Goal: Task Accomplishment & Management: Use online tool/utility

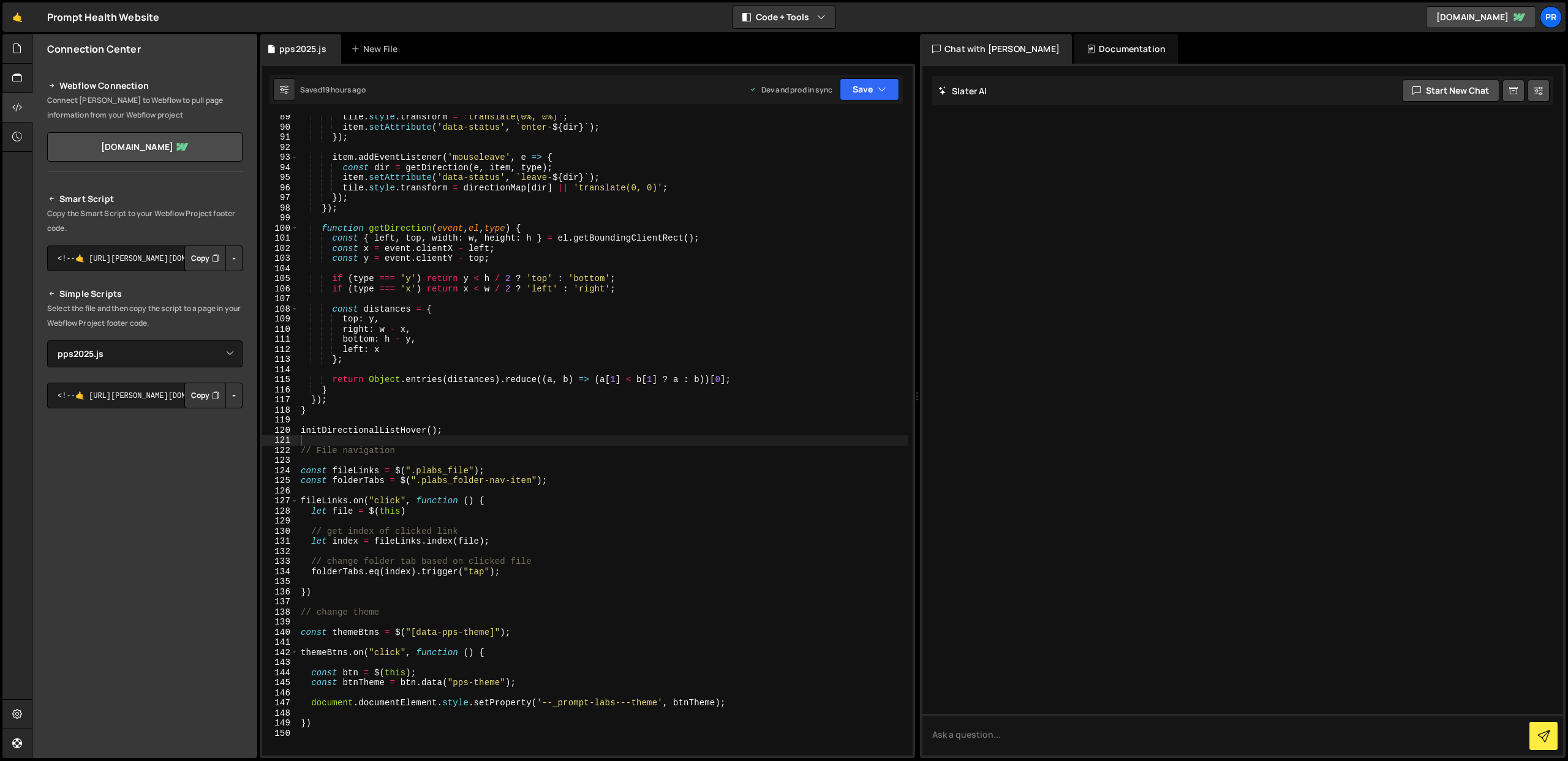
select select "45293"
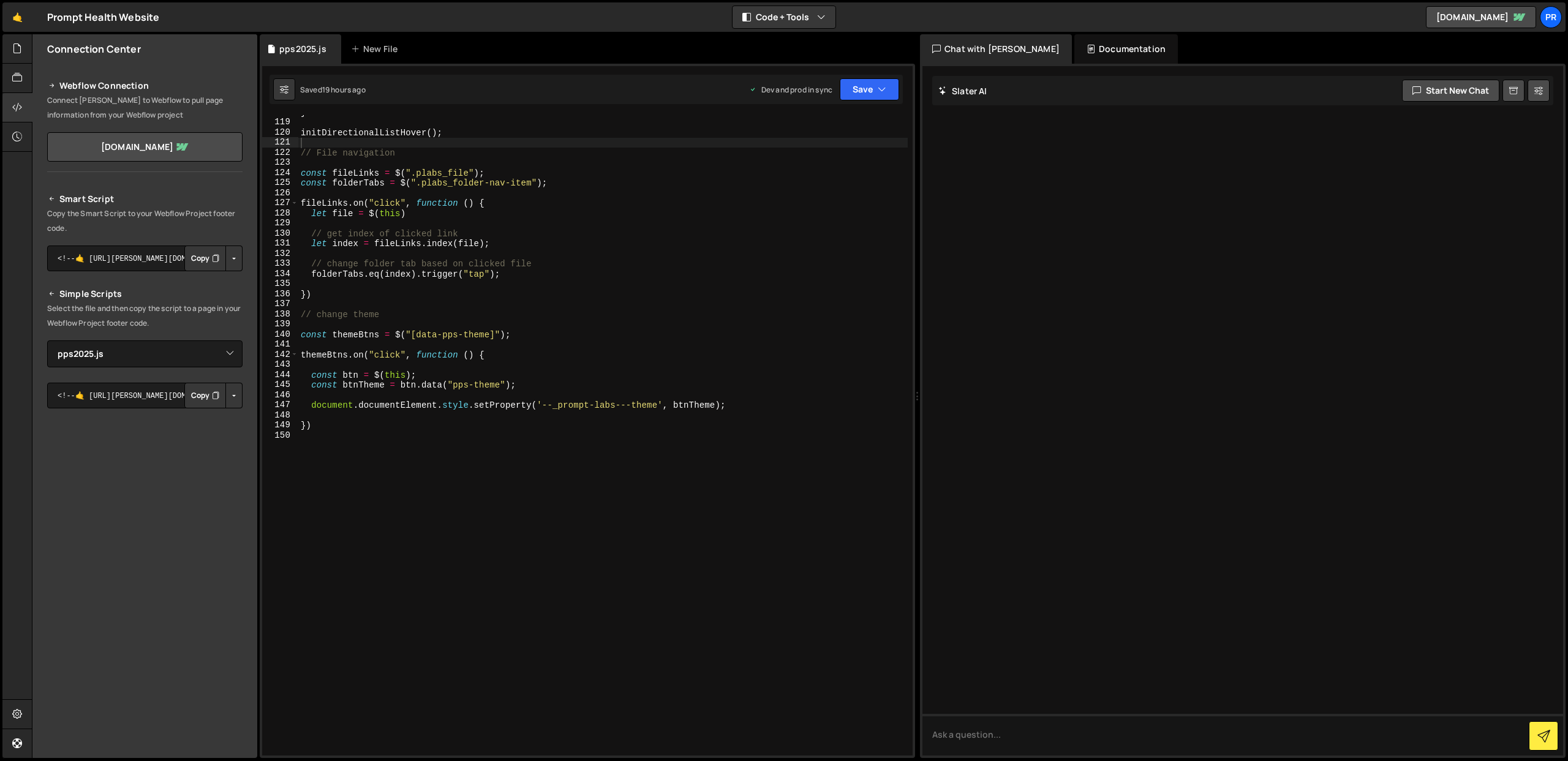
type textarea "})"
click at [369, 424] on div "} initDirectionalListHover ( ) ; // File navigation const fileLinks = $ ( ".pla…" at bounding box center [604, 437] width 610 height 661
click at [324, 300] on div "} initDirectionalListHover ( ) ; // File navigation const fileLinks = $ ( ".pla…" at bounding box center [604, 437] width 610 height 661
click at [324, 461] on div "} initDirectionalListHover ( ) ; // File navigation const fileLinks = $ ( ".pla…" at bounding box center [604, 437] width 610 height 661
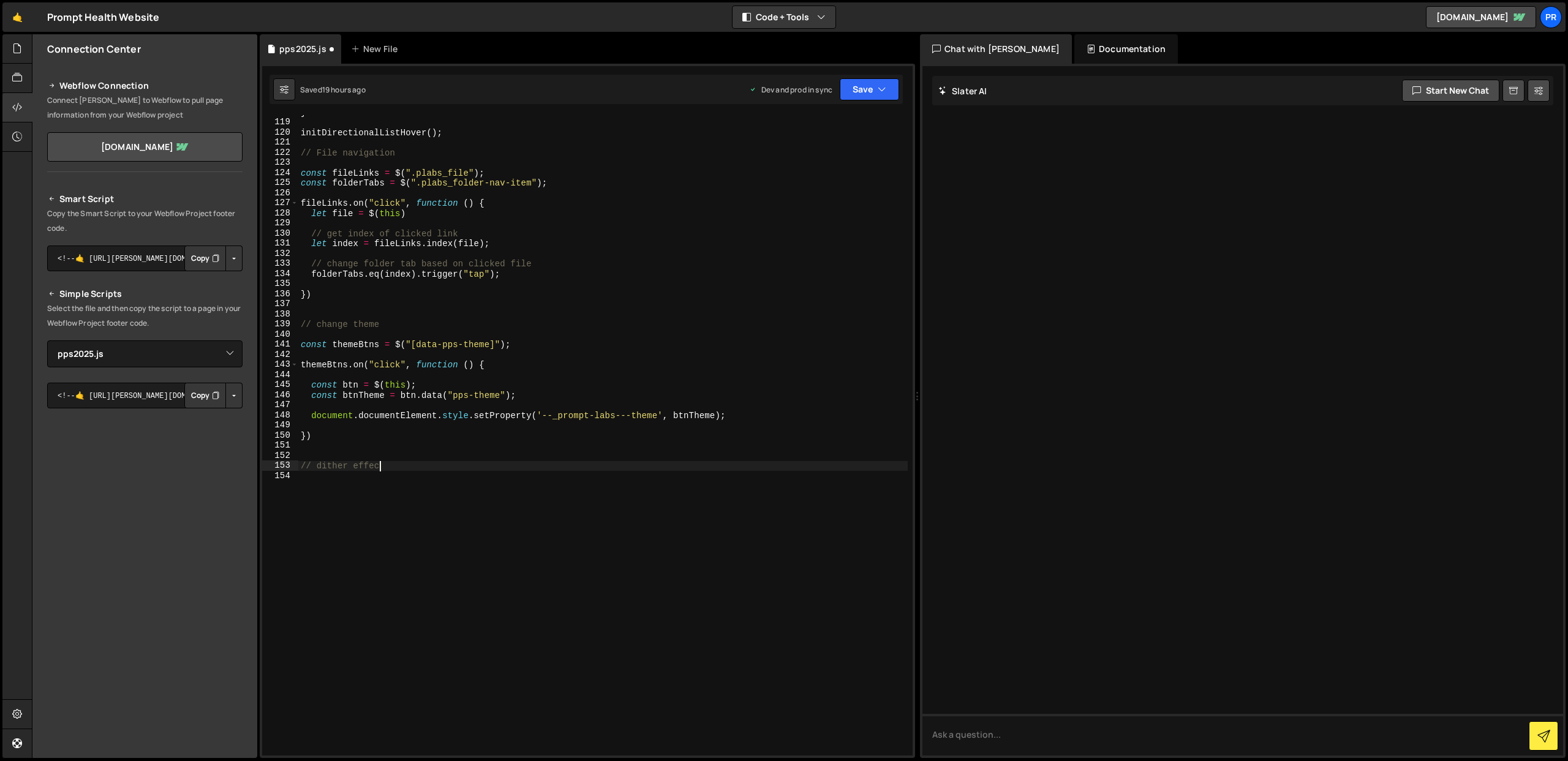
type textarea "// dither effect"
drag, startPoint x: 558, startPoint y: 485, endPoint x: 279, endPoint y: 484, distance: 279.0
click at [279, 483] on div "document.addEventListener("DOMcontentLoaded) 118 119 120 121 122 123 124 125 12…" at bounding box center [587, 435] width 650 height 640
type textarea "document.addEventListener("DOMcontentLoaded")"
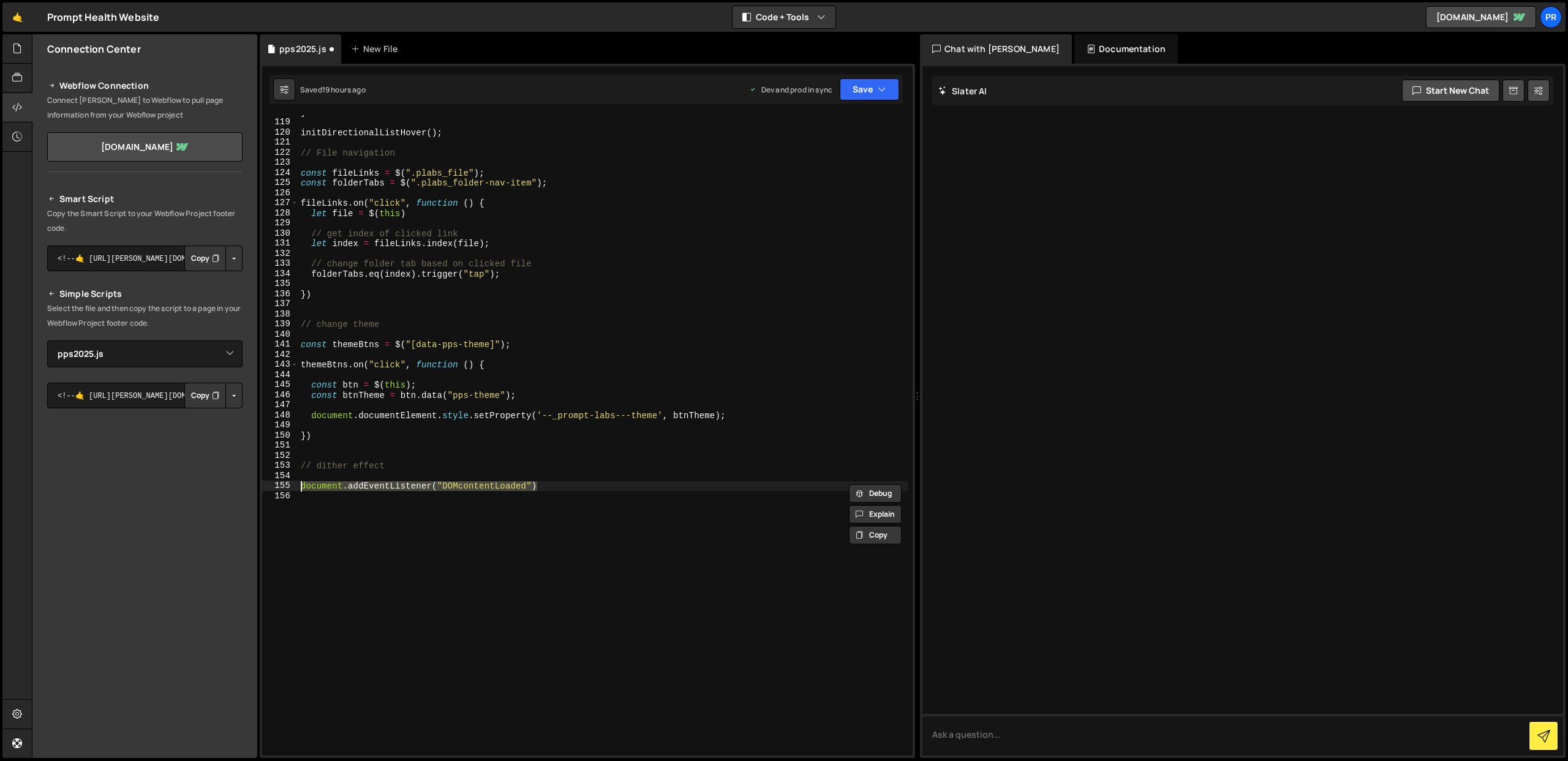
scroll to position [0, 0]
type textarea "// create overlay canvas"
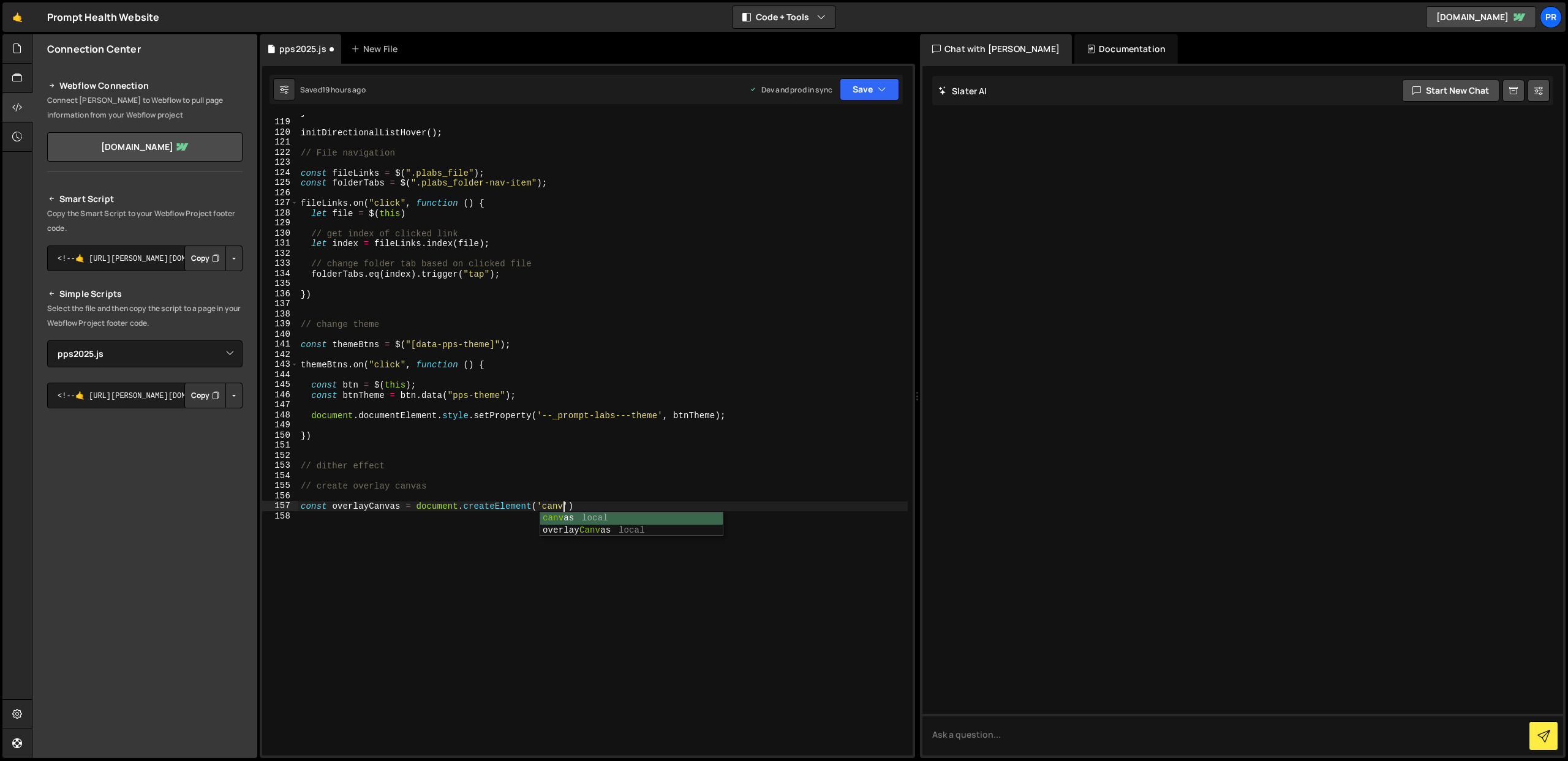
scroll to position [0, 19]
type textarea "const overlayCanvas = document.createElement('canvas');"
type textarea "const ctx = overlayCanvas.getContext('2d');"
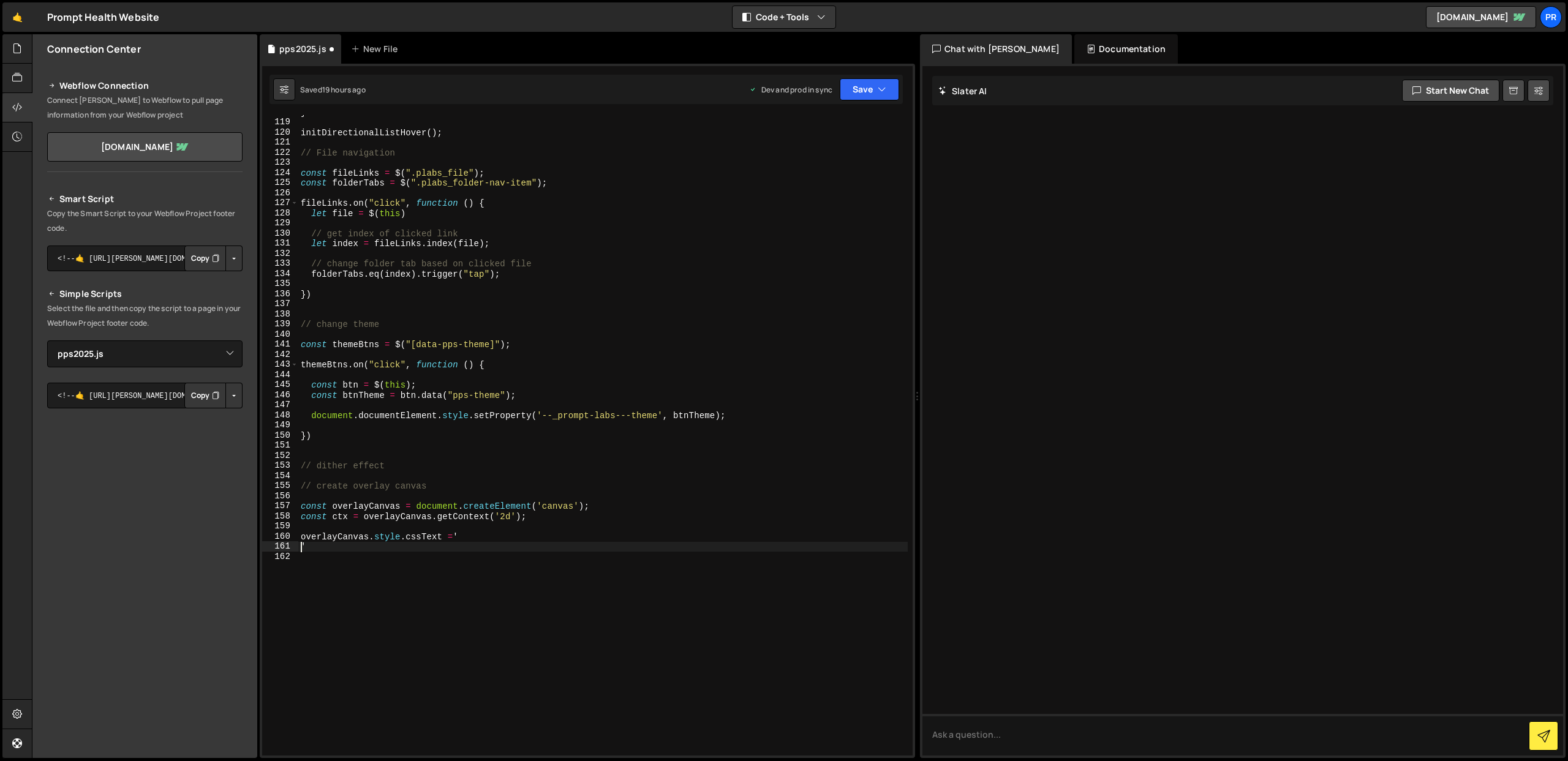
type textarea "'"
type textarea "position: fixed;"
type textarea "top: 0;"
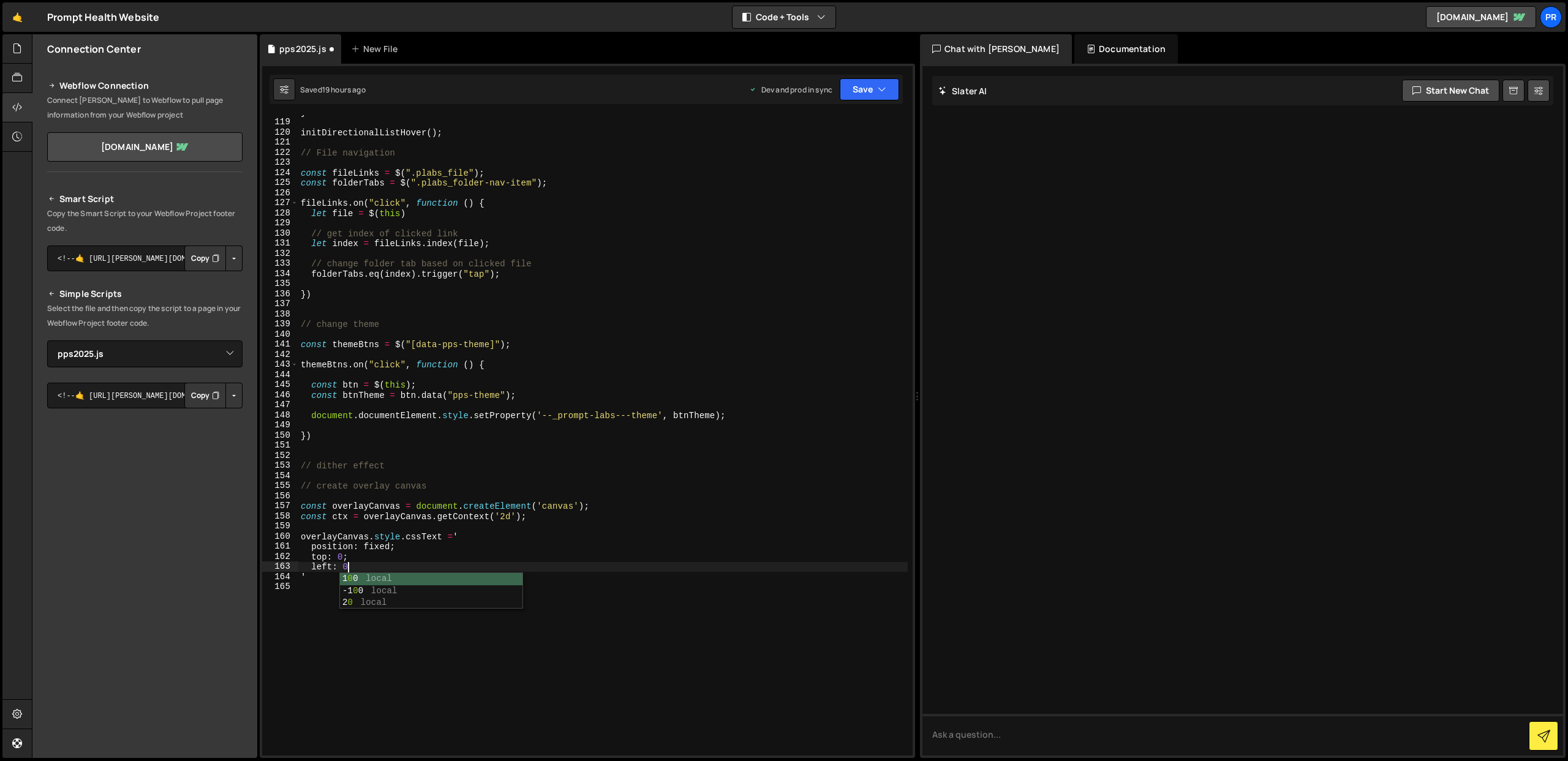
type textarea "left: 0;"
type textarea "width: 100%;"
type textarea "height: 100%;"
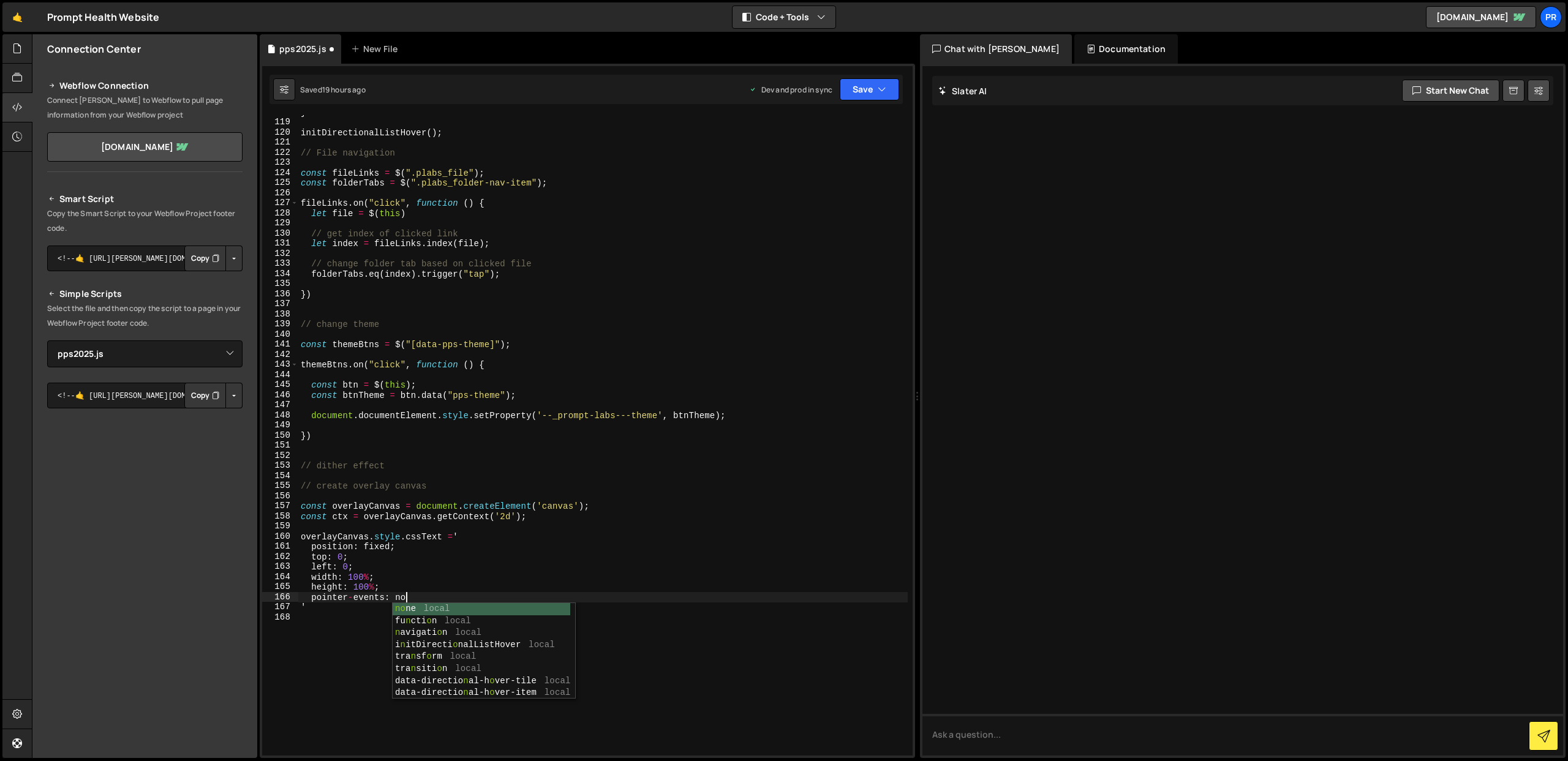
scroll to position [0, 7]
type textarea "pointer-events: none;"
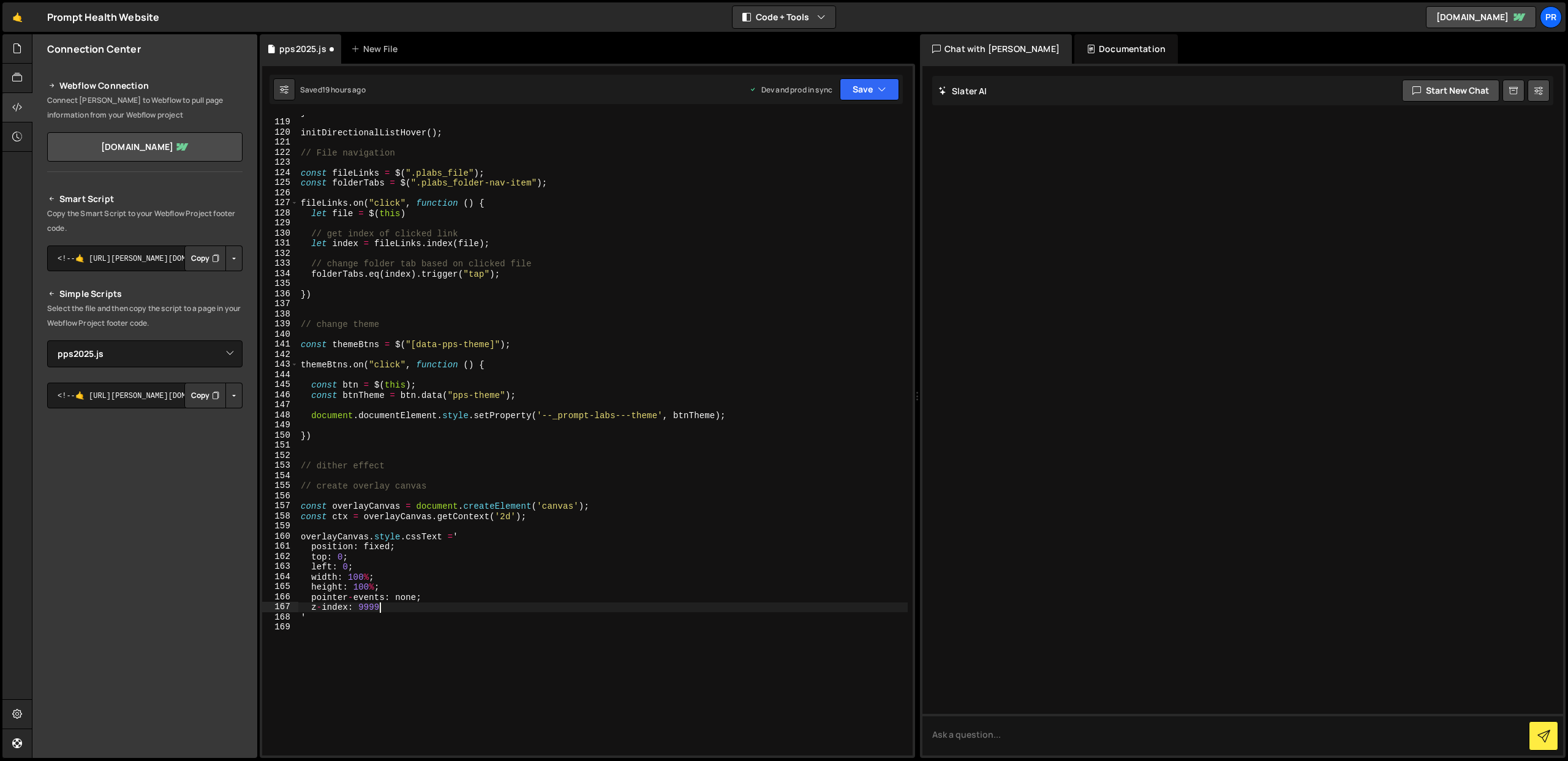
scroll to position [0, 4]
type textarea "z-index: 9999;"
click at [405, 555] on div "} initDirectionalListHover ( ) ; // File navigation const fileLinks = $ ( ".pla…" at bounding box center [604, 437] width 610 height 661
click at [310, 548] on div "} initDirectionalListHover ( ) ; // File navigation const fileLinks = $ ( ".pla…" at bounding box center [604, 437] width 610 height 661
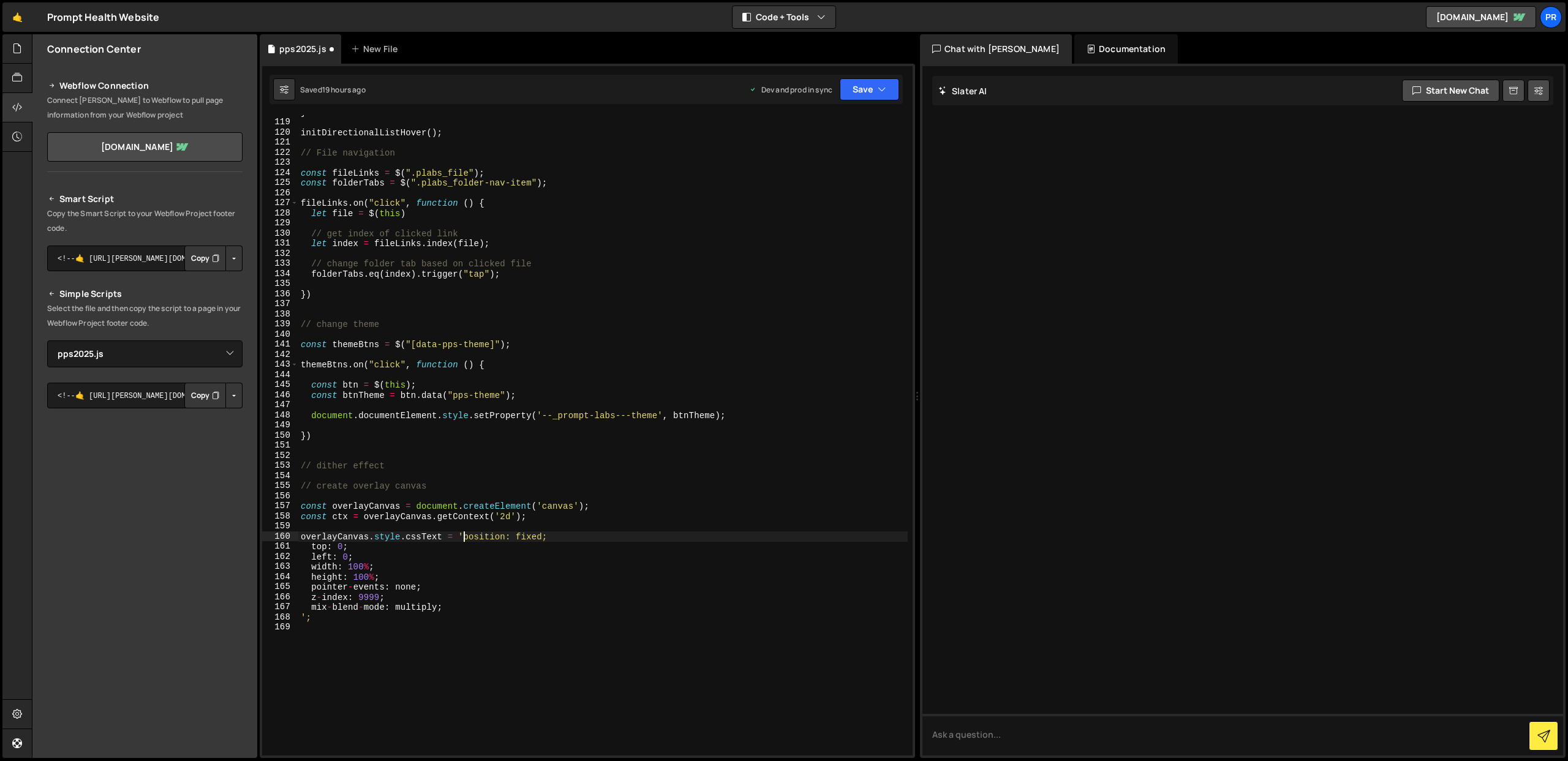
click at [309, 547] on div "} initDirectionalListHover ( ) ; // File navigation const fileLinks = $ ( ".pla…" at bounding box center [604, 437] width 610 height 661
click at [312, 546] on div "} initDirectionalListHover ( ) ; // File navigation const fileLinks = $ ( ".pla…" at bounding box center [604, 437] width 610 height 661
type textarea "overlayCanvas.style.cssText = 'position: fixed; top: 0; left: 0; width: 100%; h…"
click at [299, 557] on div "} initDirectionalListHover ( ) ; // File navigation const fileLinks = $ ( ".pla…" at bounding box center [604, 437] width 610 height 661
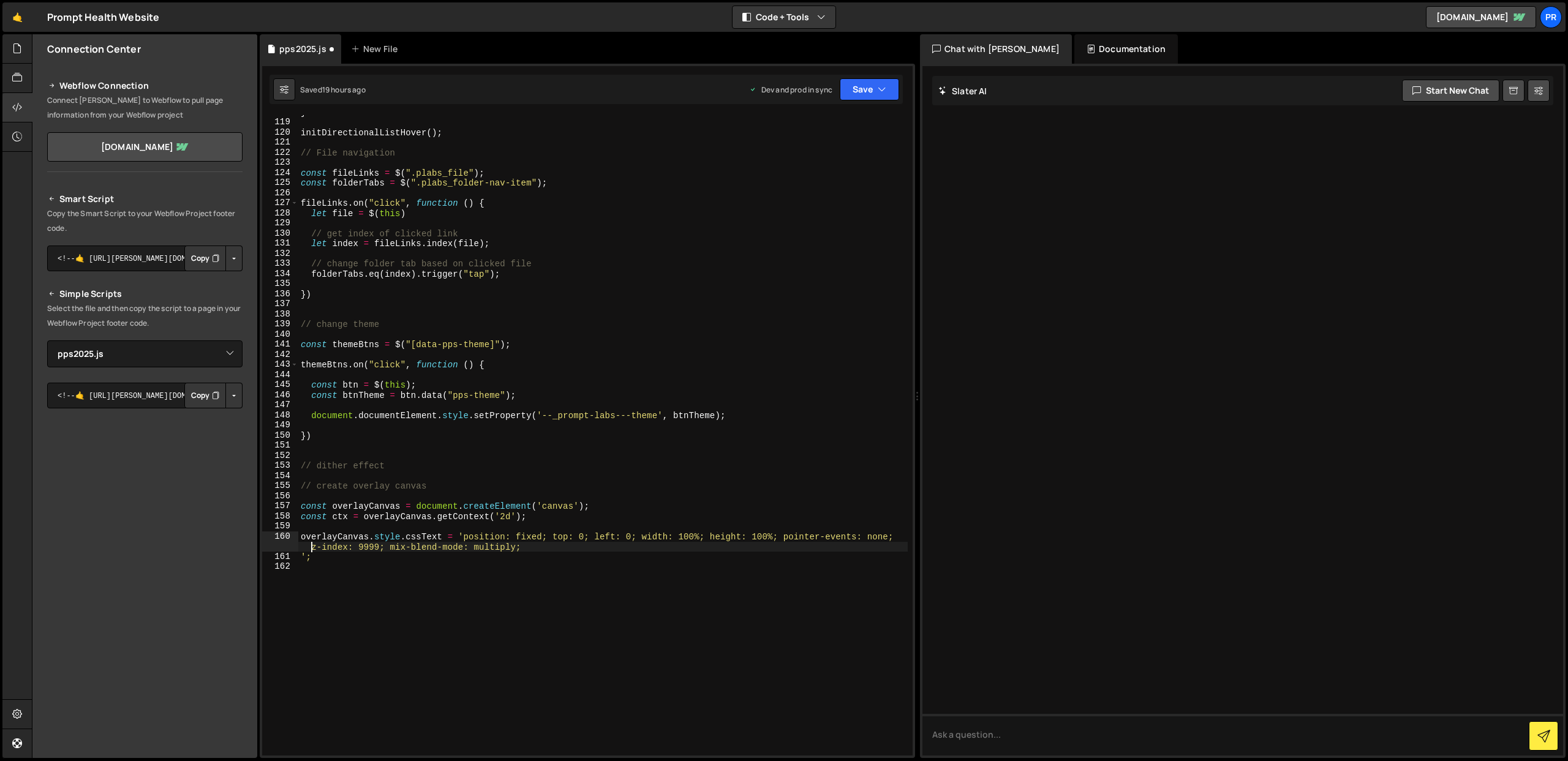
scroll to position [0, 0]
click at [606, 508] on div "} initDirectionalListHover ( ) ; // File navigation const fileLinks = $ ( ".pla…" at bounding box center [604, 437] width 610 height 661
click at [555, 551] on div "} initDirectionalListHover ( ) ; // File navigation const fileLinks = $ ( ".pla…" at bounding box center [604, 437] width 610 height 661
type textarea "overlayCanvas.style.cssText = 'position: fixed; top: 0; left: 0; width: 100%; h…"
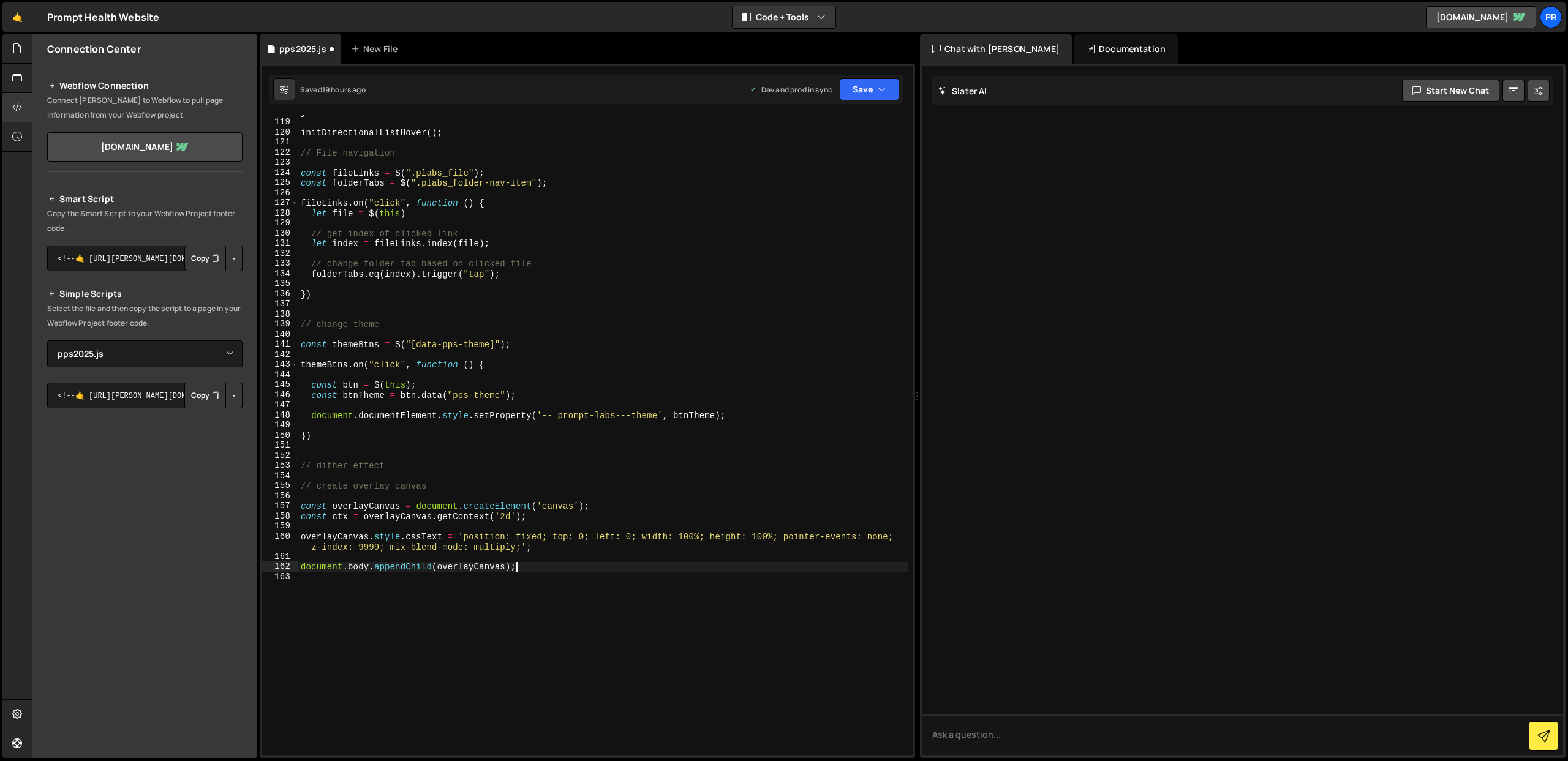
type textarea "document.body.appendChild(overlayCanvas);"
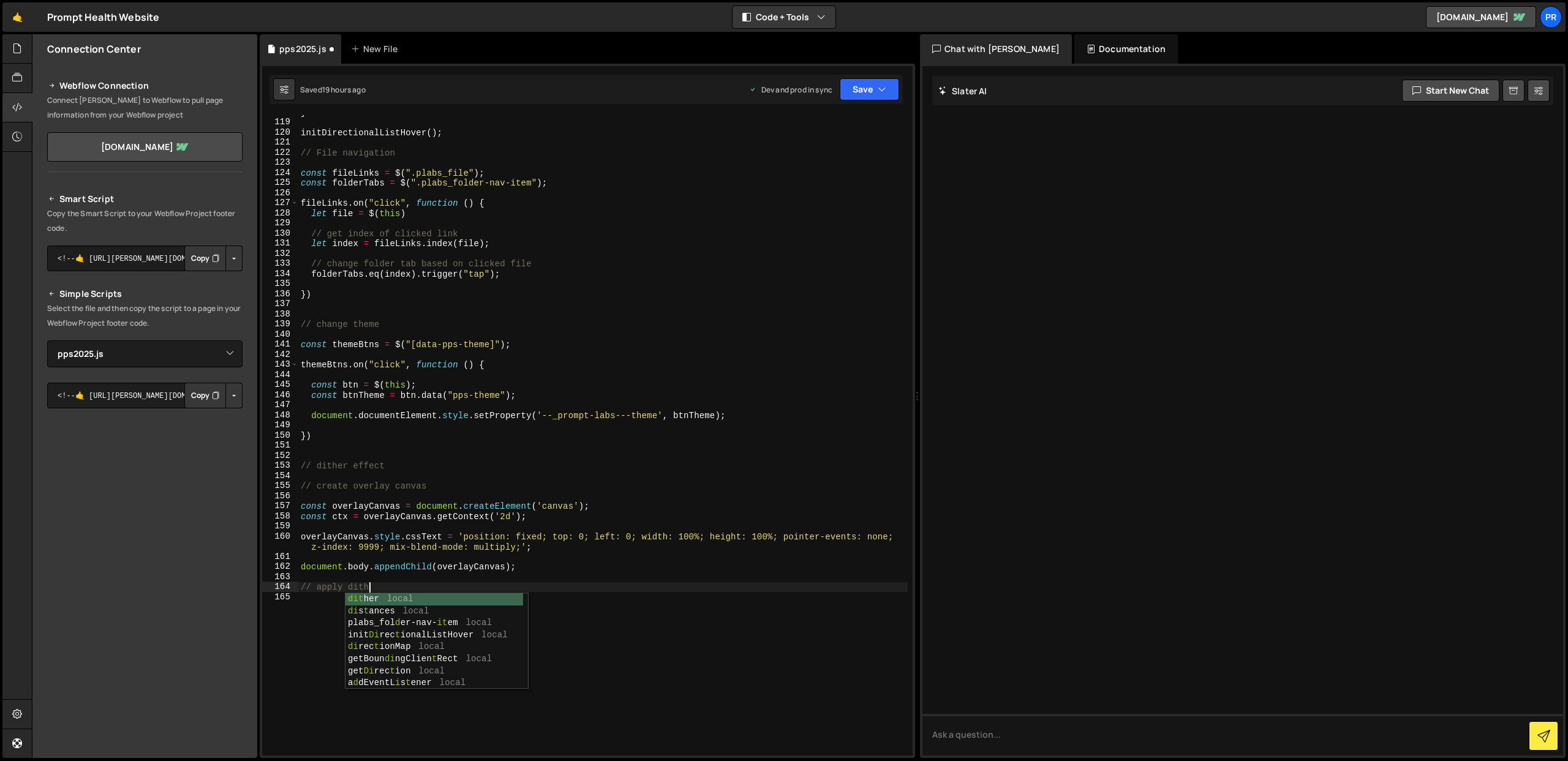
type textarea "// apply dither"
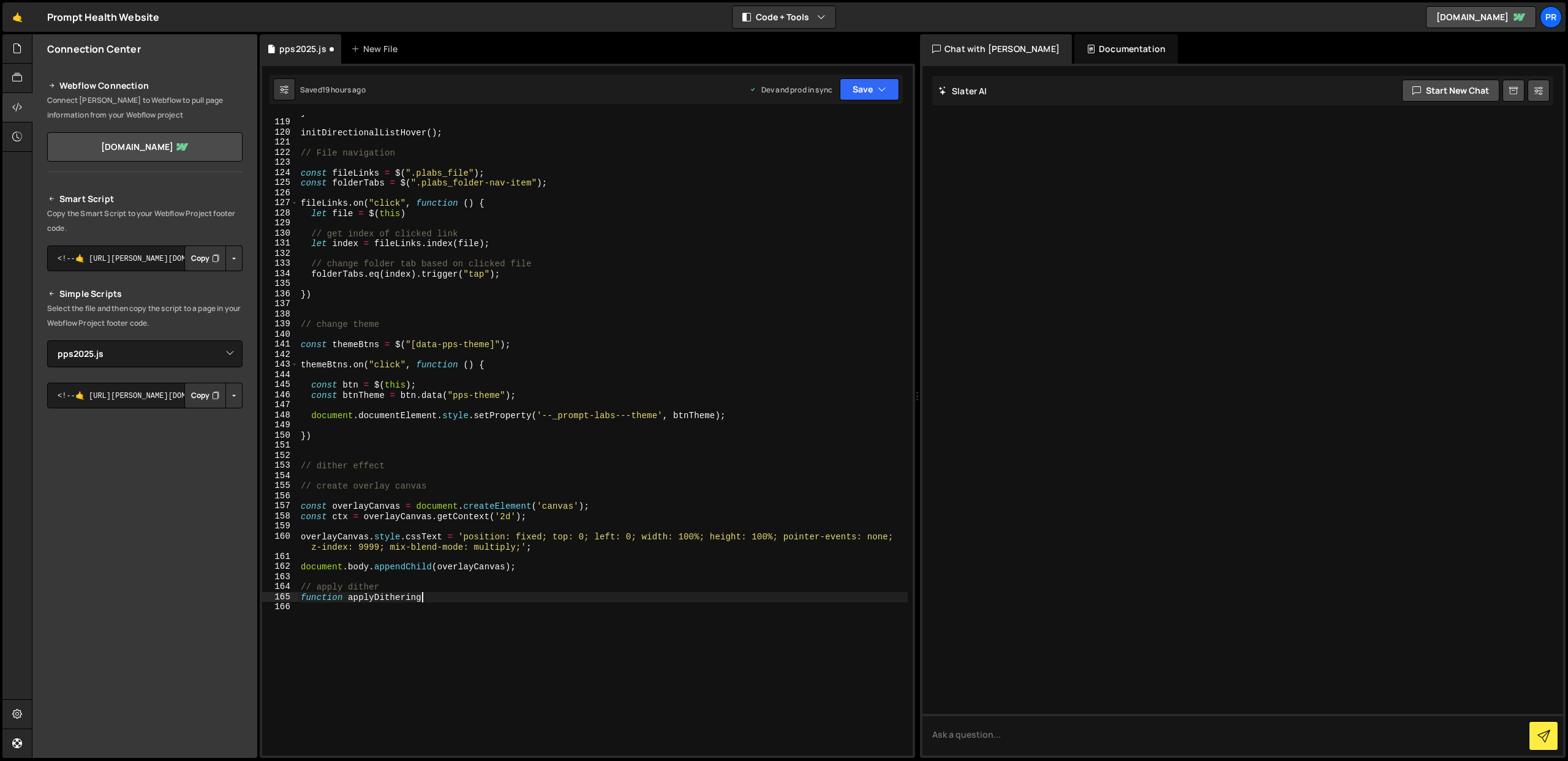
scroll to position [0, 9]
type textarea "function applyDithering(){"
type textarea "const width = window.innerWidth;"
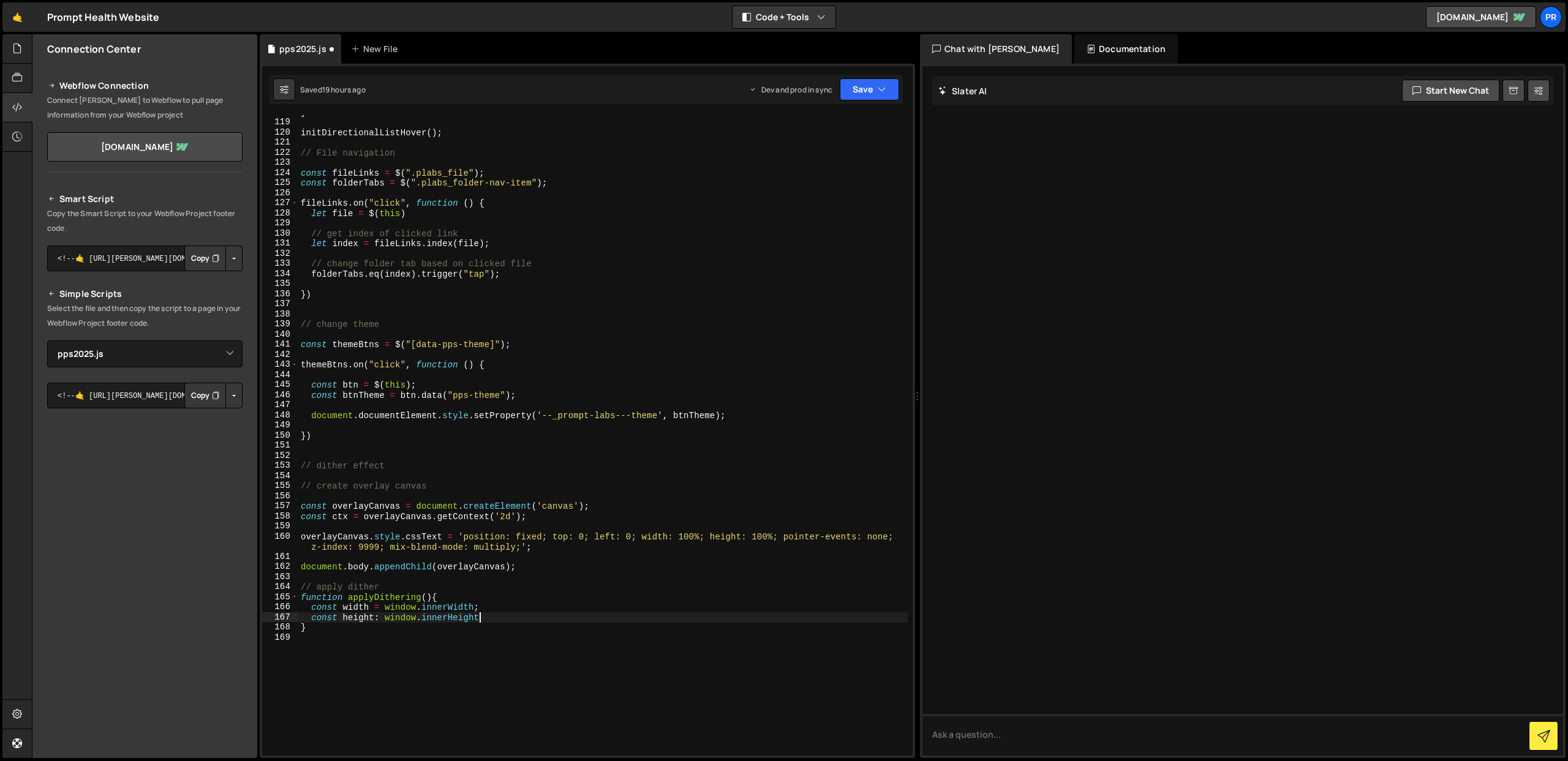
type textarea "const height: window.innerHeight;"
type textarea "c"
type textarea "overlayCanvas.width = width;"
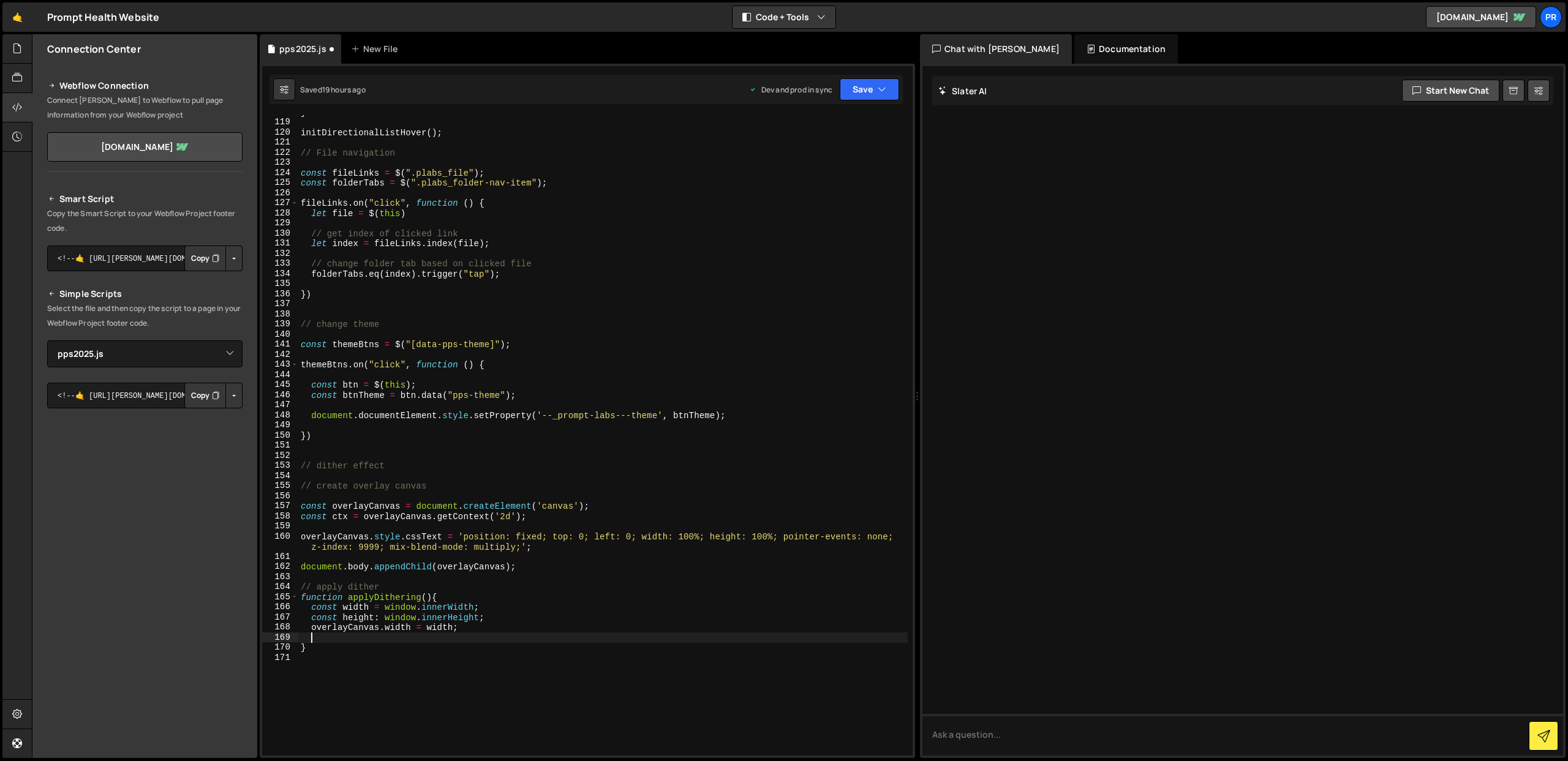
scroll to position [0, 0]
type textarea "overlayCanvas.width = width;"
click at [330, 625] on div "} initDirectionalListHover ( ) ; // File navigation const fileLinks = $ ( ".pla…" at bounding box center [604, 437] width 610 height 661
paste textarea "overlayCanvas.width = width;"
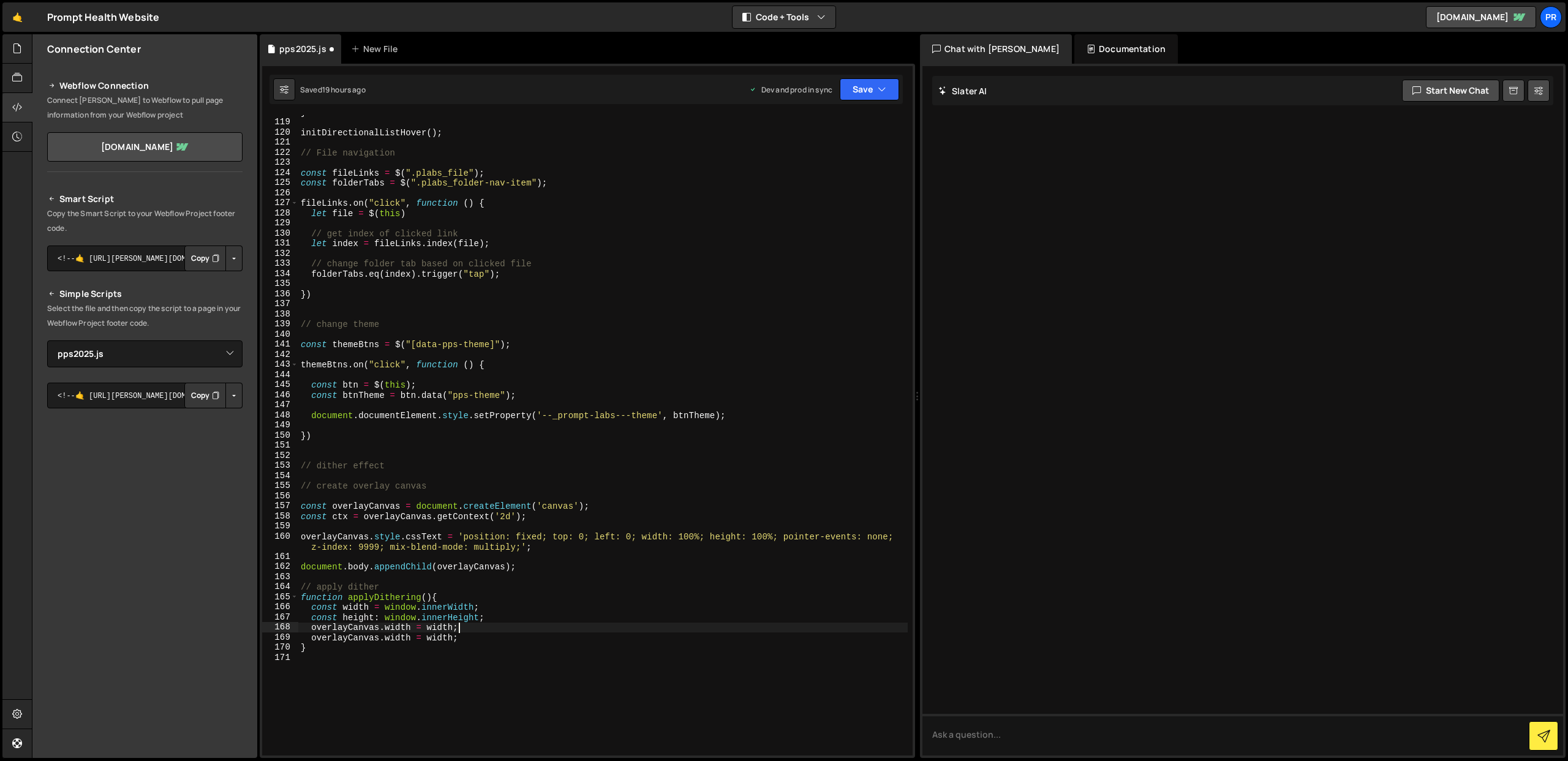
click at [396, 638] on div "} initDirectionalListHover ( ) ; // File navigation const fileLinks = $ ( ".pla…" at bounding box center [604, 437] width 610 height 661
click at [476, 651] on div "height local inner Height local offset Height local" at bounding box center [521, 673] width 182 height 60
click at [510, 641] on div "} initDirectionalListHover ( ) ; // File navigation const fileLinks = $ ( ".pla…" at bounding box center [604, 437] width 610 height 661
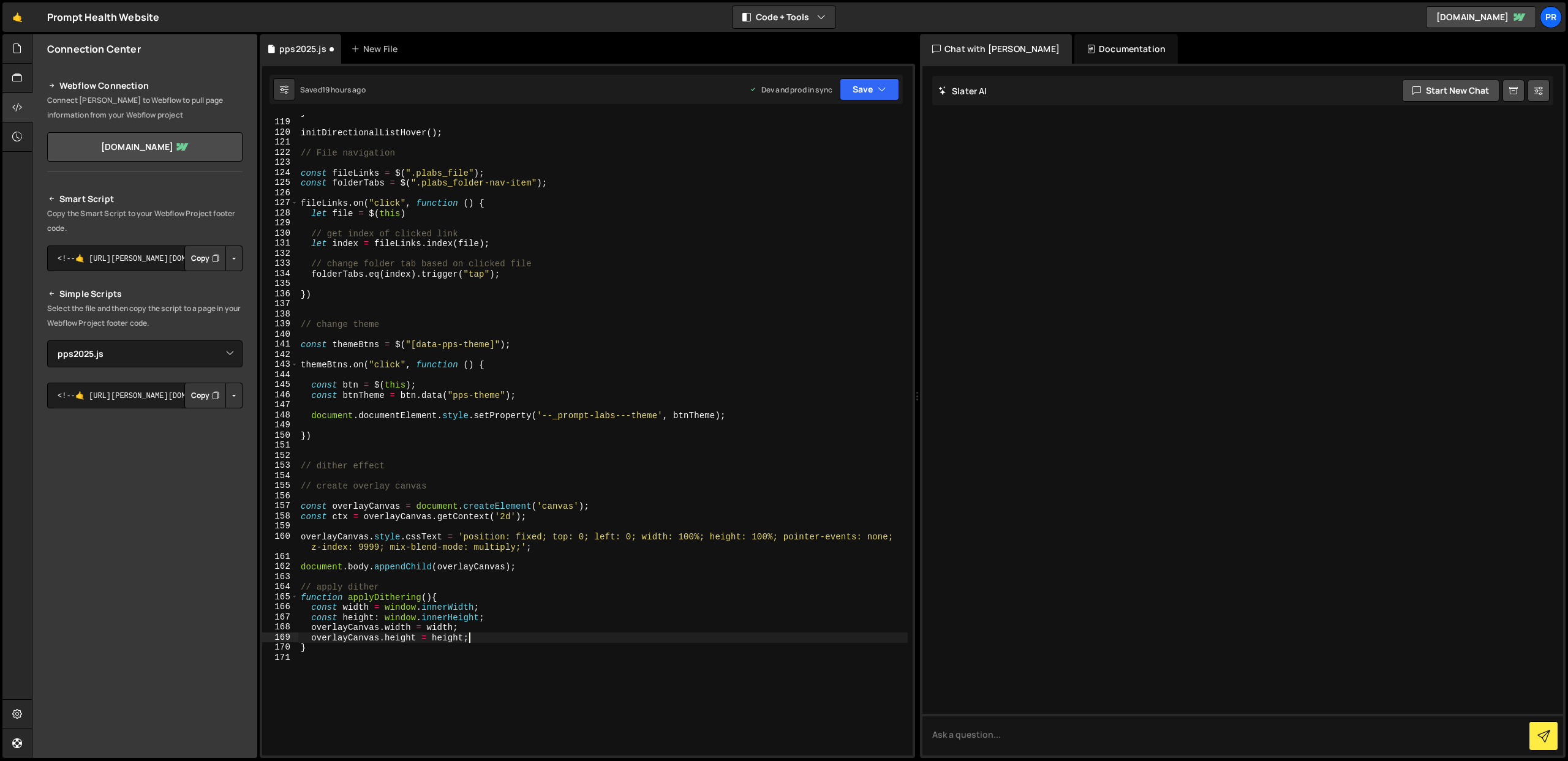
scroll to position [0, 0]
click at [534, 637] on div "} initDirectionalListHover ( ) ; // File navigation const fileLinks = $ ( ".pla…" at bounding box center [604, 437] width 610 height 661
type textarea "overlayCanvas.height = height;"
type textarea "// create dither pattern"
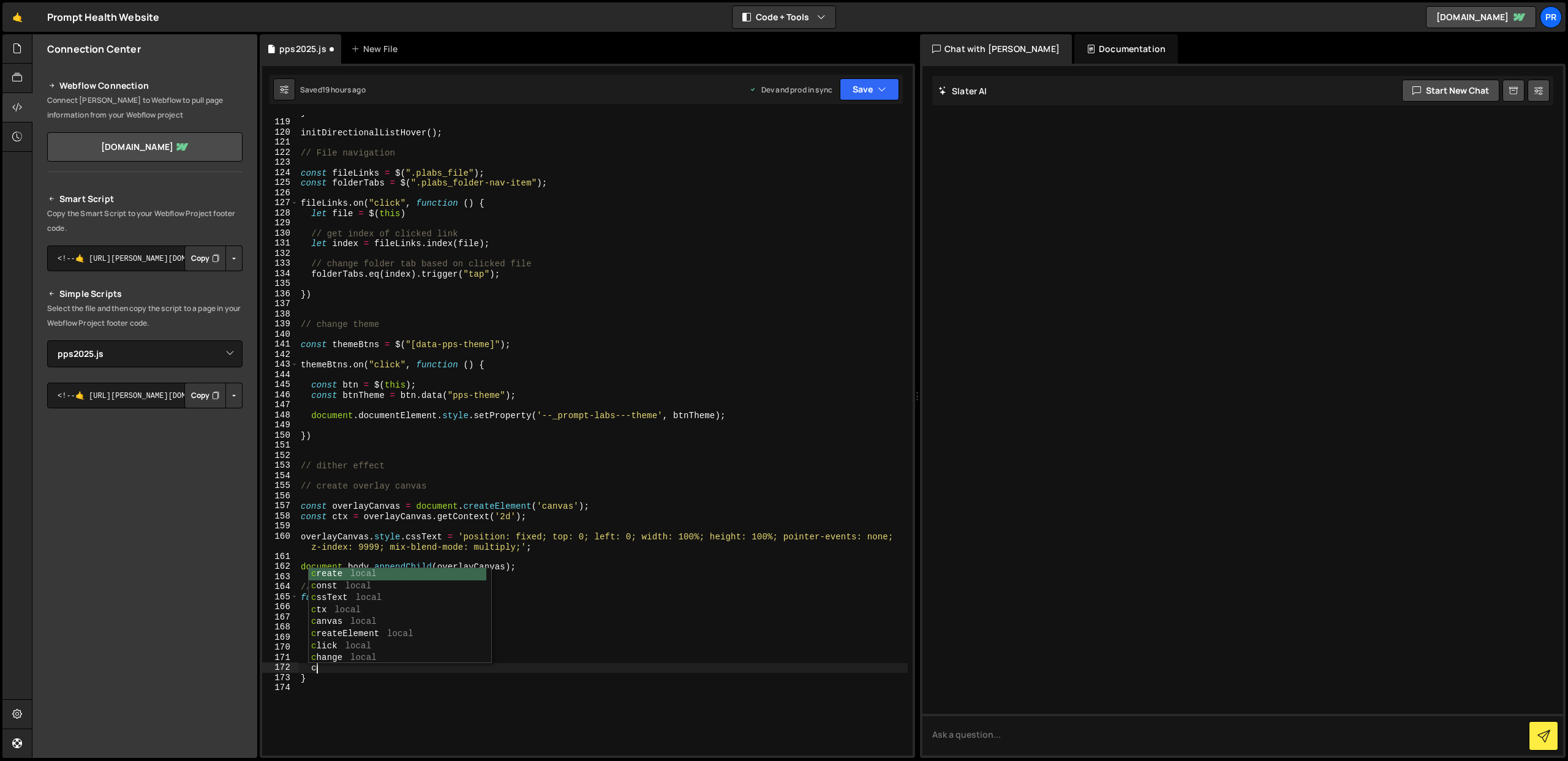
scroll to position [0, 0]
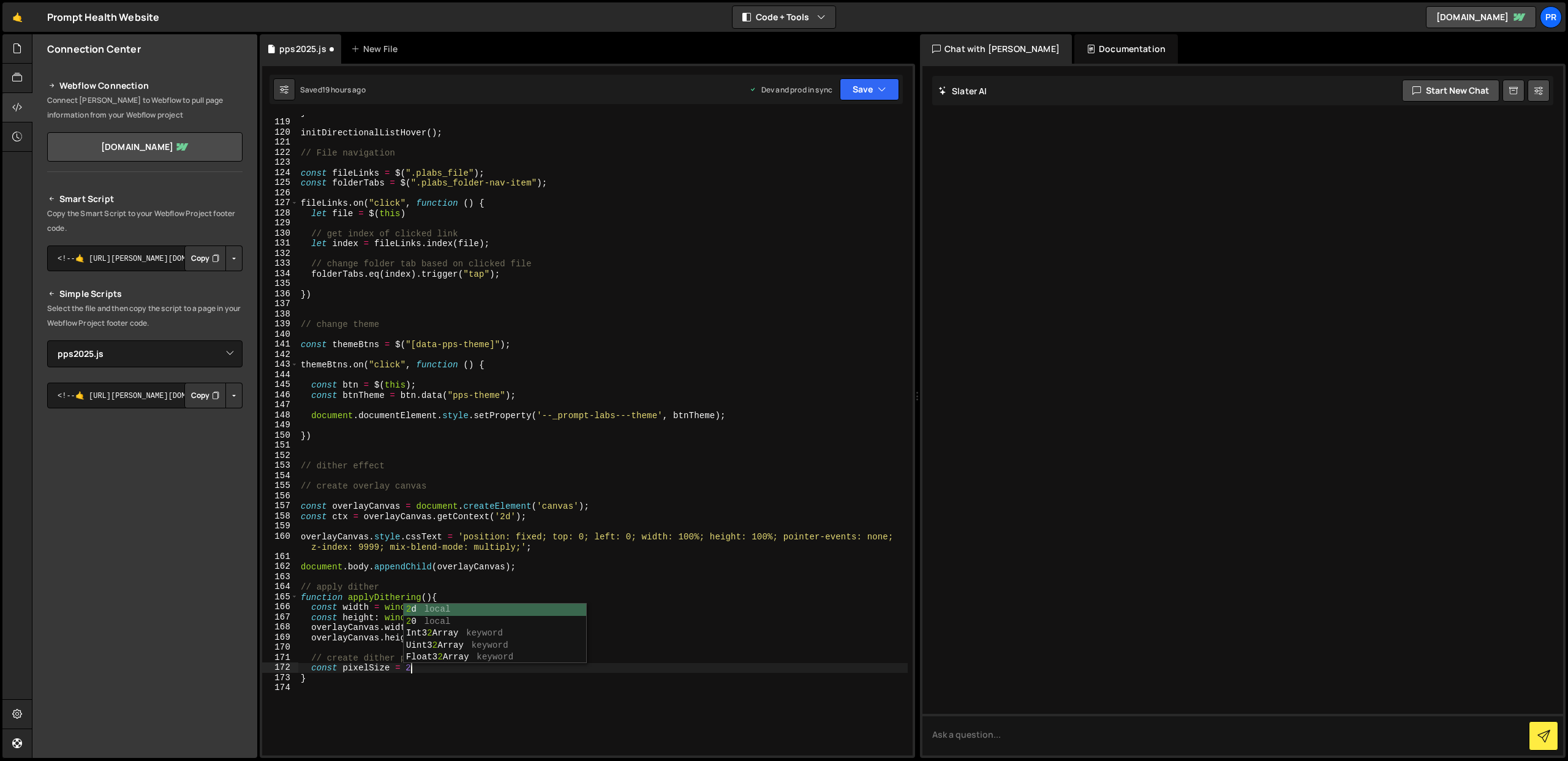
type textarea "const pixelSize = 2;"
type textarea "for(let y = 0; y < height; y+= pixelSize){"
type textarea "for (let x = 0; x < width; x+= pixelSize){"
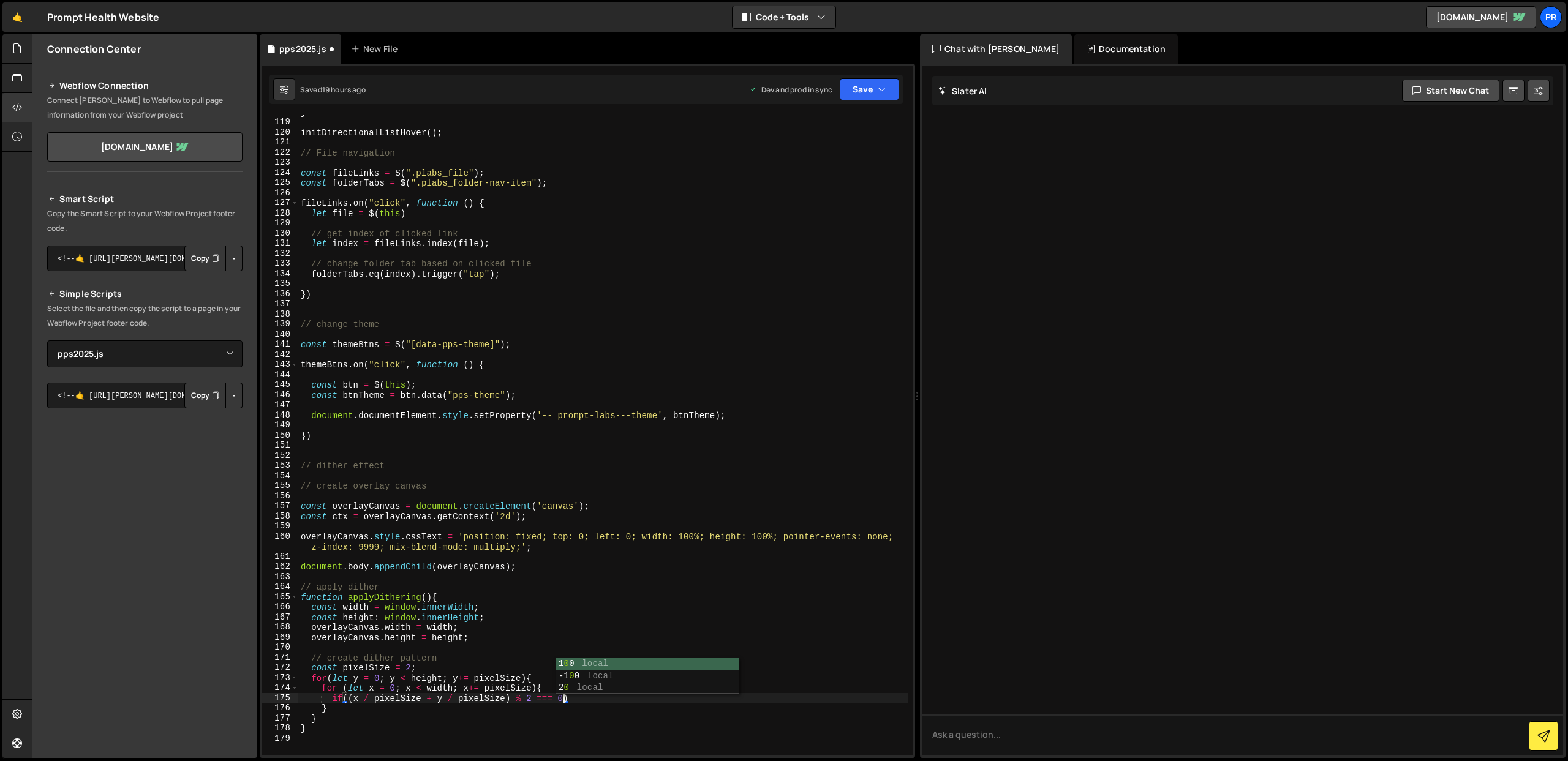
scroll to position [0, 18]
type textarea "if((x / pixelSize + y / pixelSize) % 2 === 0){"
type textarea "ctx.fillStyle = 'rgba(0,0,0,0.05)';"
click at [421, 720] on div "} initDirectionalListHover ( ) ; // File navigation const fileLinks = $ ( ".pla…" at bounding box center [604, 437] width 610 height 661
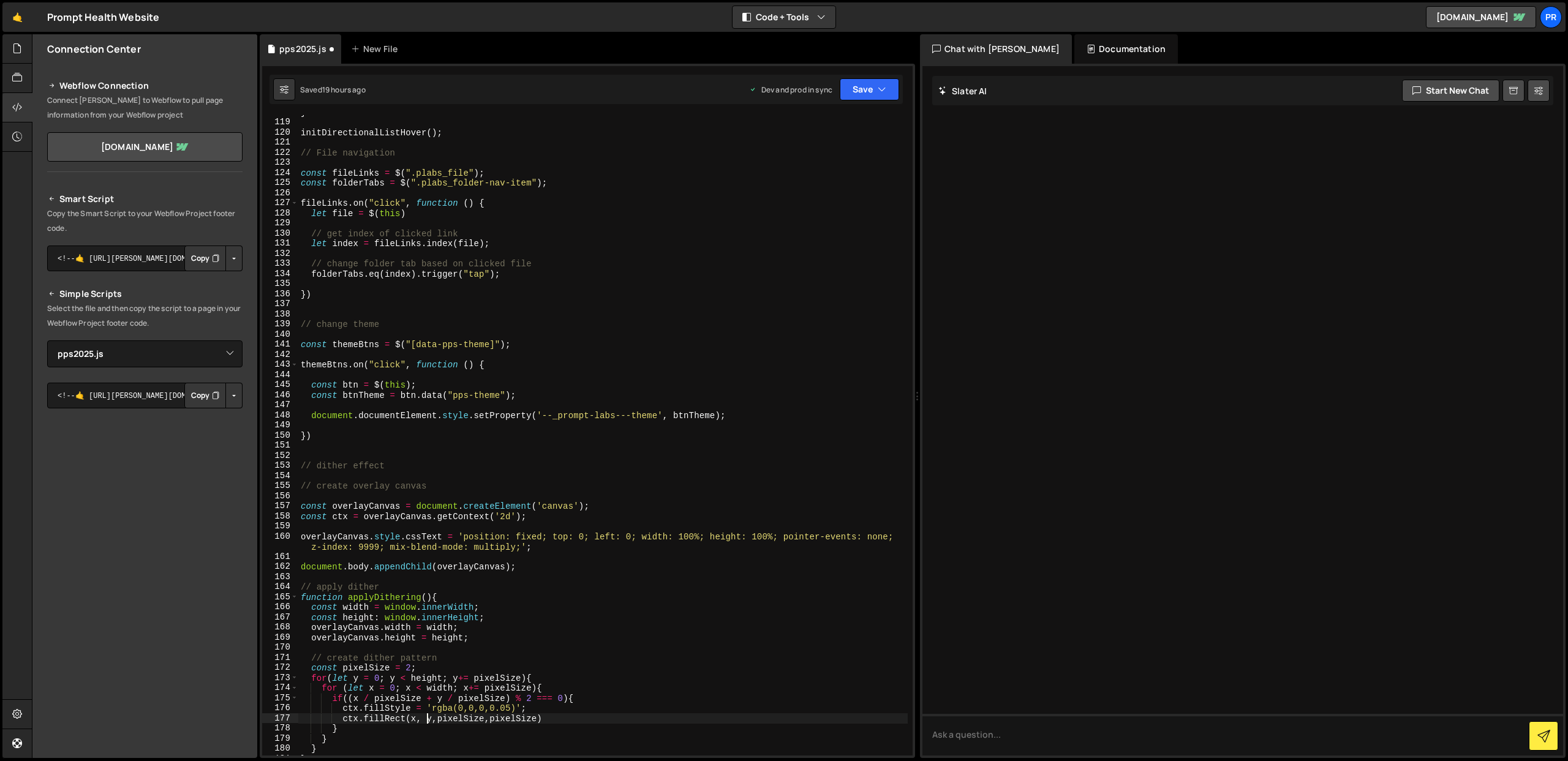
scroll to position [0, 9]
click at [433, 719] on div "} initDirectionalListHover ( ) ; // File navigation const fileLinks = $ ( ".pla…" at bounding box center [604, 437] width 610 height 661
click at [436, 720] on div "} initDirectionalListHover ( ) ; // File navigation const fileLinks = $ ( ".pla…" at bounding box center [604, 437] width 610 height 661
click at [496, 722] on div "} initDirectionalListHover ( ) ; // File navigation const fileLinks = $ ( ".pla…" at bounding box center [604, 437] width 610 height 661
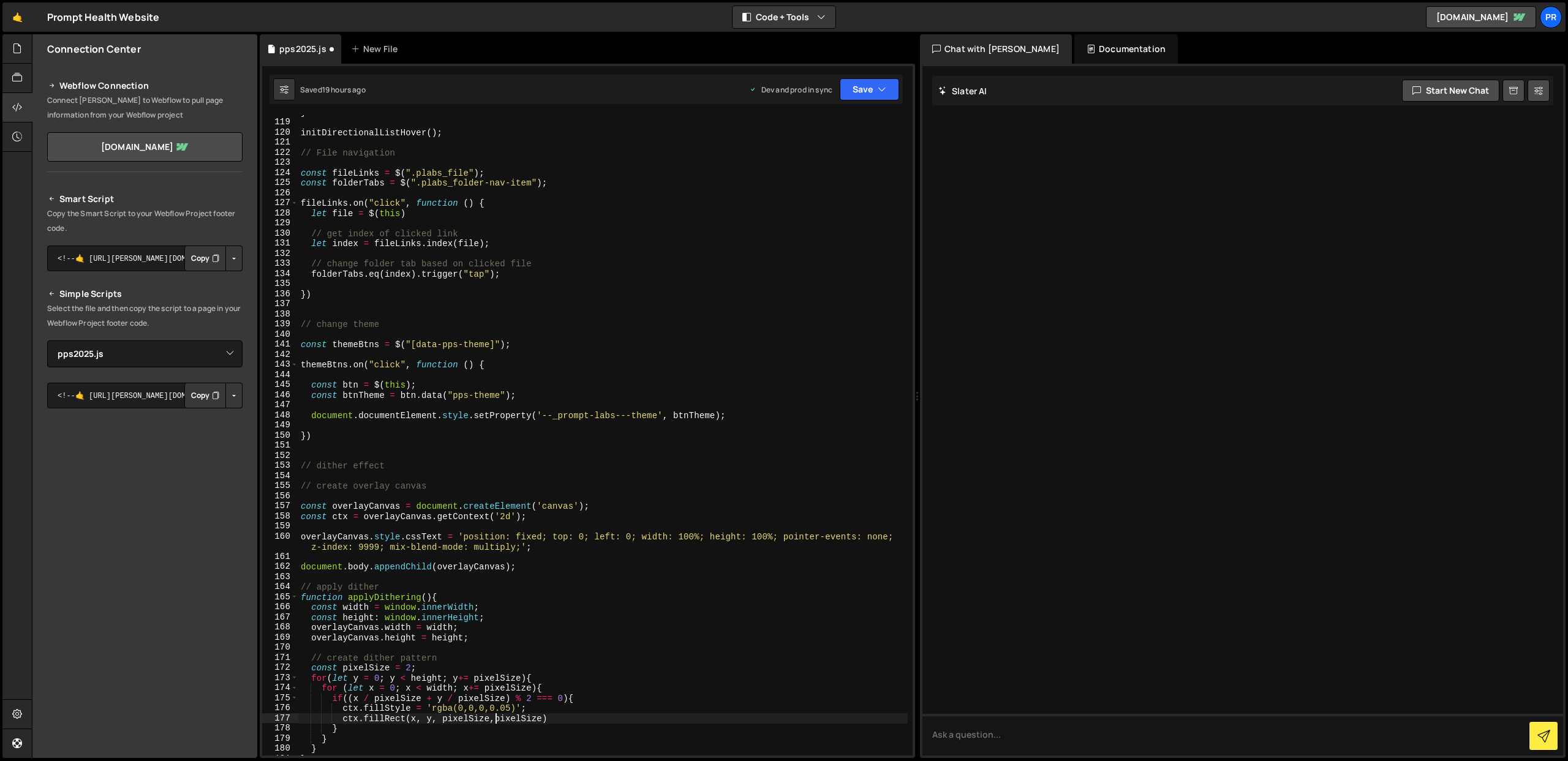
scroll to position [0, 13]
click at [470, 709] on div "} initDirectionalListHover ( ) ; // File navigation const fileLinks = $ ( ".pla…" at bounding box center [604, 437] width 610 height 661
click at [487, 709] on div "} initDirectionalListHover ( ) ; // File navigation const fileLinks = $ ( ".pla…" at bounding box center [604, 437] width 610 height 661
click at [500, 709] on div "} initDirectionalListHover ( ) ; // File navigation const fileLinks = $ ( ".pla…" at bounding box center [604, 437] width 610 height 661
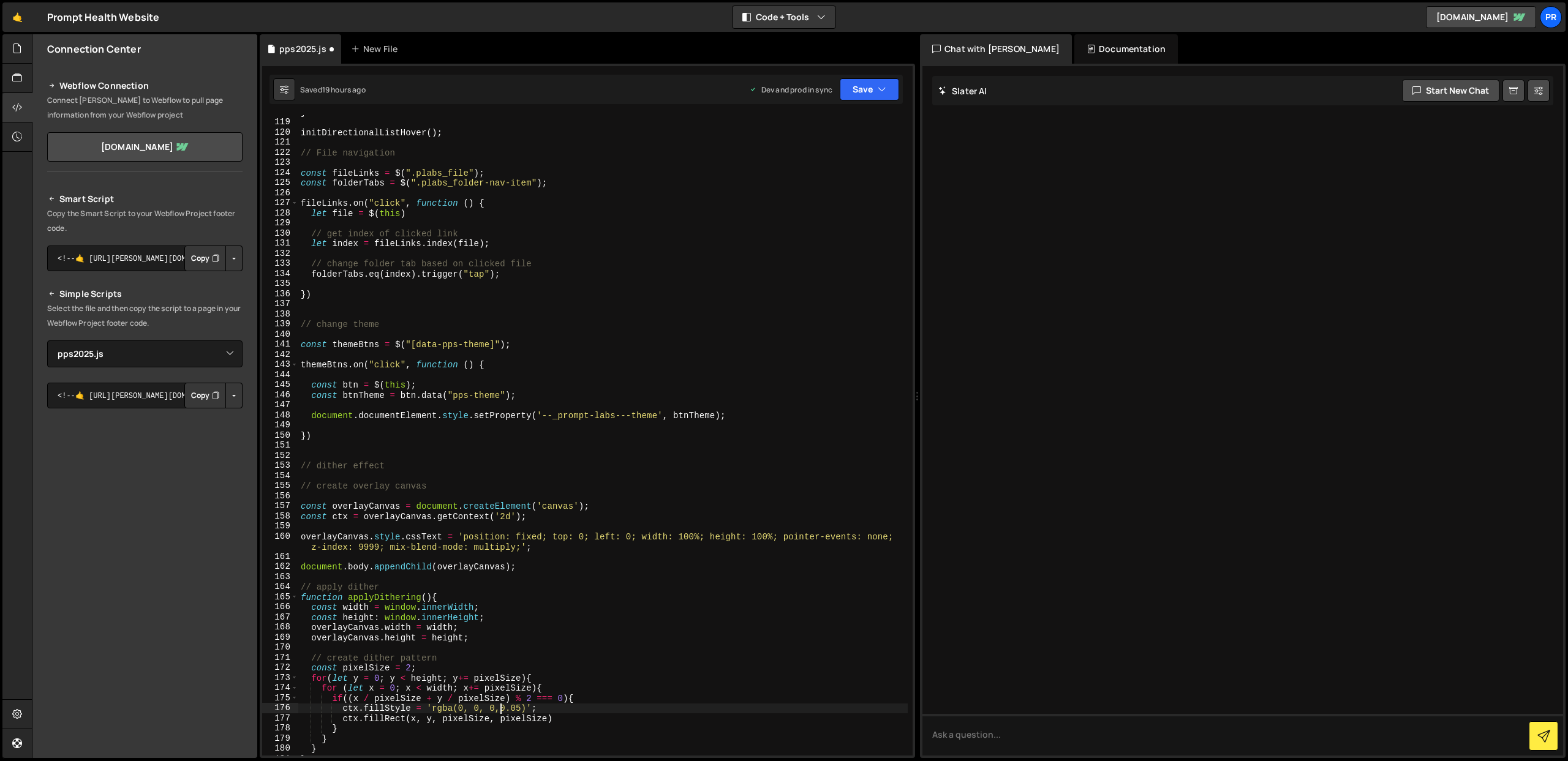
scroll to position [0, 14]
click at [596, 718] on div "} initDirectionalListHover ( ) ; // File navigation const fileLinks = $ ( ".pla…" at bounding box center [604, 437] width 610 height 661
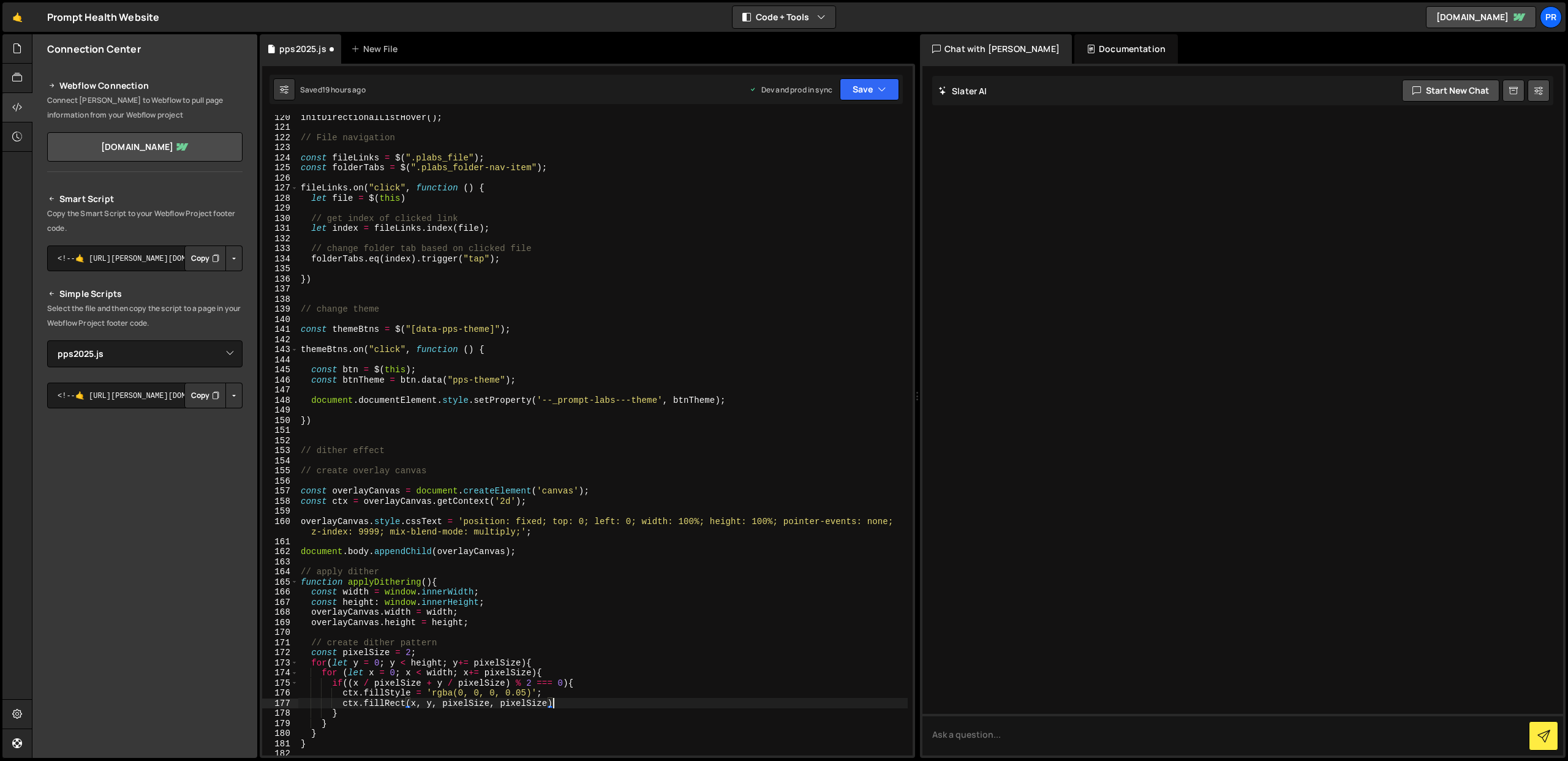
scroll to position [1240, 0]
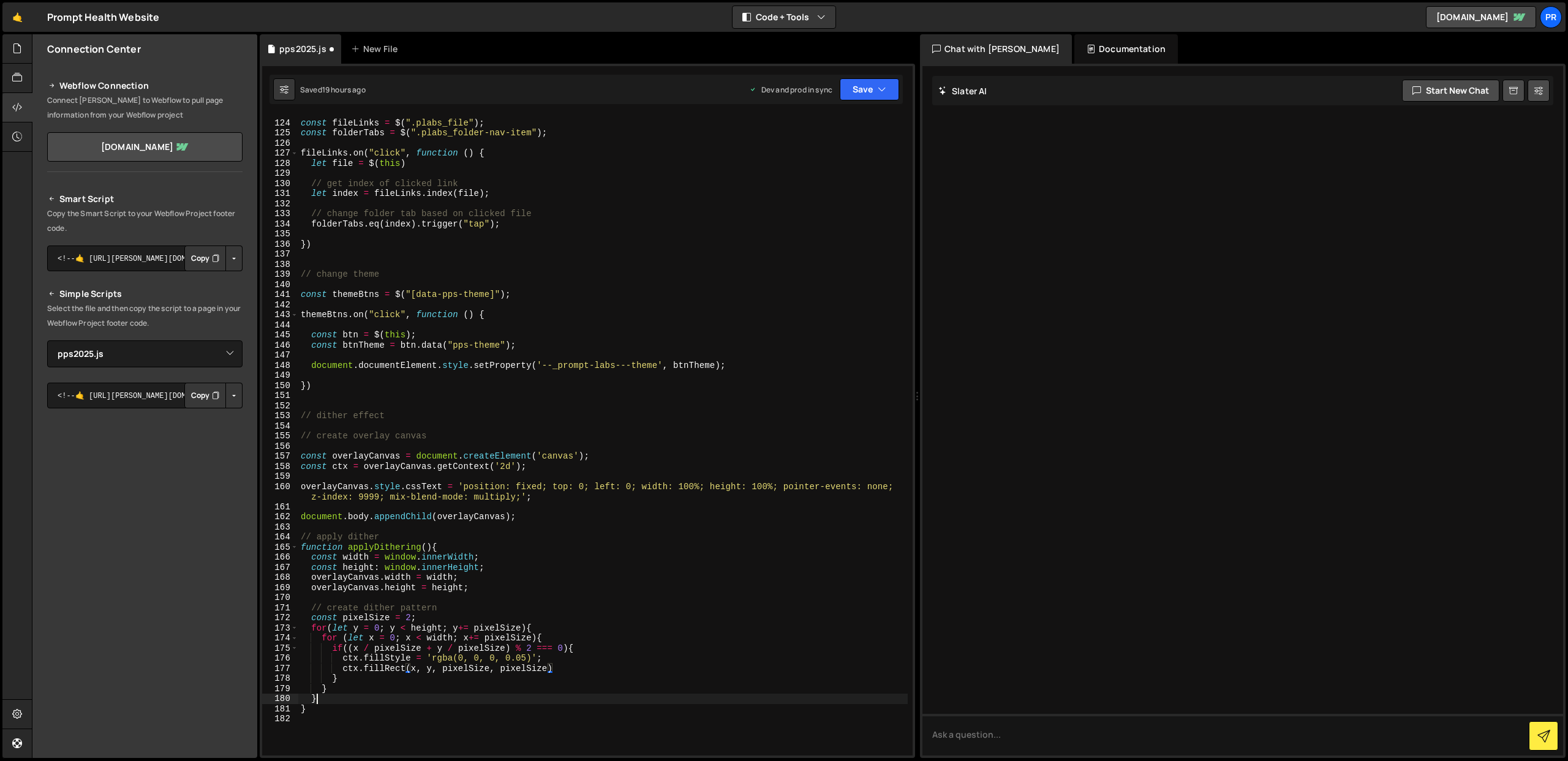
click at [336, 699] on div "const fileLinks = $ ( ".plabs_file" ) ; const folderTabs = $ ( ".plabs_folder-n…" at bounding box center [604, 438] width 610 height 661
click at [436, 548] on div "const fileLinks = $ ( ".plabs_file" ) ; const folderTabs = $ ( ".plabs_folder-n…" at bounding box center [604, 438] width 610 height 661
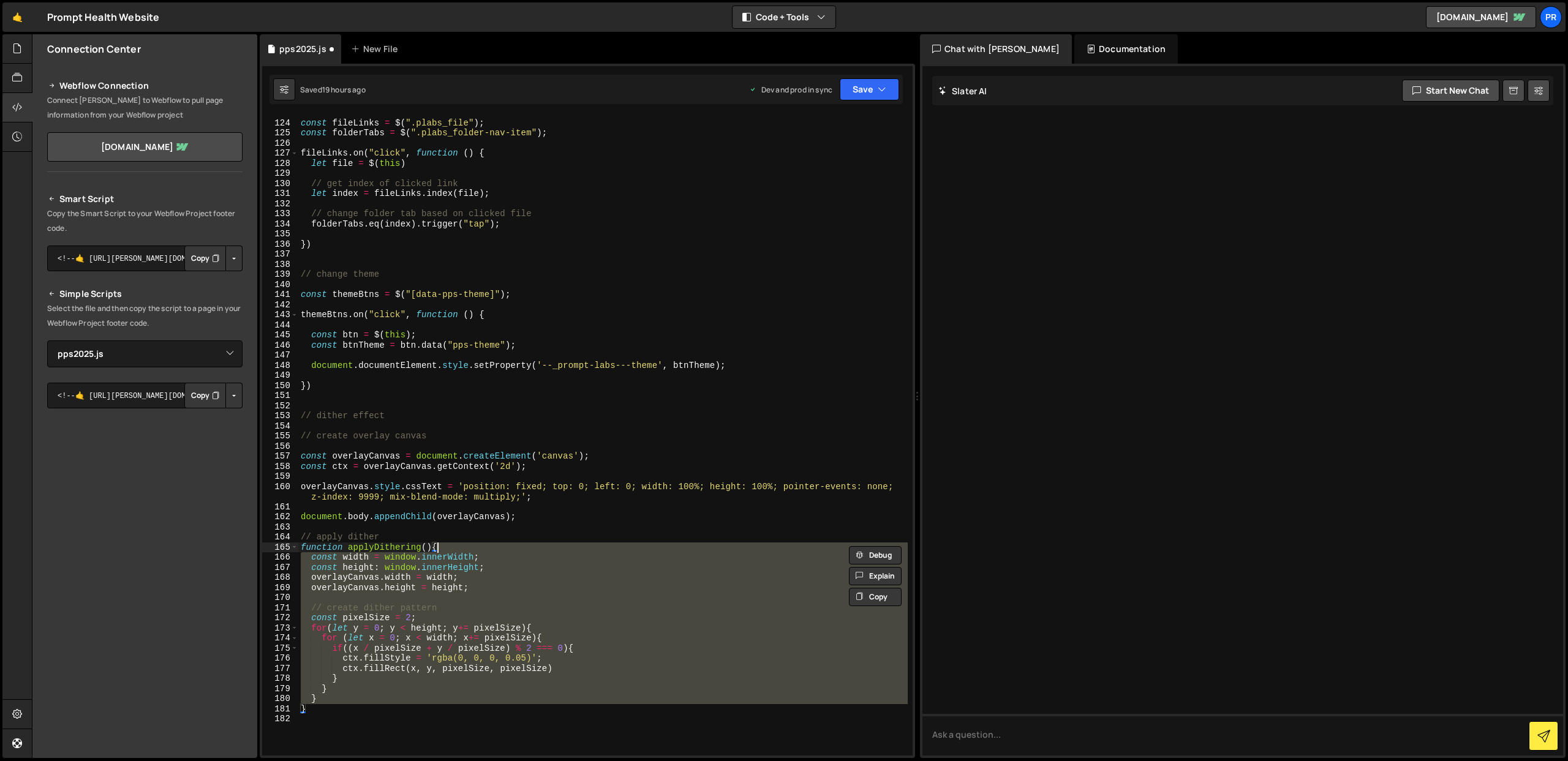
click at [336, 714] on div "const fileLinks = $ ( ".plabs_file" ) ; const folderTabs = $ ( ".plabs_folder-n…" at bounding box center [604, 438] width 610 height 661
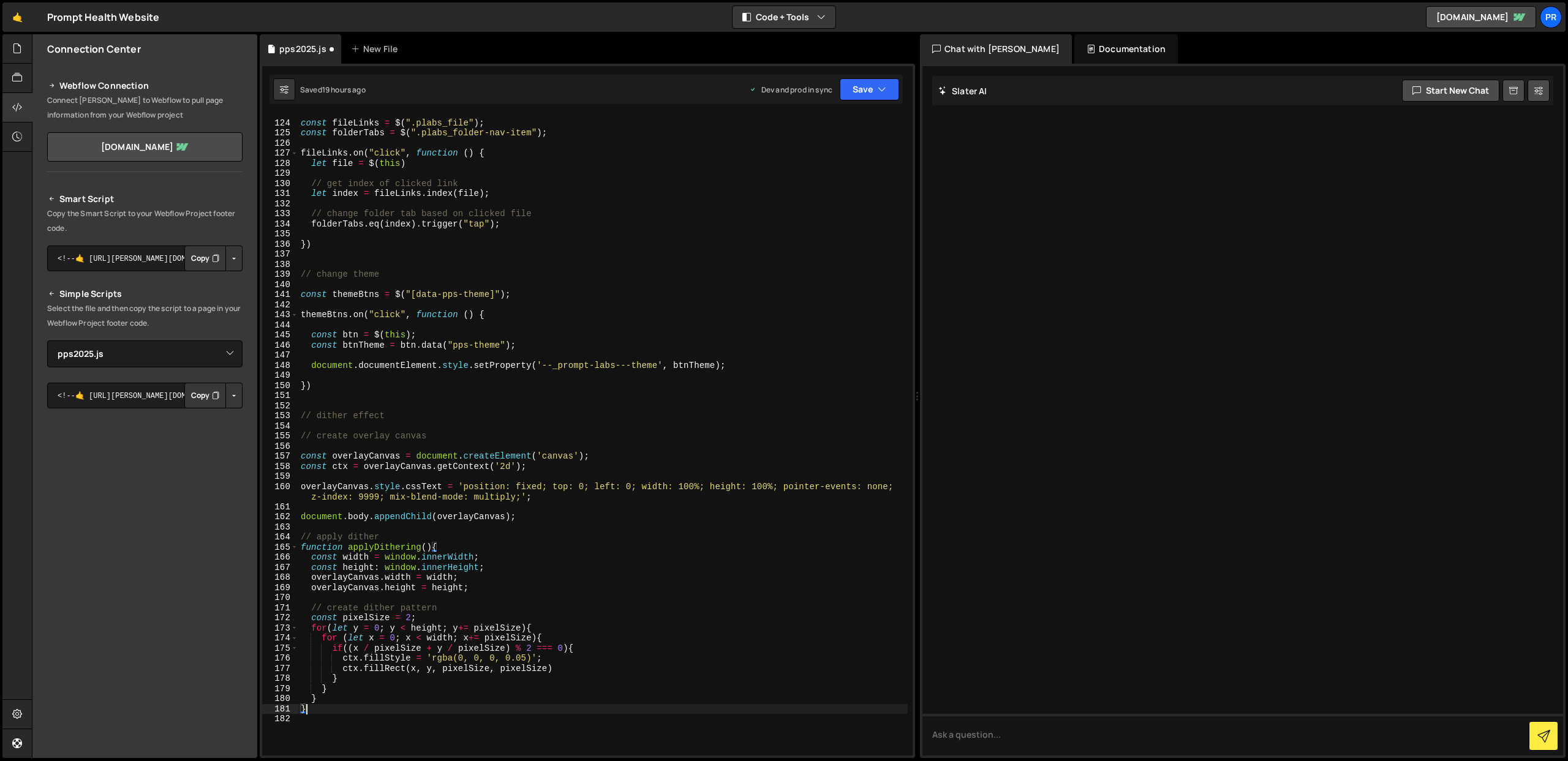
scroll to position [0, 0]
click at [340, 699] on div "const fileLinks = $ ( ".plabs_file" ) ; const folderTabs = $ ( ".plabs_folder-n…" at bounding box center [604, 438] width 610 height 661
type textarea "}"
type textarea "// add scanlines"
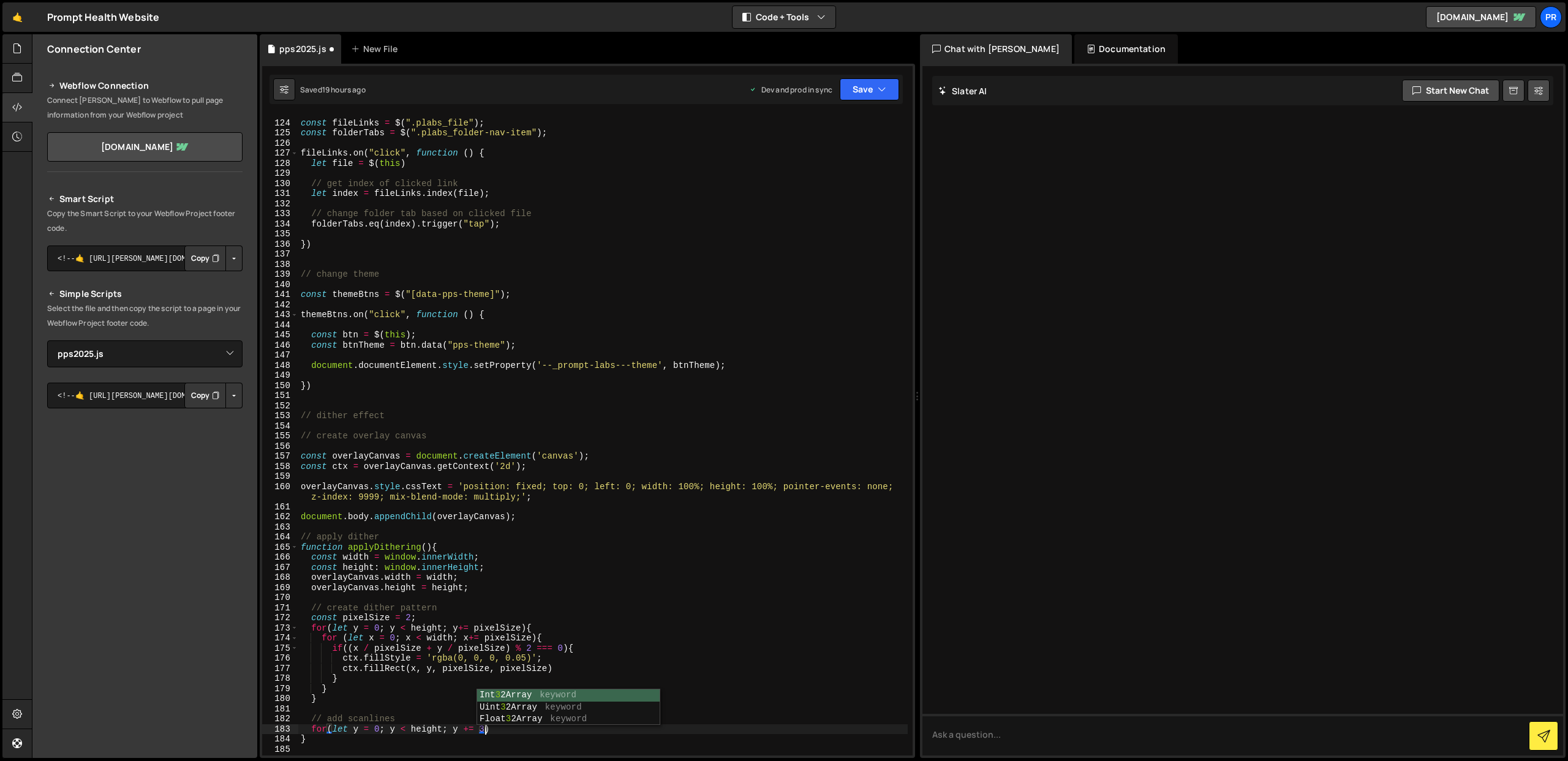
scroll to position [0, 13]
type textarea "for(let y = 0; y < height; y += 3) {"
drag, startPoint x: 551, startPoint y: 660, endPoint x: 428, endPoint y: 660, distance: 123.0
click at [428, 660] on div "const fileLinks = $ ( ".plabs_file" ) ; const folderTabs = $ ( ".plabs_folder-n…" at bounding box center [604, 438] width 610 height 661
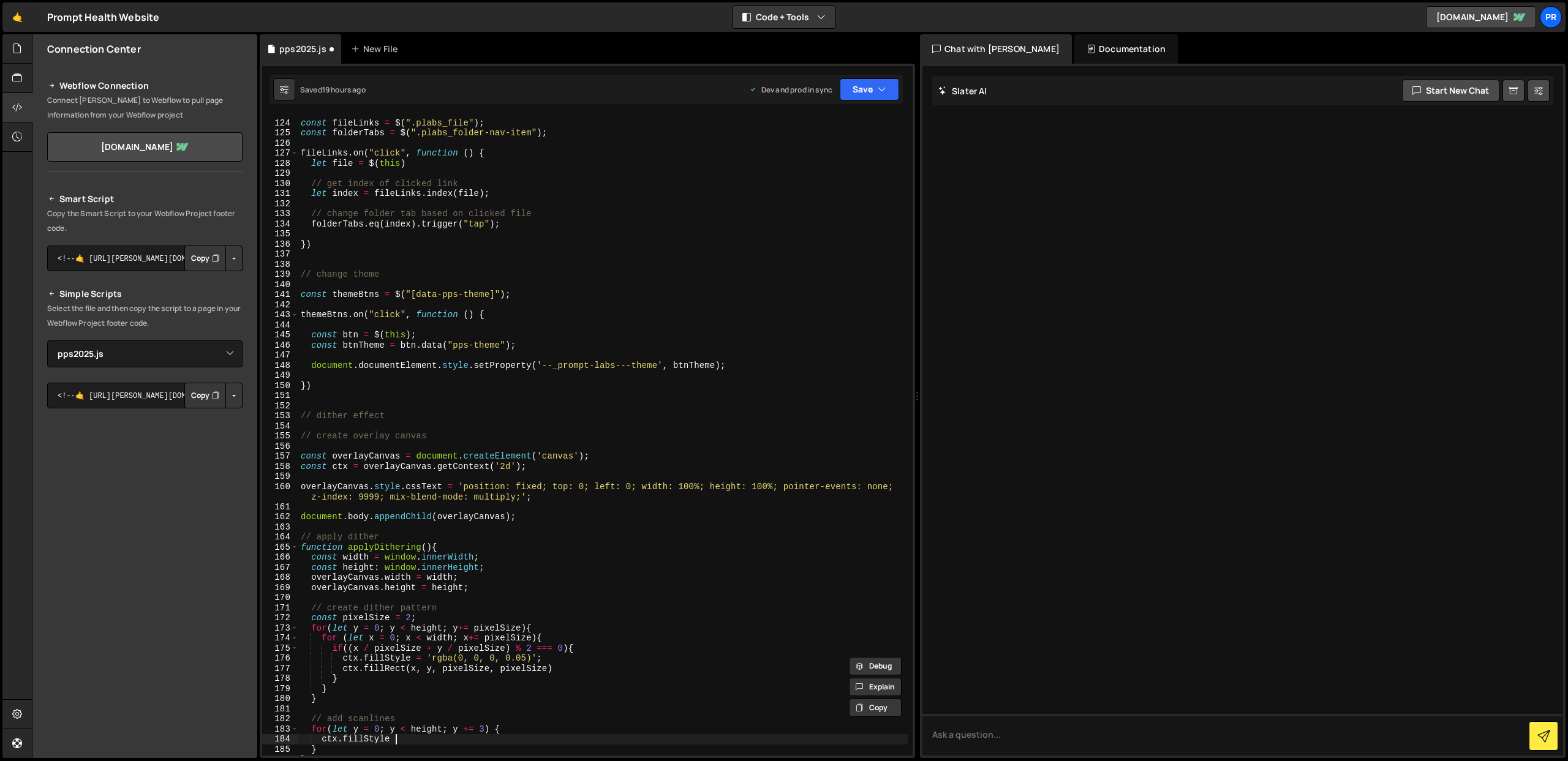
click at [408, 740] on div "const fileLinks = $ ( ".plabs_file" ) ; const folderTabs = $ ( ".plabs_folder-n…" at bounding box center [604, 438] width 610 height 661
paste textarea "'rgba(0, 0, 0, 0.05)';"
click at [504, 738] on div "const fileLinks = $ ( ".plabs_file" ) ; const folderTabs = $ ( ".plabs_folder-n…" at bounding box center [604, 438] width 610 height 661
type textarea "ctx.fillStyle = 'rgba(0, 0, 0, 0.01)';"
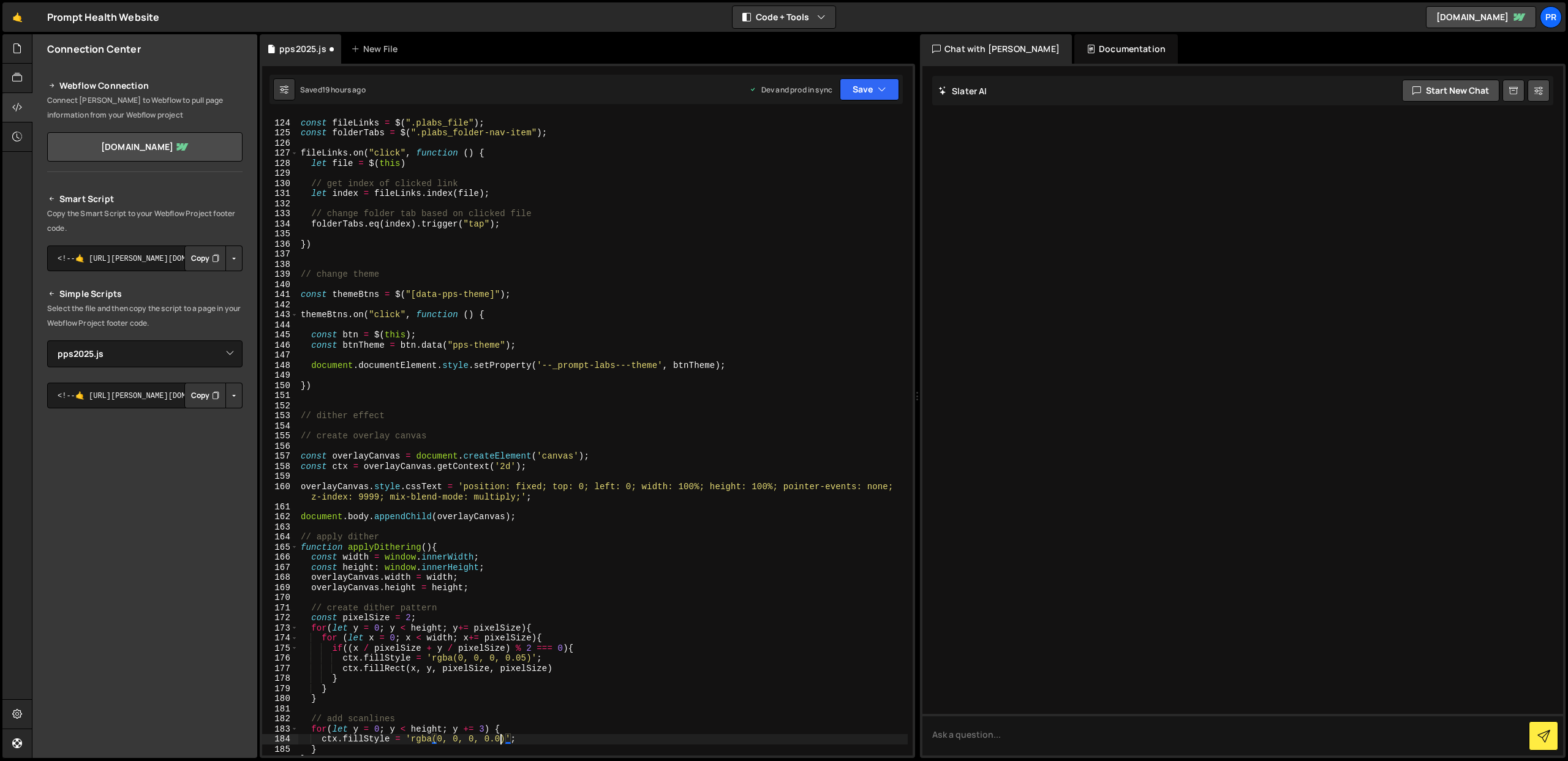
scroll to position [0, 14]
click at [563, 736] on div "const fileLinks = $ ( ".plabs_file" ) ; const folderTabs = $ ( ".plabs_folder-n…" at bounding box center [604, 438] width 610 height 661
click at [708, 716] on div "const fileLinks = $ ( ".plabs_file" ) ; const folderTabs = $ ( ".plabs_folder-n…" at bounding box center [604, 438] width 610 height 661
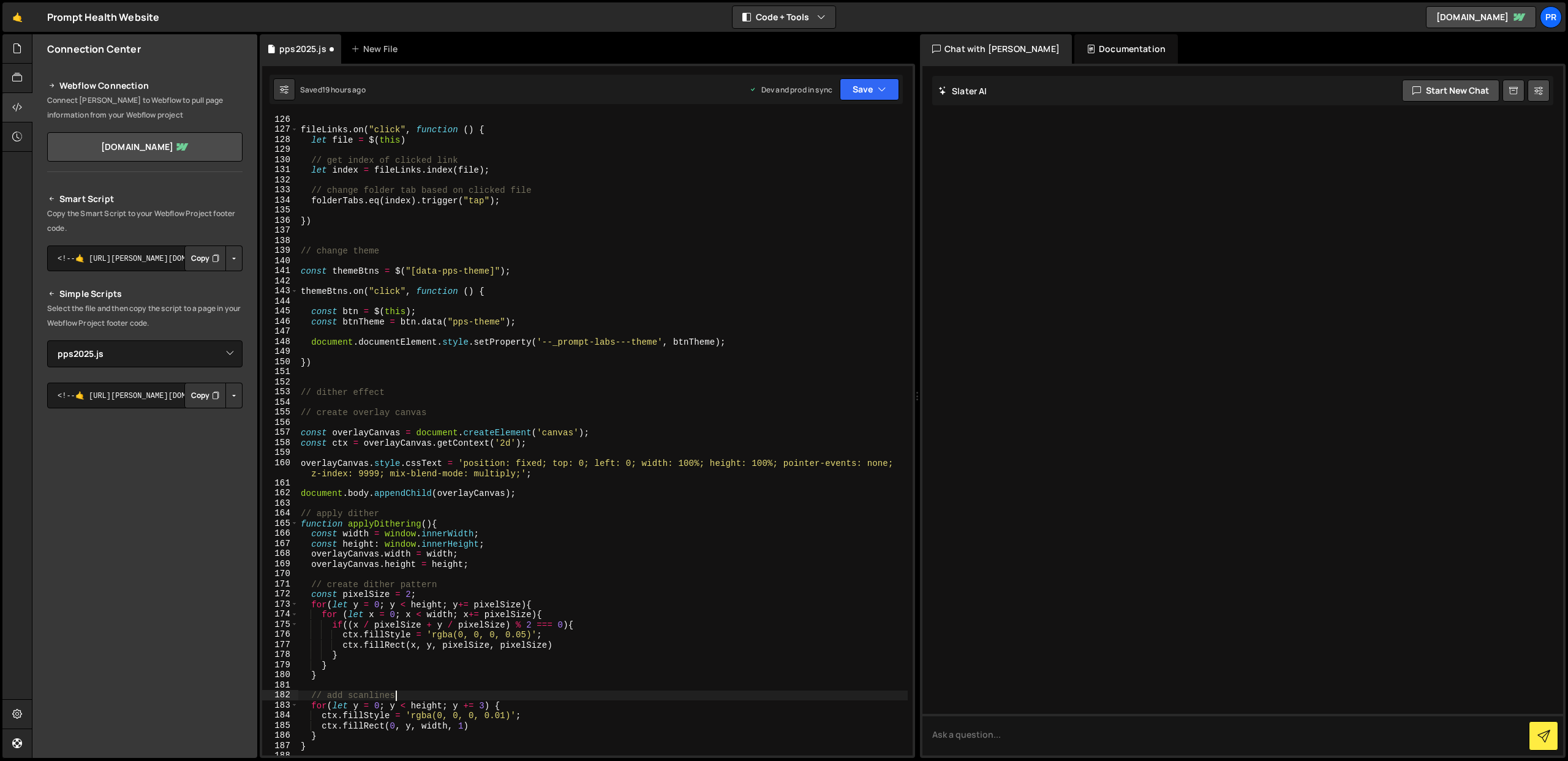
scroll to position [1331, 0]
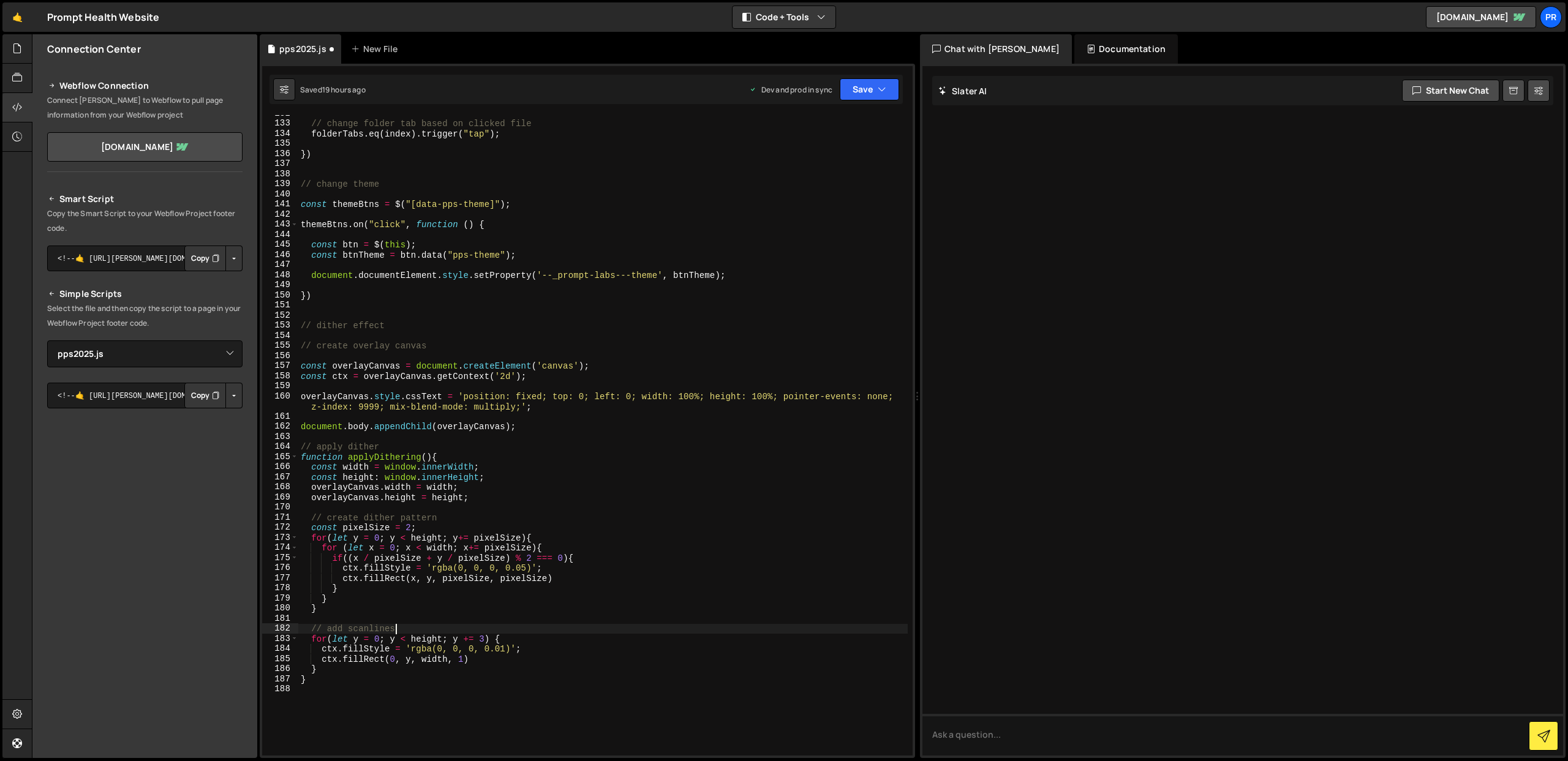
click at [434, 458] on div "// change folder tab based on clicked file folderTabs . eq ( index ) . trigger …" at bounding box center [604, 438] width 610 height 661
click at [435, 456] on div "// change folder tab based on clicked file folderTabs . eq ( index ) . trigger …" at bounding box center [604, 438] width 610 height 661
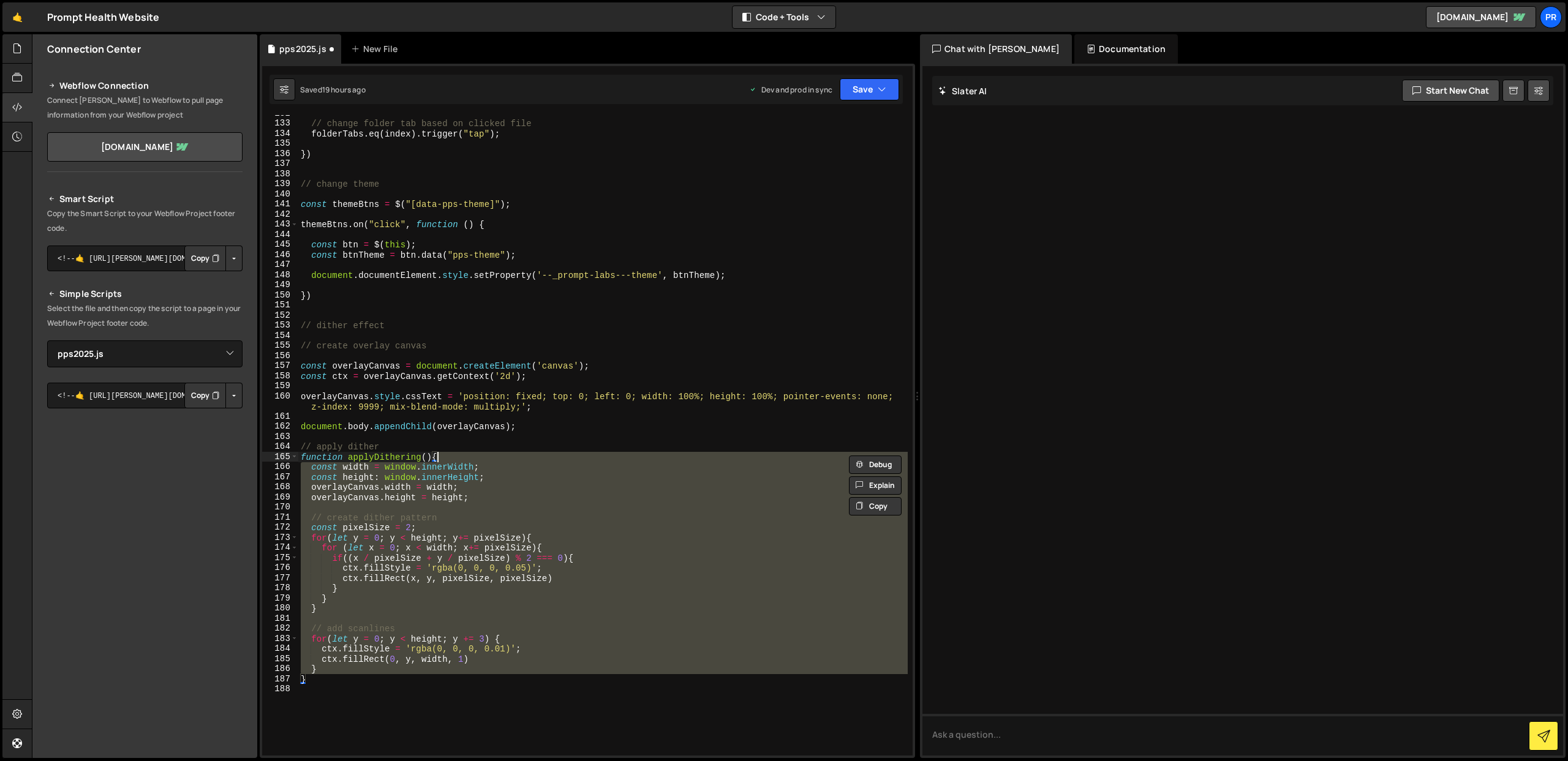
click at [342, 671] on div "// change folder tab based on clicked file folderTabs . eq ( index ) . trigger …" at bounding box center [604, 435] width 610 height 640
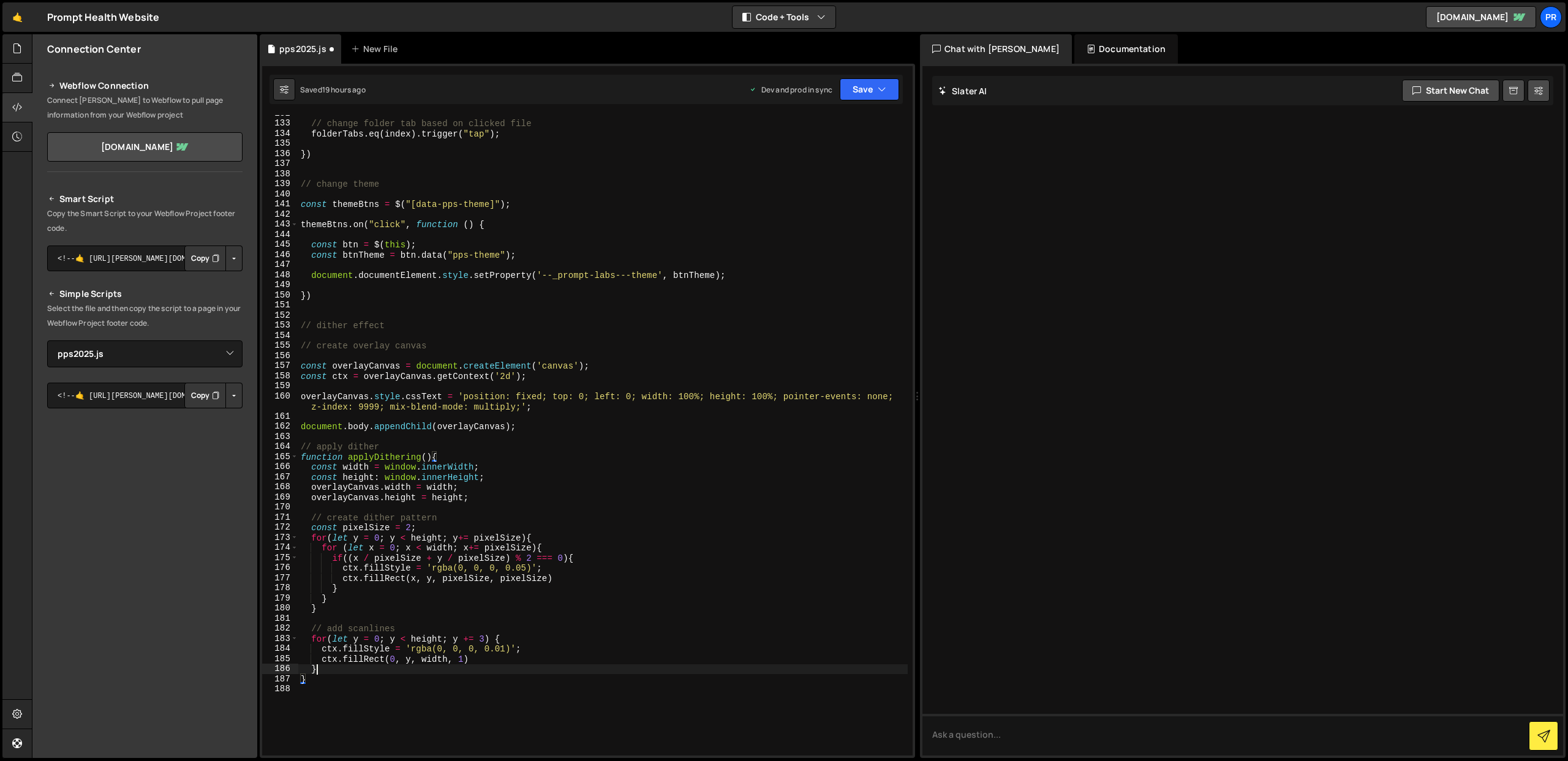
scroll to position [0, 1]
type textarea "}"
type textarea "applyDithering();"
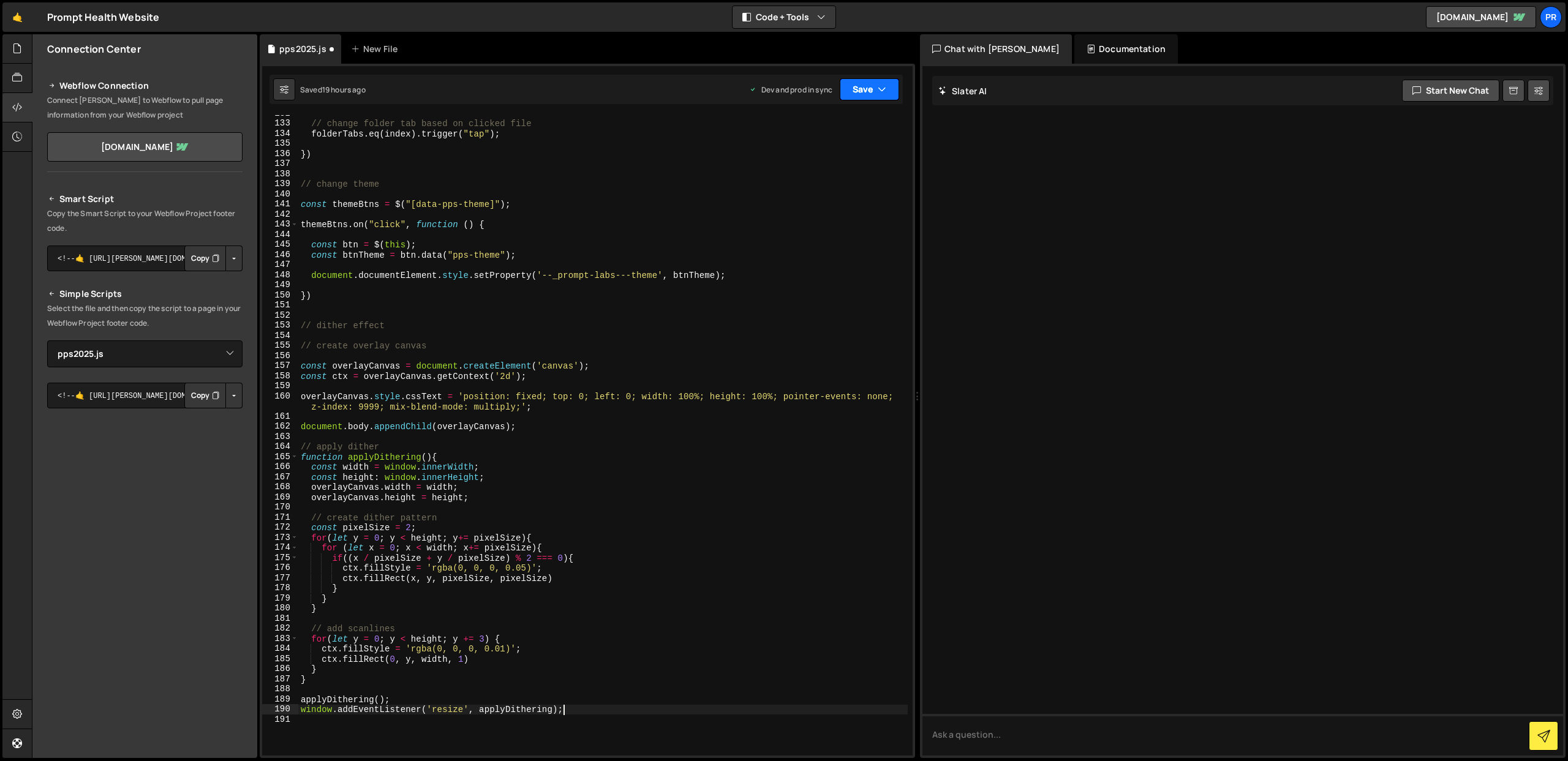
click at [868, 98] on button "Save" at bounding box center [869, 89] width 59 height 22
click at [859, 158] on div "Save to Production S" at bounding box center [828, 159] width 127 height 13
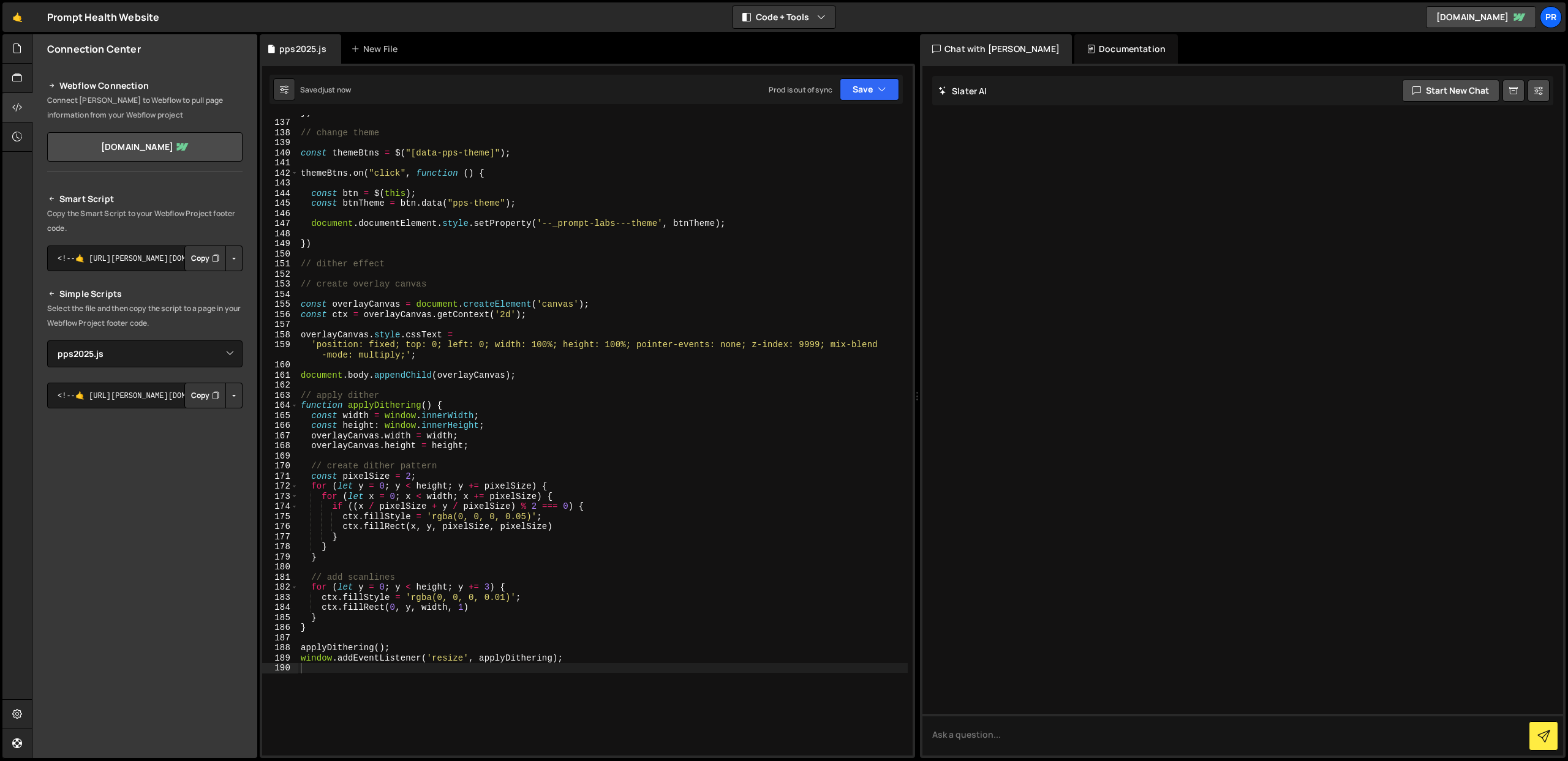
scroll to position [1372, 0]
click at [474, 521] on div "}) // change theme const themeBtns = $ ( "[data-pps-theme]" ) ; themeBtns . on …" at bounding box center [604, 437] width 610 height 661
click at [438, 405] on div "}) // change theme const themeBtns = $ ( "[data-pps-theme]" ) ; themeBtns . on …" at bounding box center [604, 437] width 610 height 661
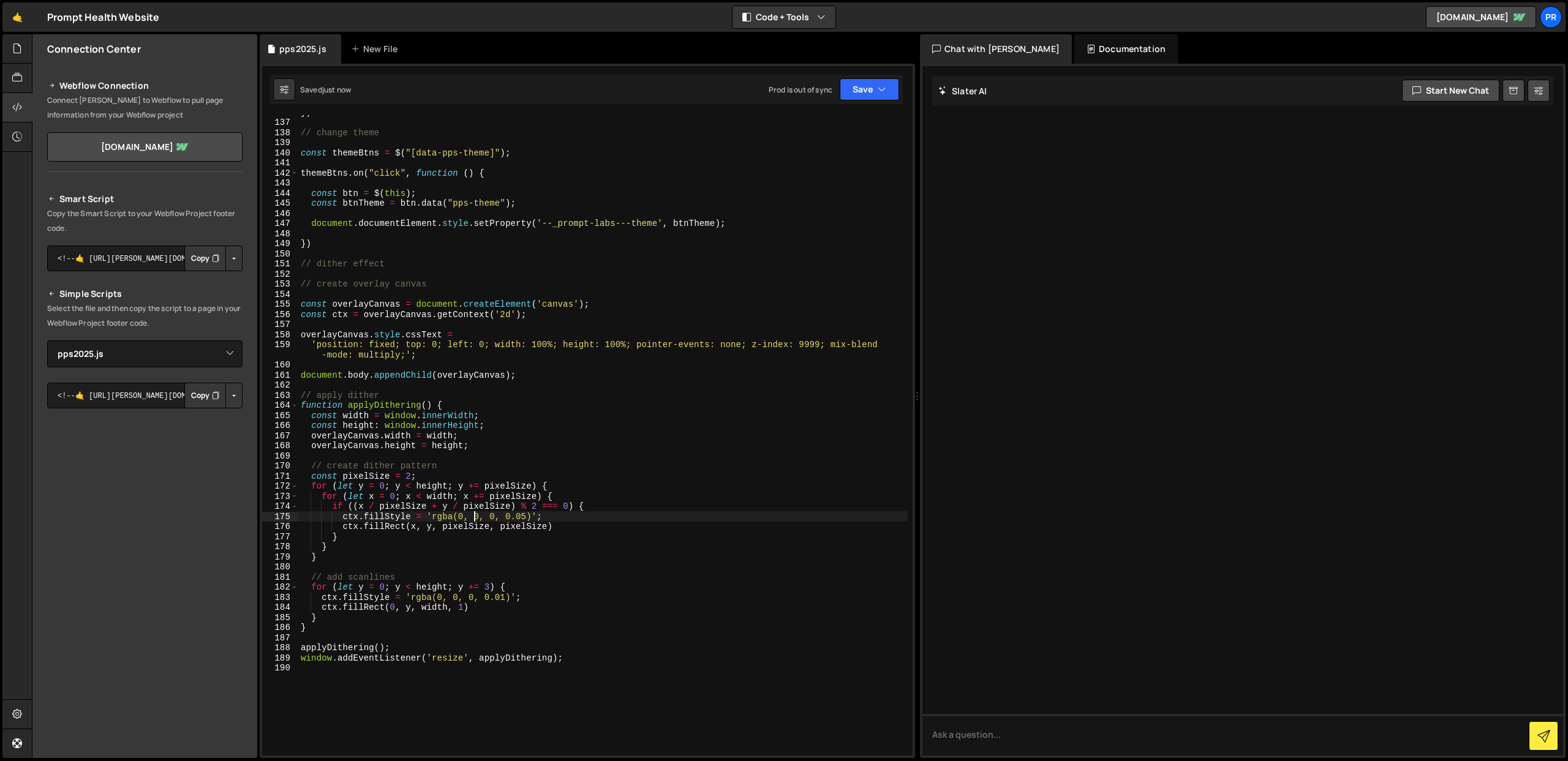
click at [438, 405] on div "}) // change theme const themeBtns = $ ( "[data-pps-theme]" ) ; themeBtns . on …" at bounding box center [604, 437] width 610 height 661
type textarea "function applyDithering() { const width = window.innerWidth;"
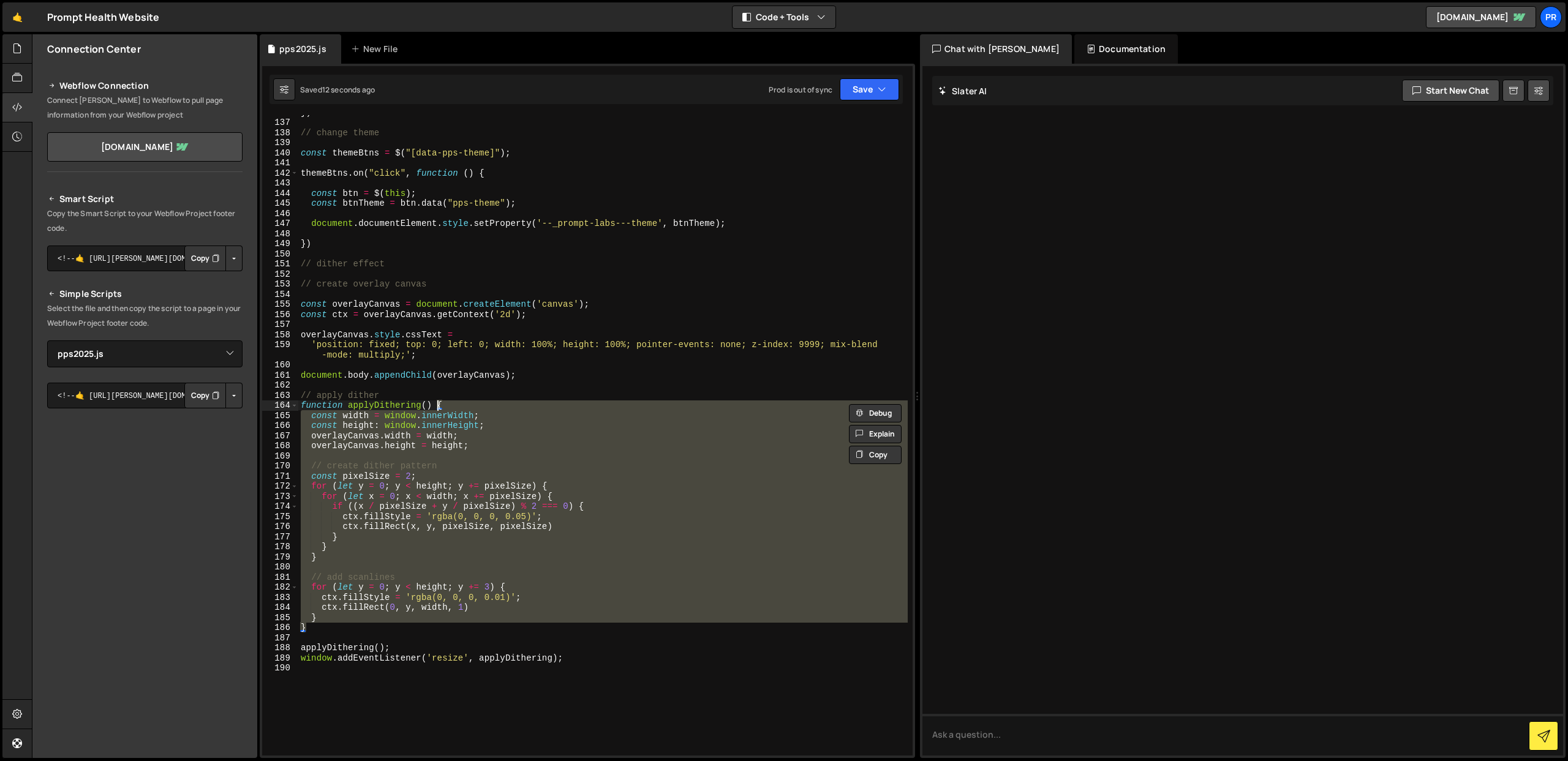
click at [604, 368] on div "}) // change theme const themeBtns = $ ( "[data-pps-theme]" ) ; themeBtns . on …" at bounding box center [604, 437] width 610 height 661
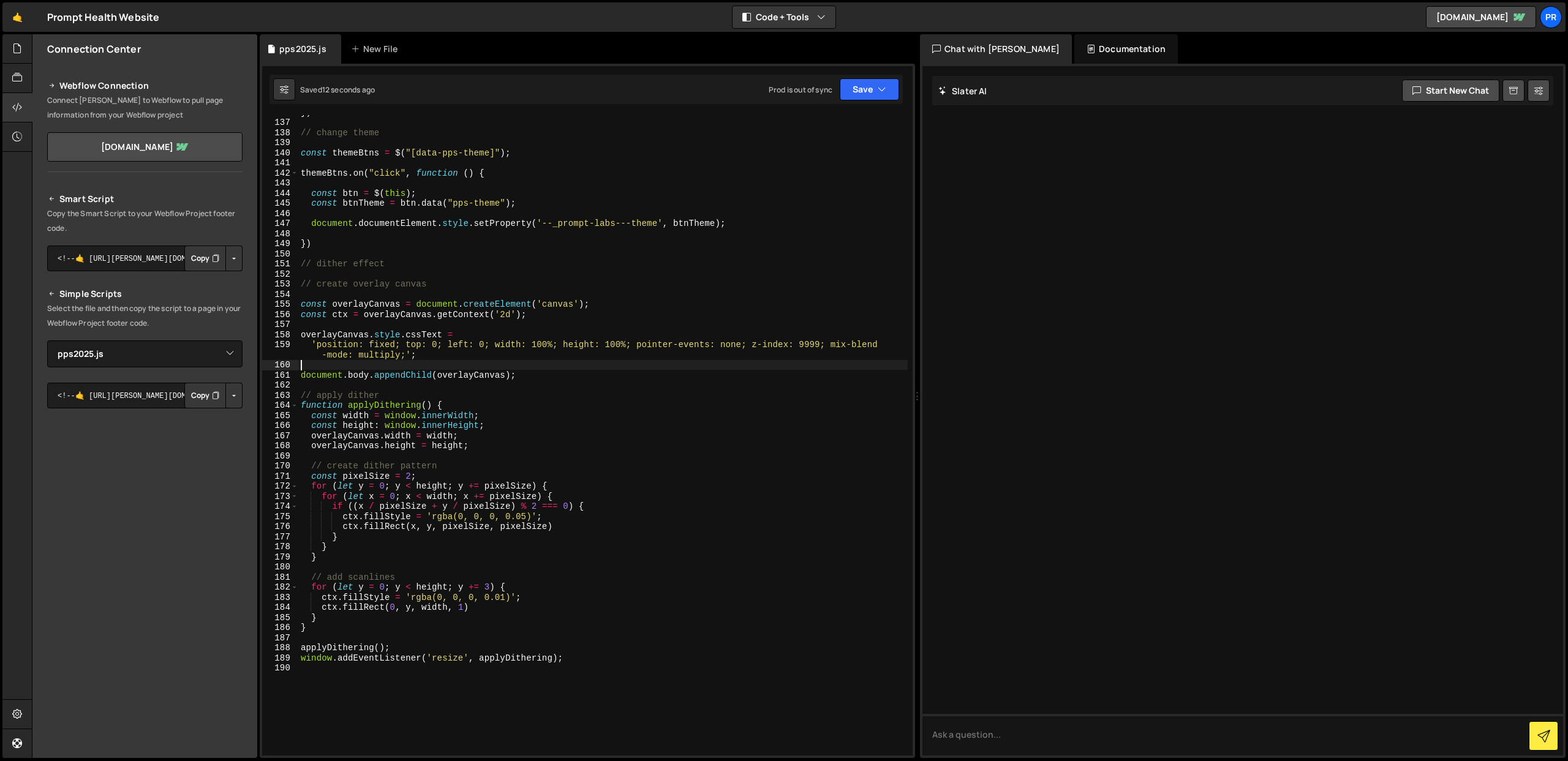
scroll to position [0, 0]
click at [878, 97] on button "Save" at bounding box center [869, 89] width 59 height 22
click at [847, 165] on button "Save to Production S Saved 19 hours ago" at bounding box center [828, 166] width 147 height 40
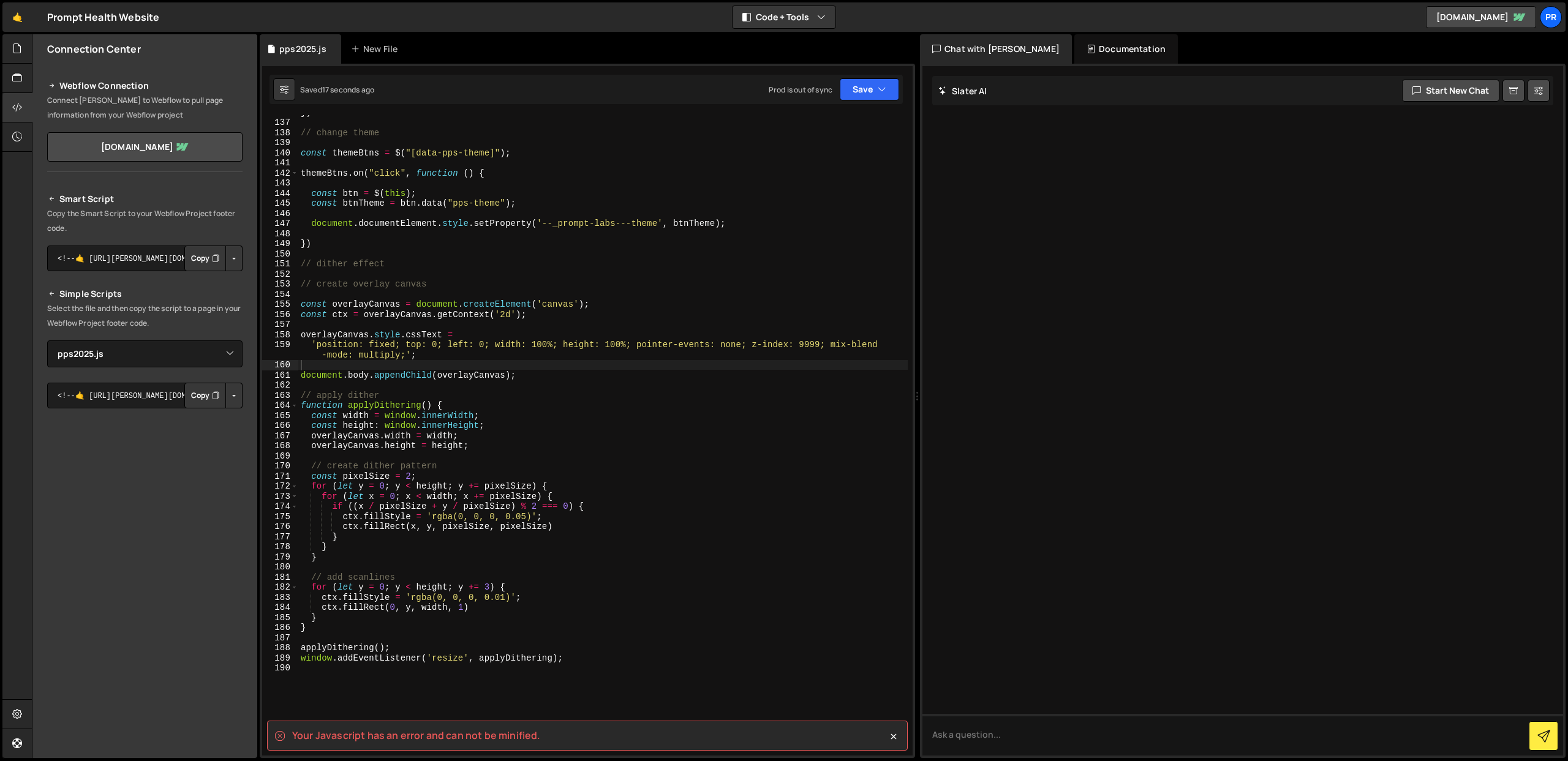
click at [1078, 55] on div "Documentation" at bounding box center [1126, 48] width 104 height 30
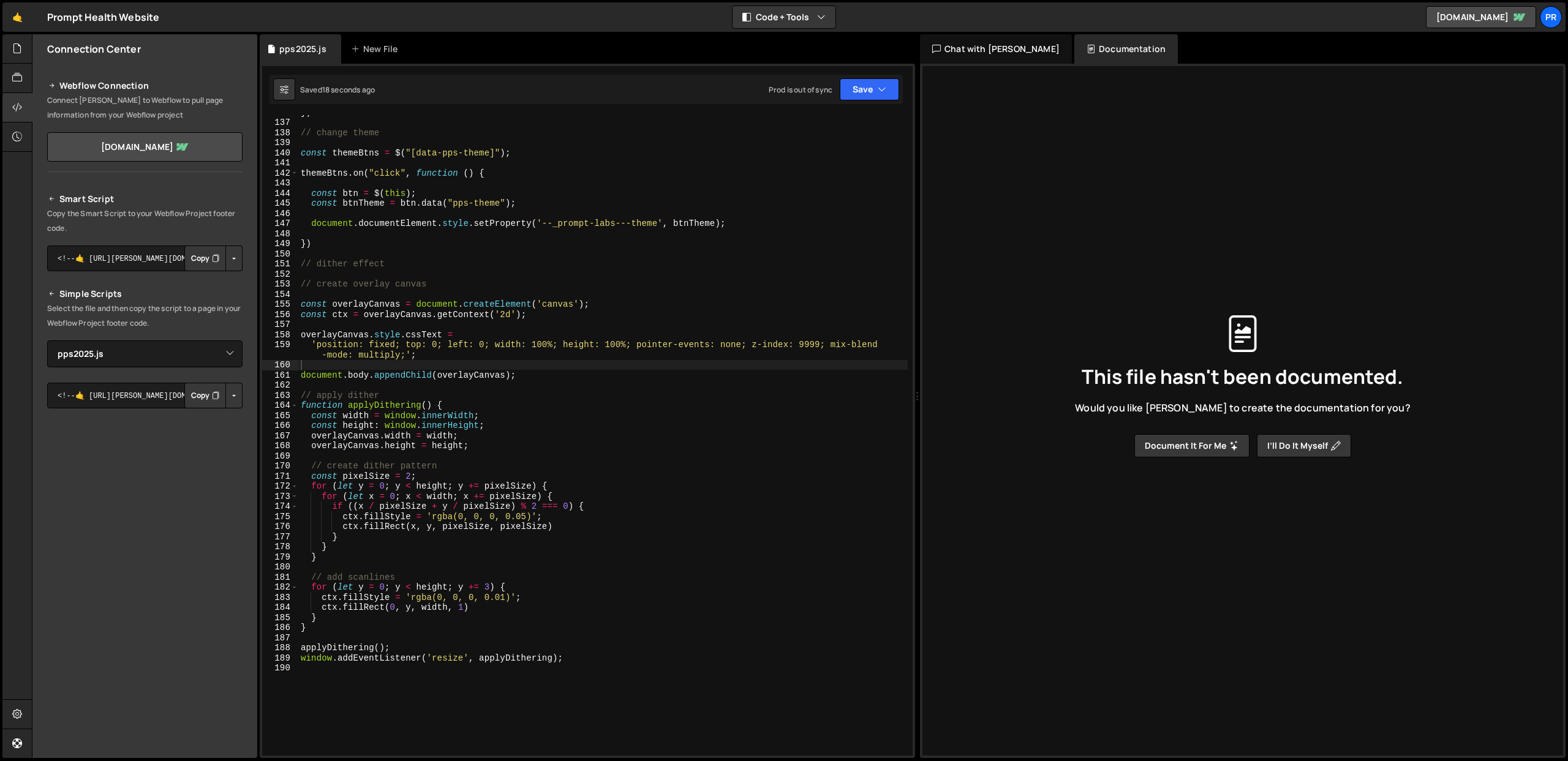
click at [986, 47] on div "Chat with [PERSON_NAME]" at bounding box center [996, 48] width 152 height 30
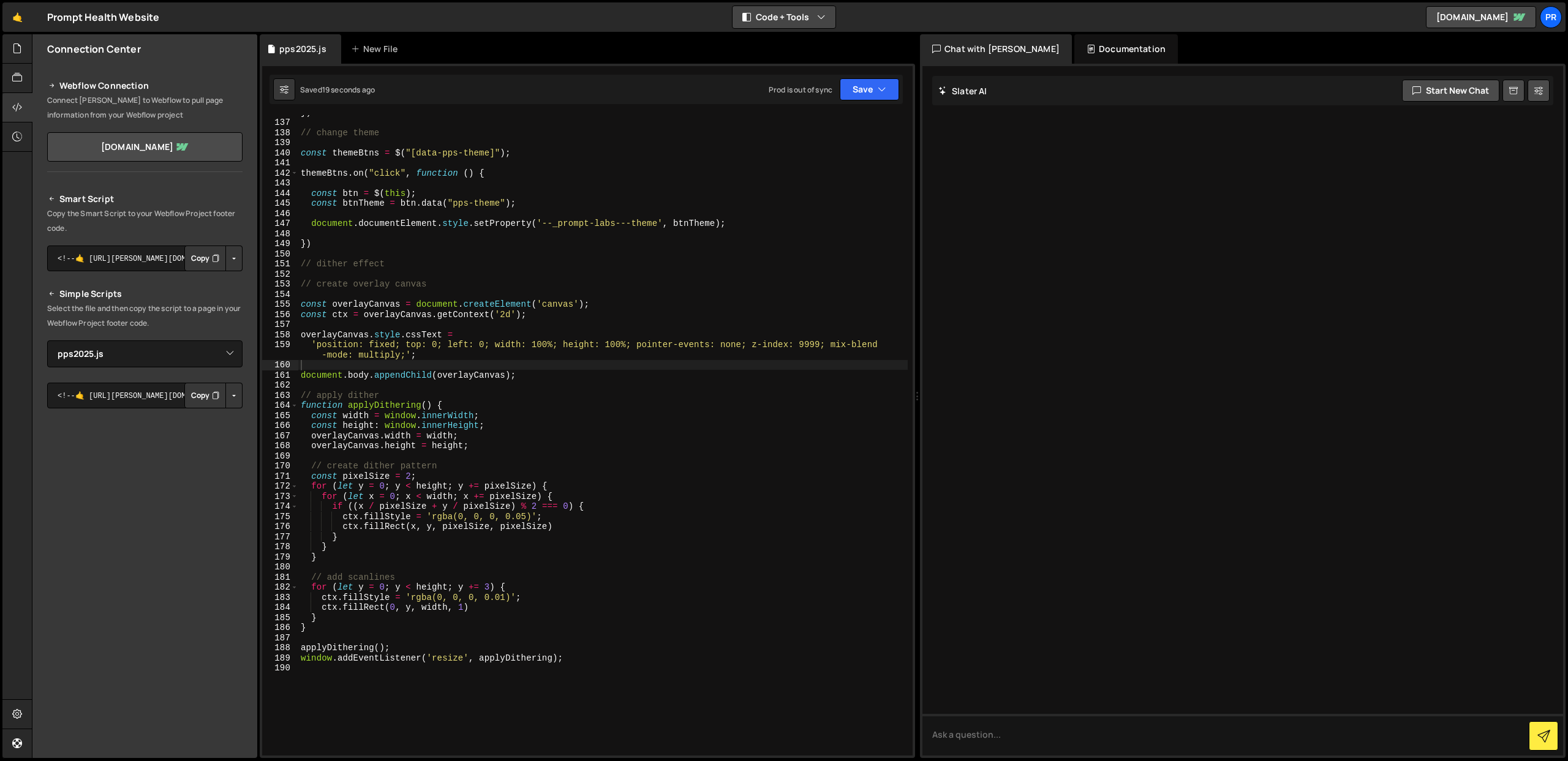
click at [818, 14] on icon "button" at bounding box center [822, 17] width 9 height 13
click at [791, 42] on button "Code Only" at bounding box center [784, 44] width 103 height 22
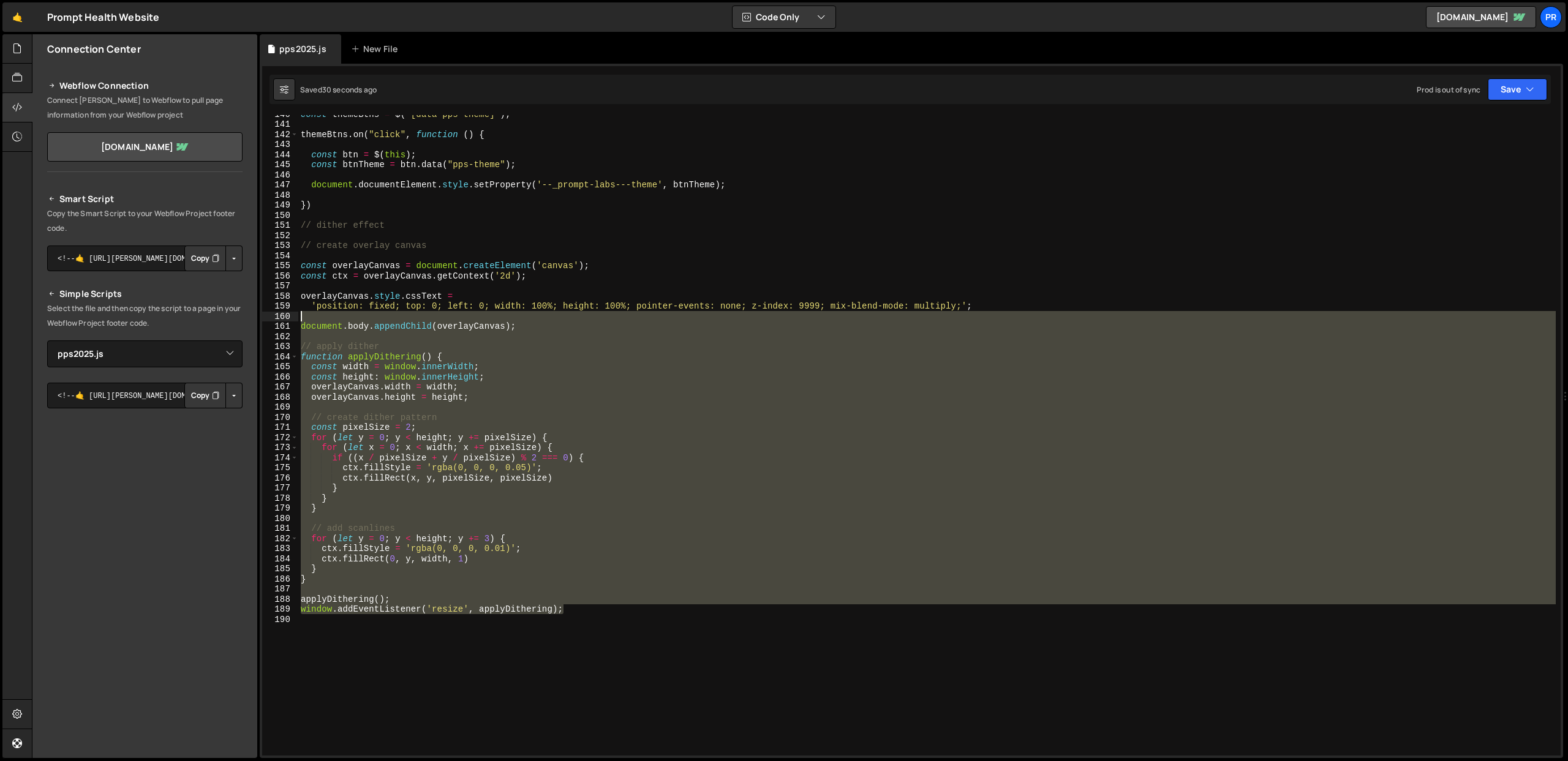
scroll to position [1399, 0]
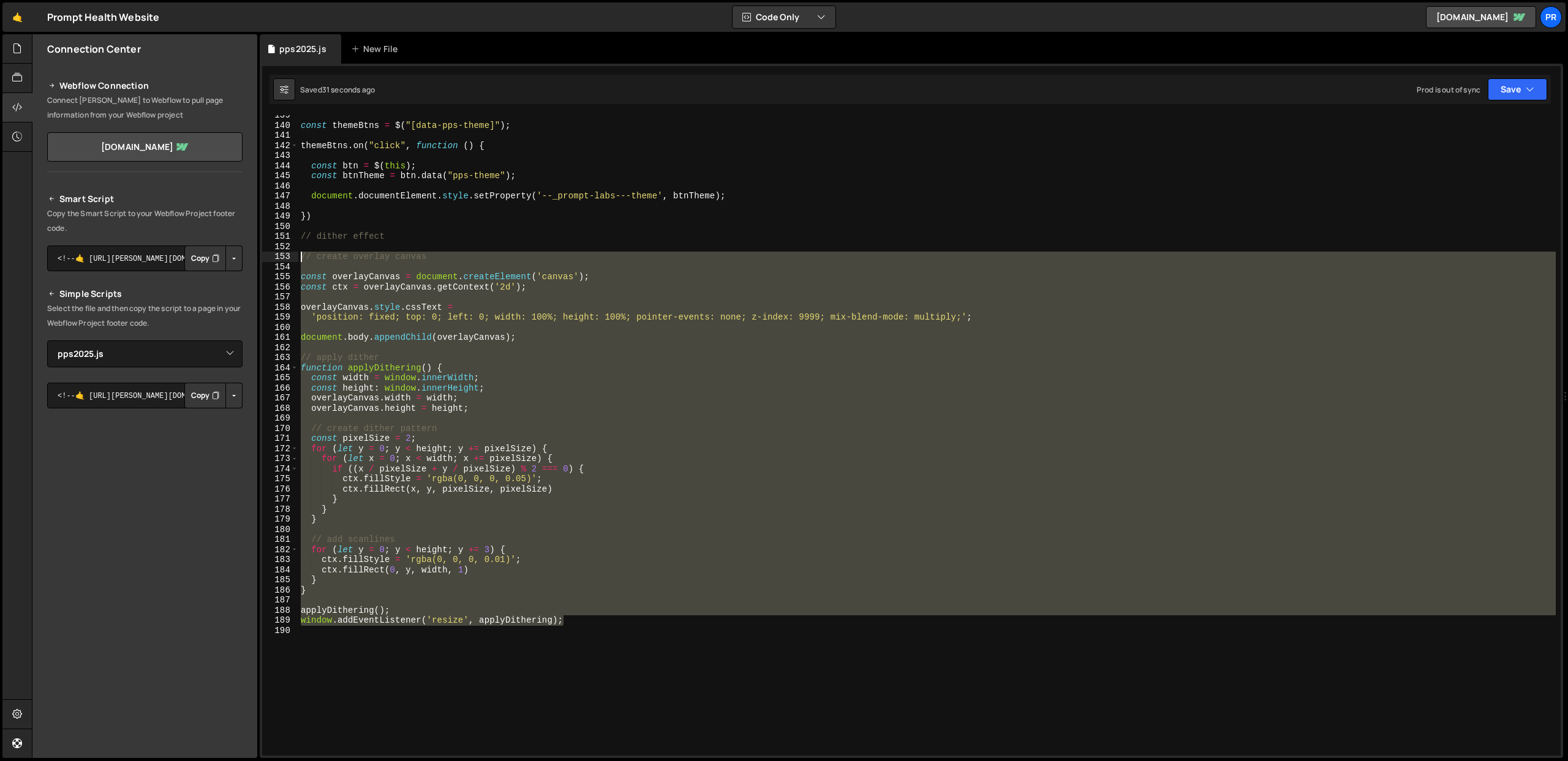
drag, startPoint x: 601, startPoint y: 530, endPoint x: 269, endPoint y: 258, distance: 429.2
click at [269, 258] on div "window.addEventListener('resize', applyDithering); 139 140 141 142 143 144 145 …" at bounding box center [911, 435] width 1299 height 640
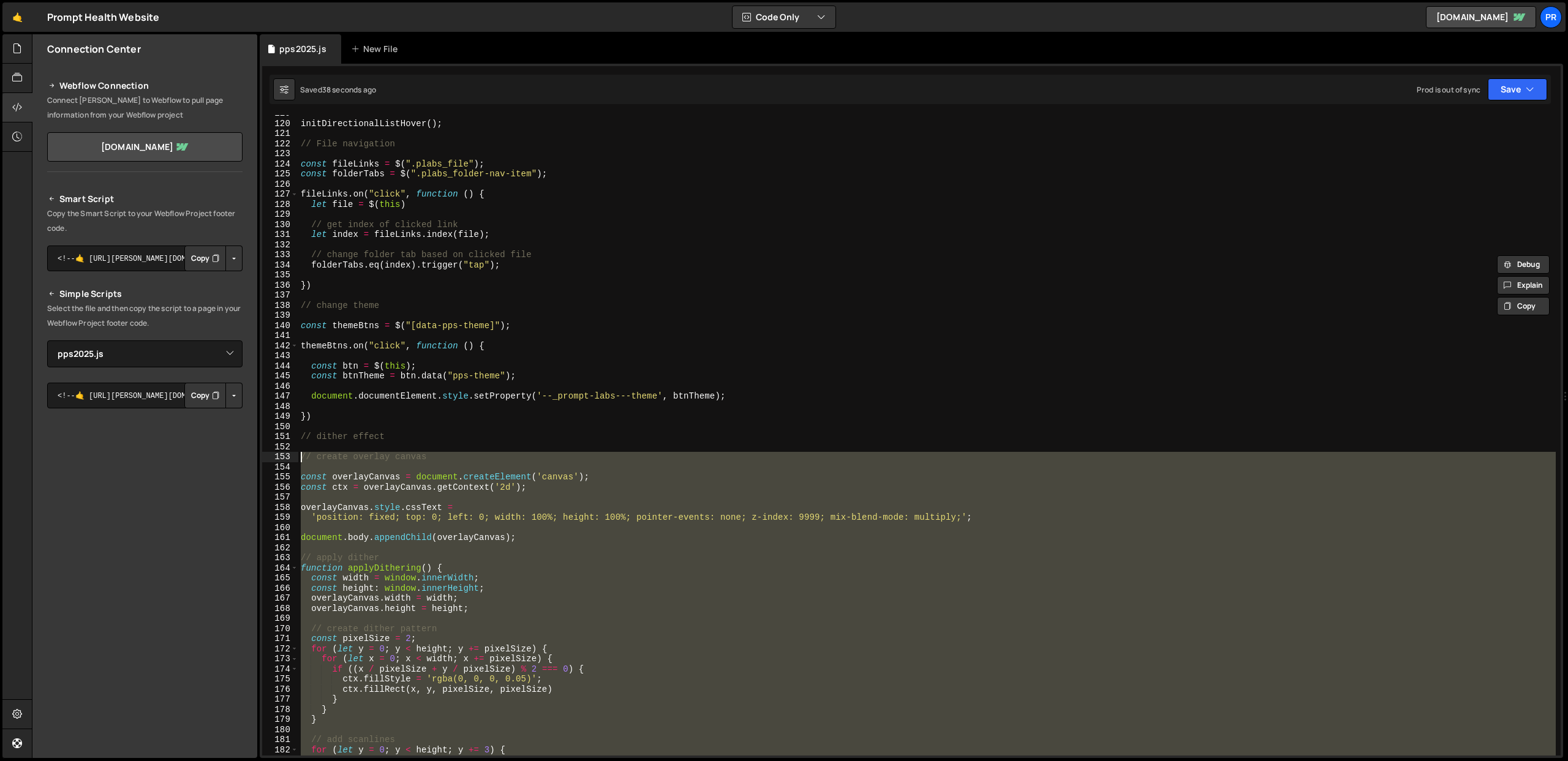
scroll to position [1266, 0]
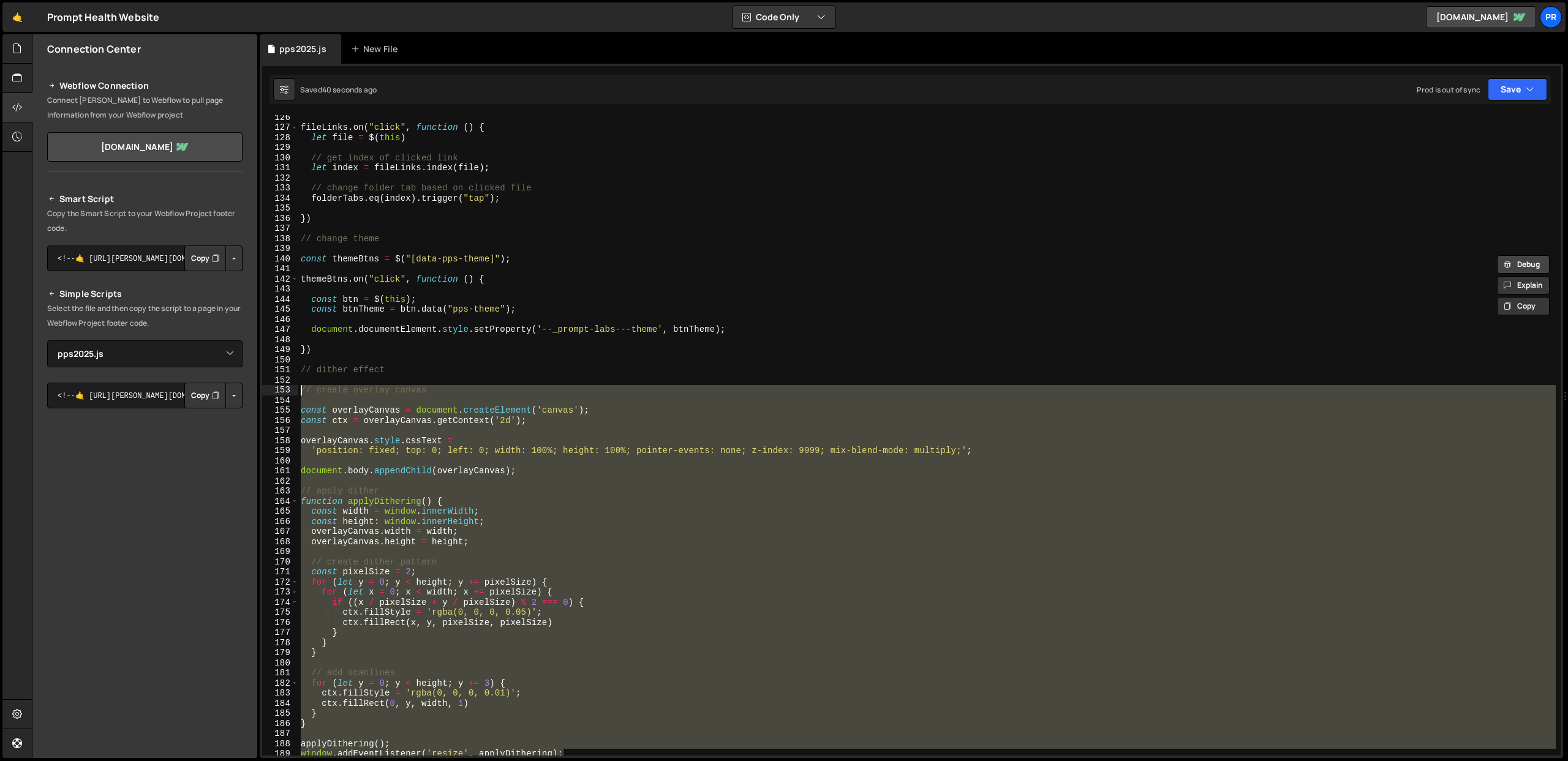
click at [1530, 265] on button "Debug" at bounding box center [1523, 265] width 53 height 19
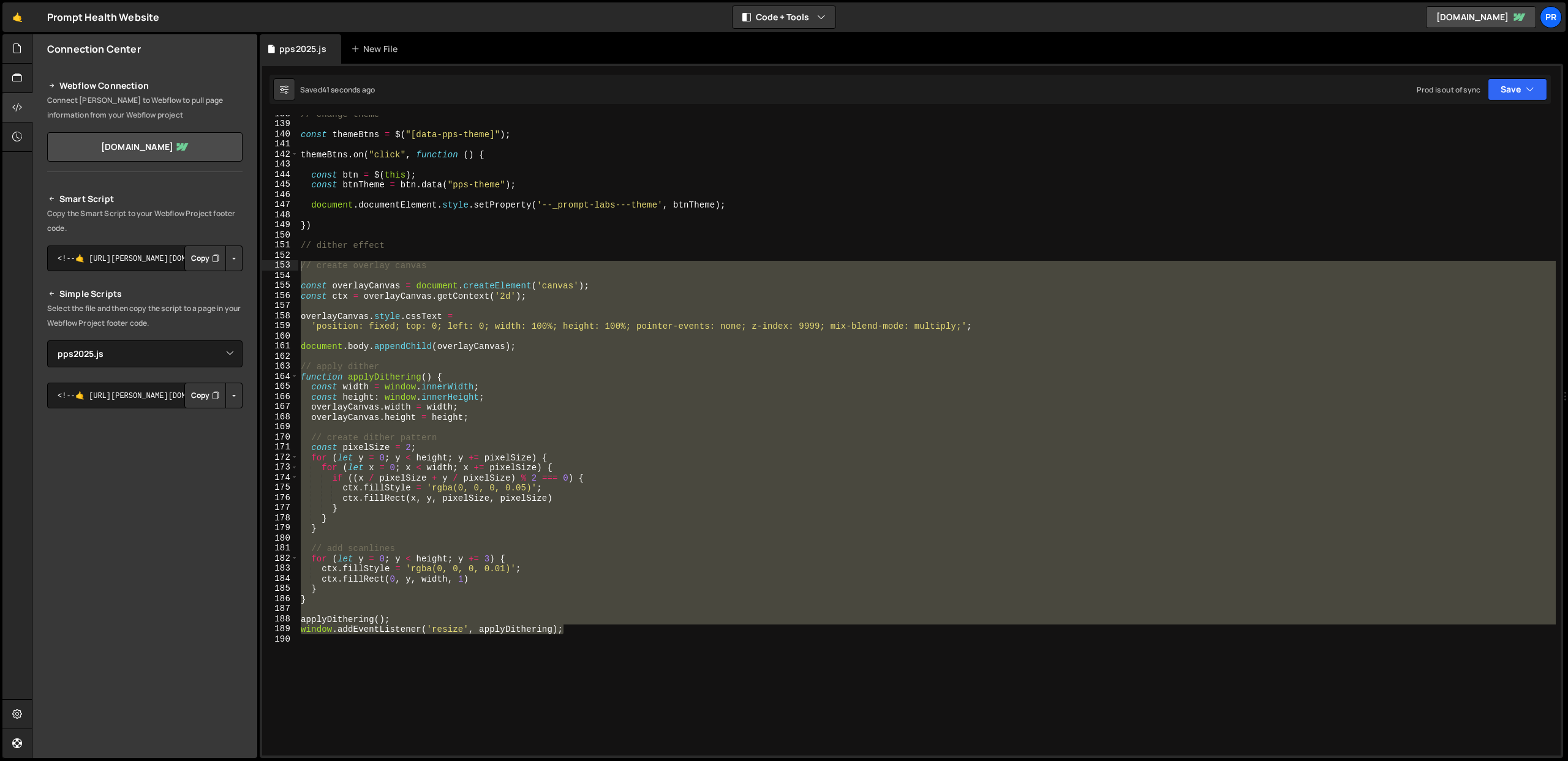
scroll to position [1391, 0]
click at [829, 13] on button "Code + Tools" at bounding box center [784, 17] width 103 height 22
click at [792, 62] on button "Code + Tools" at bounding box center [784, 66] width 103 height 22
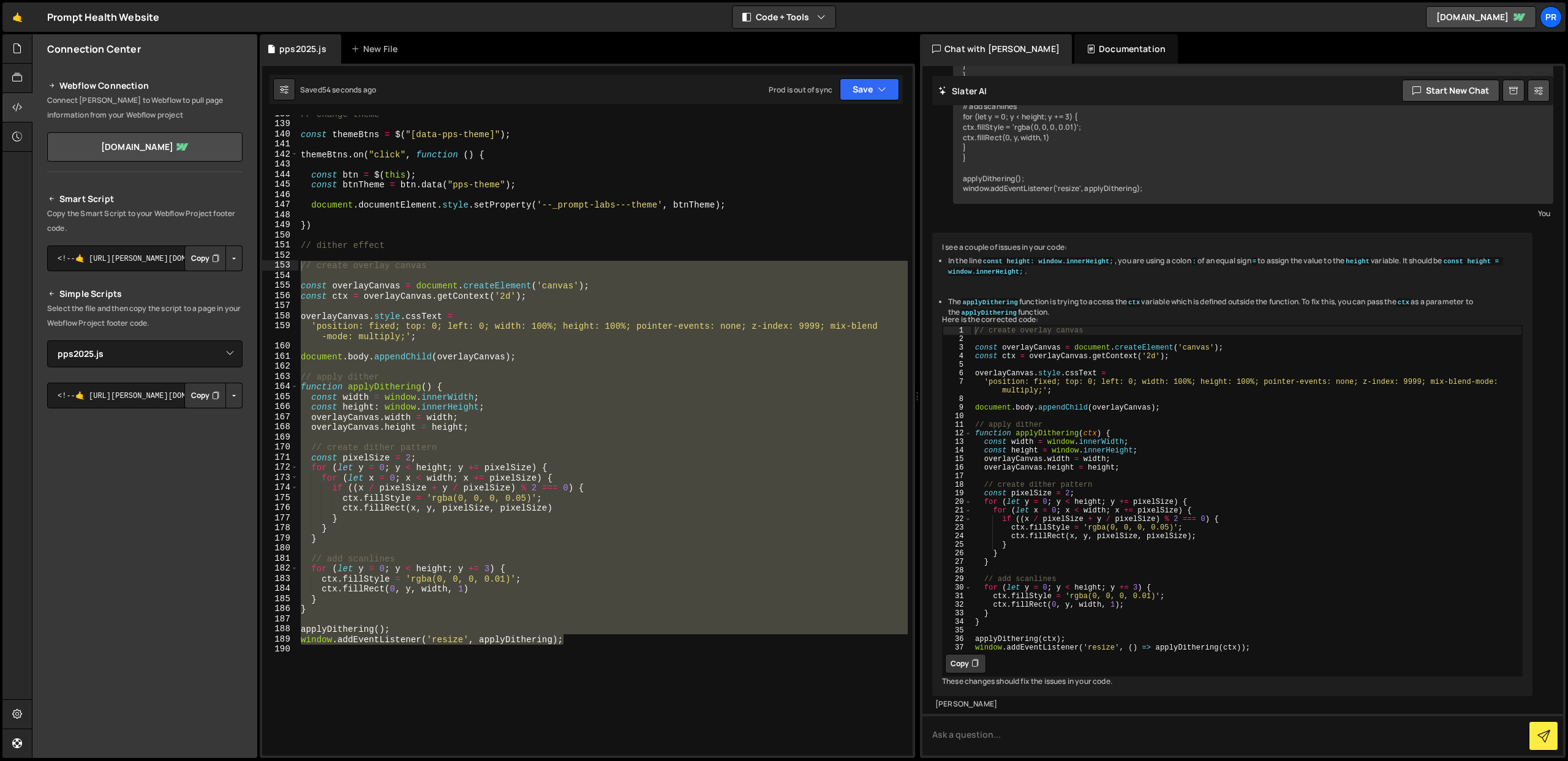
scroll to position [376, 0]
click at [966, 663] on button "Copy" at bounding box center [966, 664] width 41 height 20
click at [705, 638] on div "// change theme const themeBtns = $ ( "[data-pps-theme]" ) ; themeBtns . on ( "…" at bounding box center [604, 435] width 610 height 640
drag, startPoint x: 625, startPoint y: 641, endPoint x: 289, endPoint y: 264, distance: 505.0
click at [289, 264] on div "window.addEventListener('resize', applyDithering); 138 139 140 141 142 143 144 …" at bounding box center [587, 435] width 650 height 640
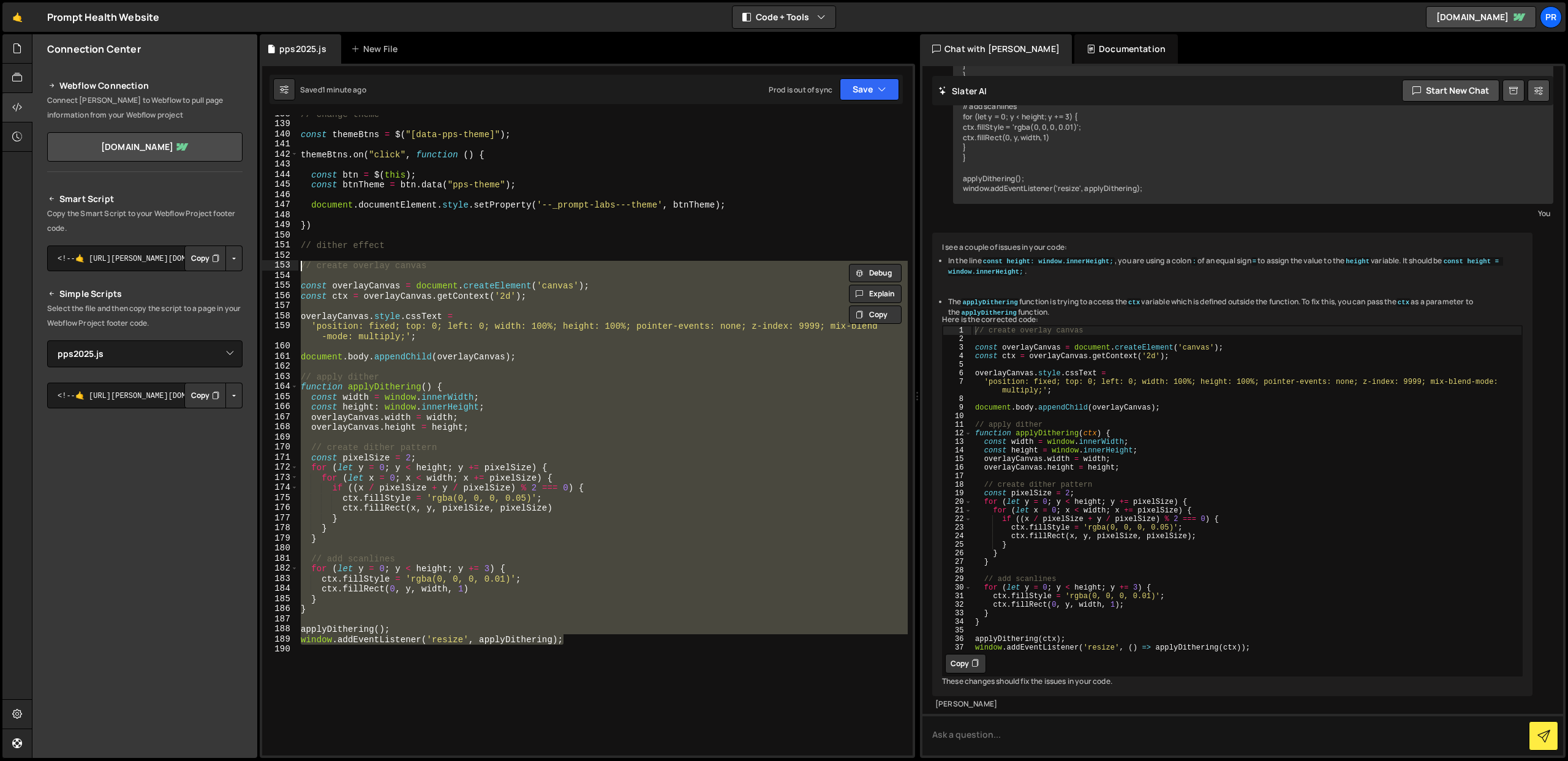
paste textarea "window.addEventListener('resize', () => applyDithering(ctx));"
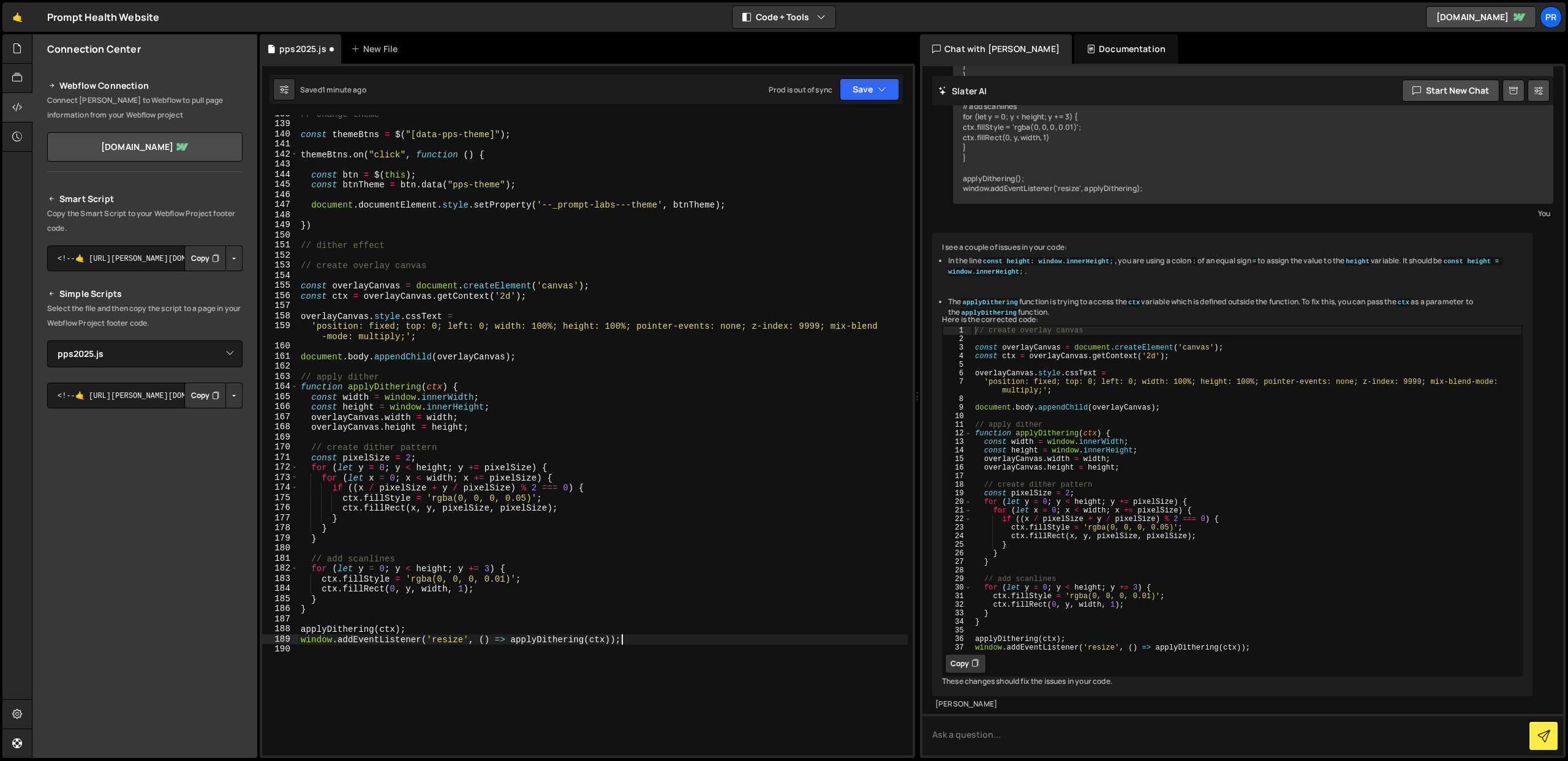
click at [604, 410] on div "// change theme const themeBtns = $ ( "[data-pps-theme]" ) ; themeBtns . on ( "…" at bounding box center [604, 439] width 610 height 661
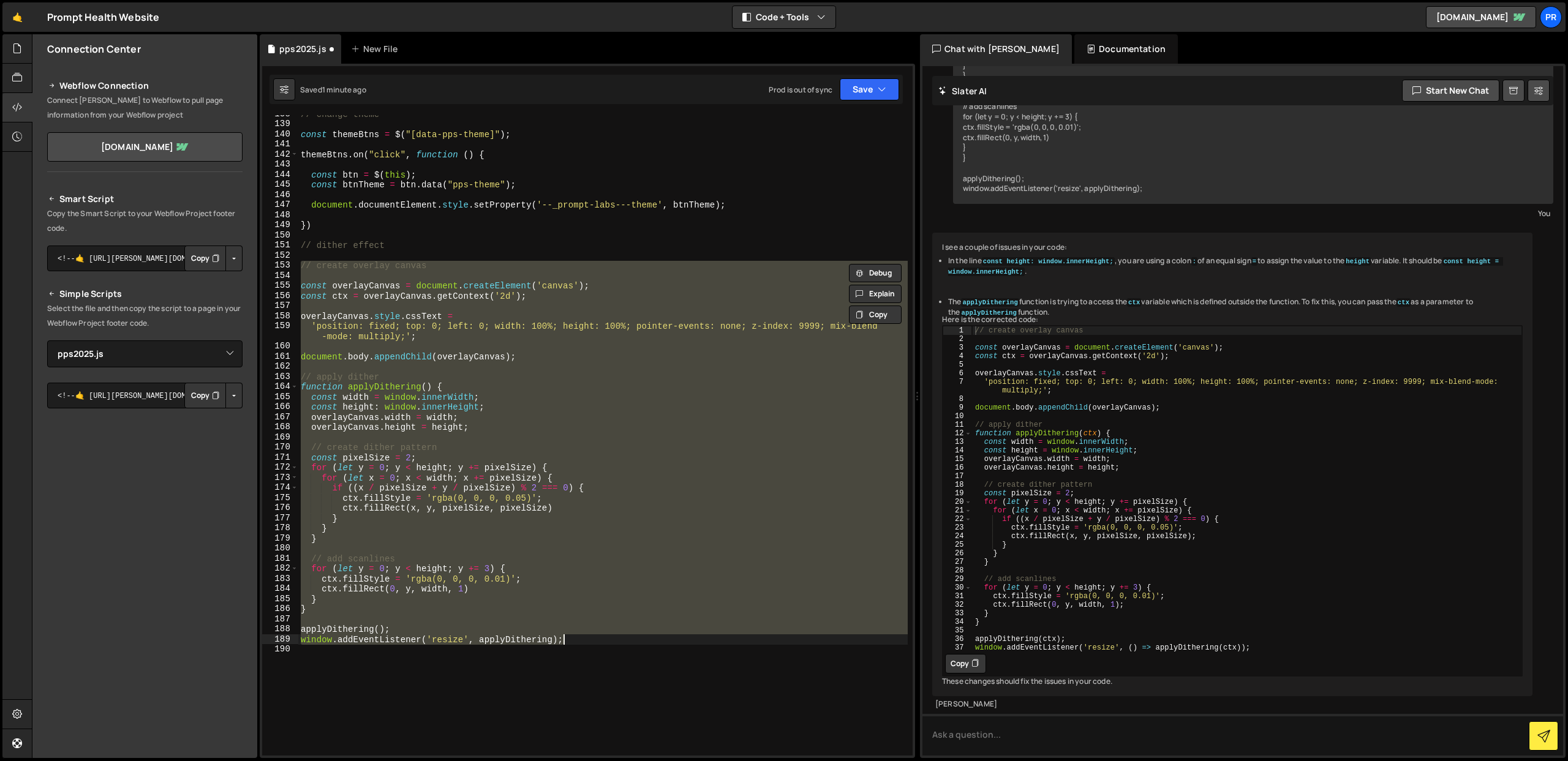
click at [377, 405] on div "// change theme const themeBtns = $ ( "[data-pps-theme]" ) ; themeBtns . on ( "…" at bounding box center [604, 435] width 610 height 640
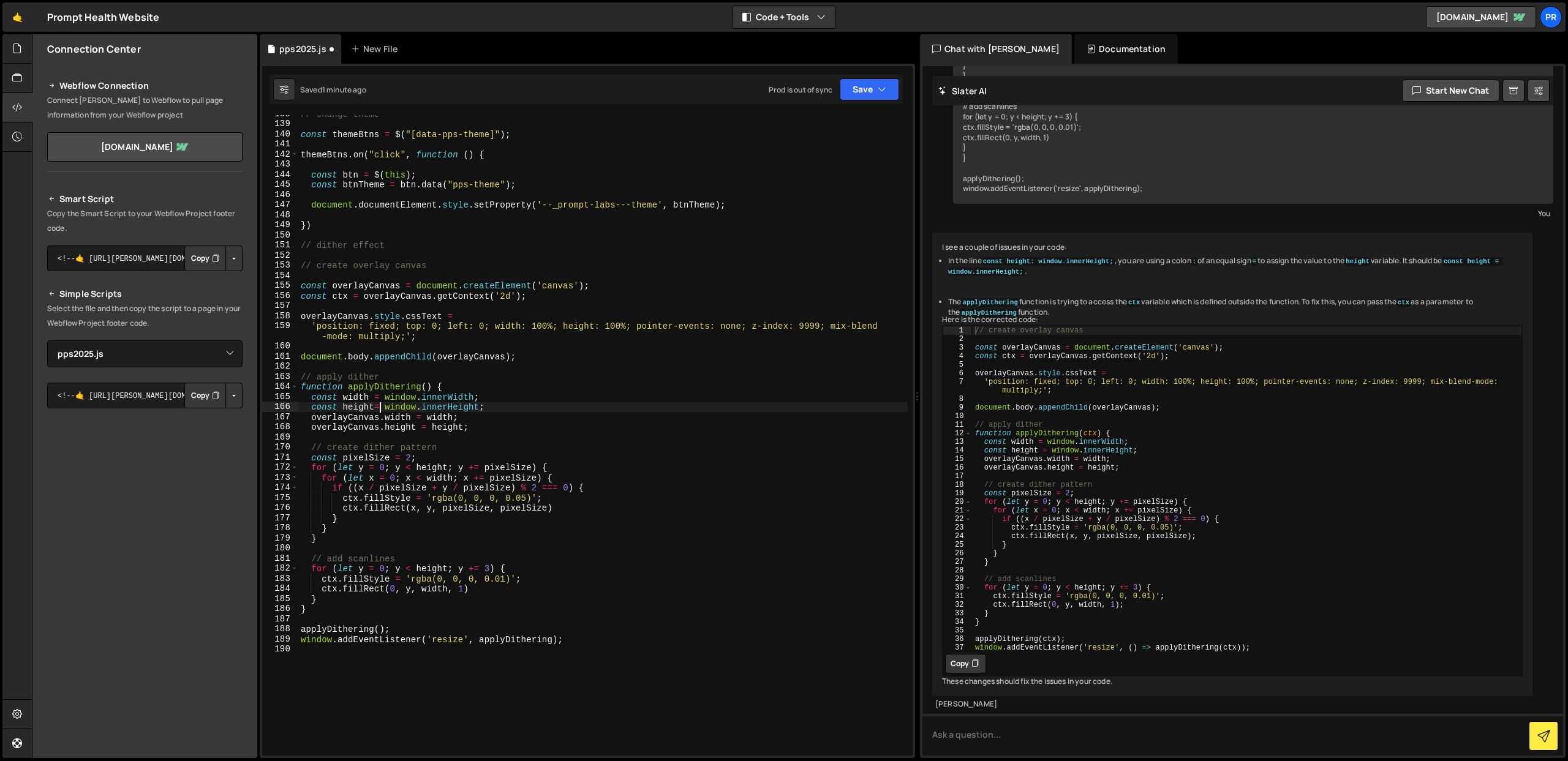
scroll to position [0, 4]
click at [374, 407] on div "// change theme const themeBtns = $ ( "[data-pps-theme]" ) ; themeBtns . on ( "…" at bounding box center [604, 439] width 610 height 661
click at [524, 408] on div "// change theme const themeBtns = $ ( "[data-pps-theme]" ) ; themeBtns . on ( "…" at bounding box center [604, 439] width 610 height 661
click at [870, 93] on button "Save" at bounding box center [869, 89] width 59 height 22
click at [855, 160] on div "Save to Production S" at bounding box center [828, 159] width 127 height 13
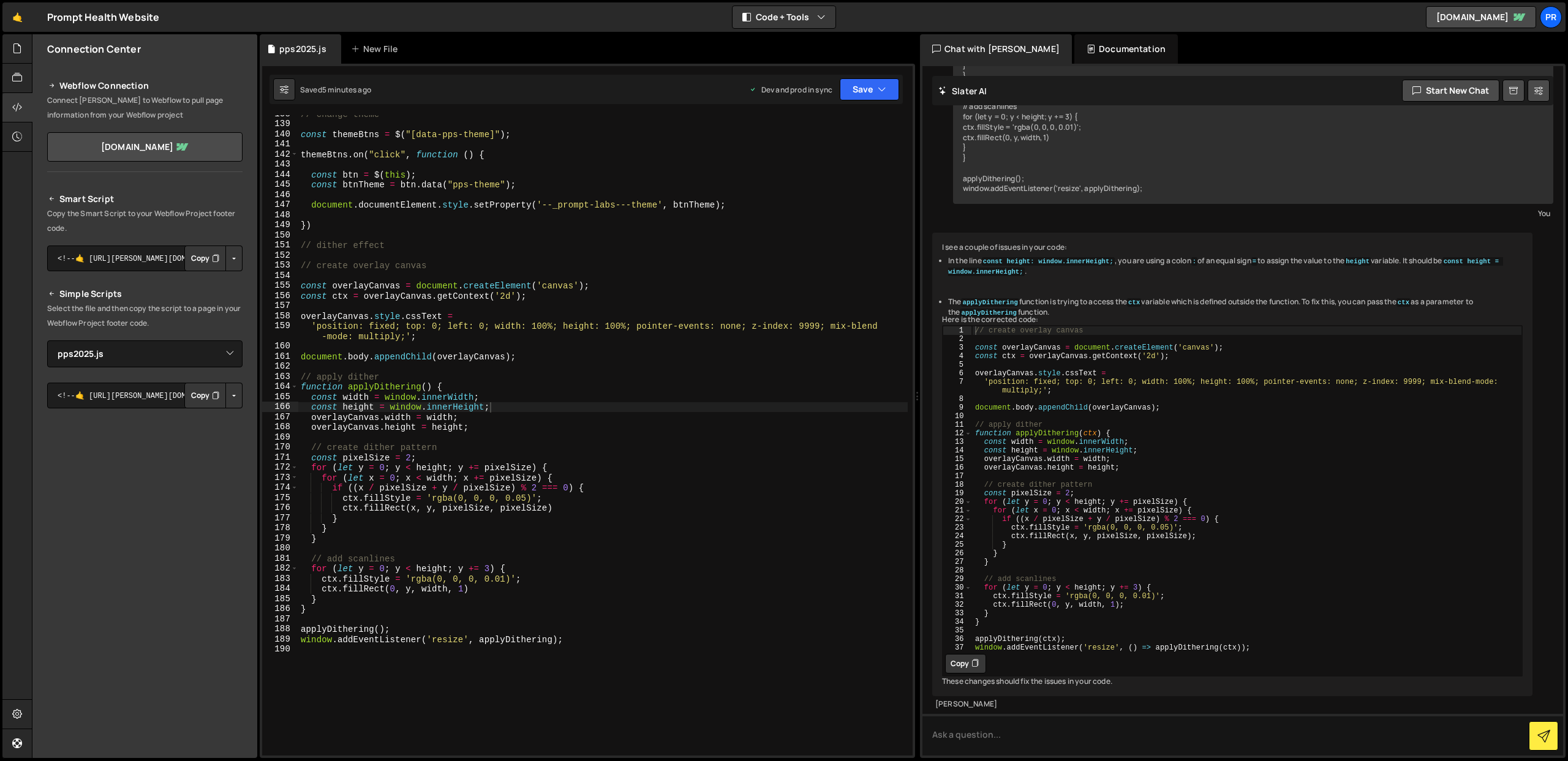
click at [484, 458] on div "// change theme const themeBtns = $ ( "[data-pps-theme]" ) ; themeBtns . on ( "…" at bounding box center [604, 439] width 610 height 661
click at [521, 496] on div "// change theme const themeBtns = $ ( "[data-pps-theme]" ) ; themeBtns . on ( "…" at bounding box center [604, 439] width 610 height 661
drag, startPoint x: 525, startPoint y: 497, endPoint x: 518, endPoint y: 496, distance: 7.1
click at [518, 496] on div "// change theme const themeBtns = $ ( "[data-pps-theme]" ) ; themeBtns . on ( "…" at bounding box center [604, 439] width 610 height 661
click at [503, 586] on div "// change theme const themeBtns = $ ( "[data-pps-theme]" ) ; themeBtns . on ( "…" at bounding box center [604, 439] width 610 height 661
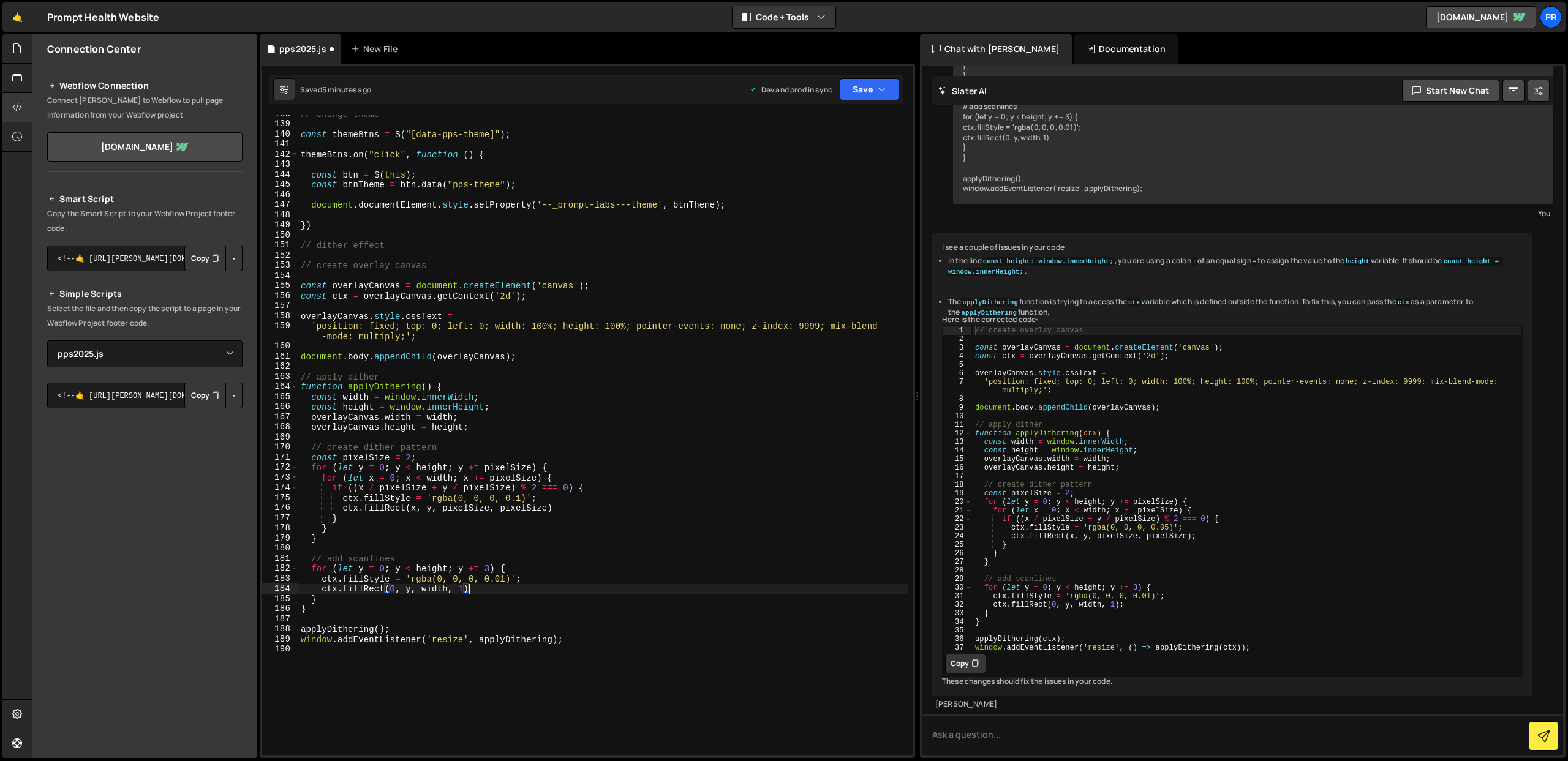
scroll to position [0, 11]
click at [504, 582] on div "// change theme const themeBtns = $ ( "[data-pps-theme]" ) ; themeBtns . on ( "…" at bounding box center [604, 439] width 610 height 661
click at [580, 537] on div "// change theme const themeBtns = $ ( "[data-pps-theme]" ) ; themeBtns . on ( "…" at bounding box center [604, 439] width 610 height 661
type textarea "}"
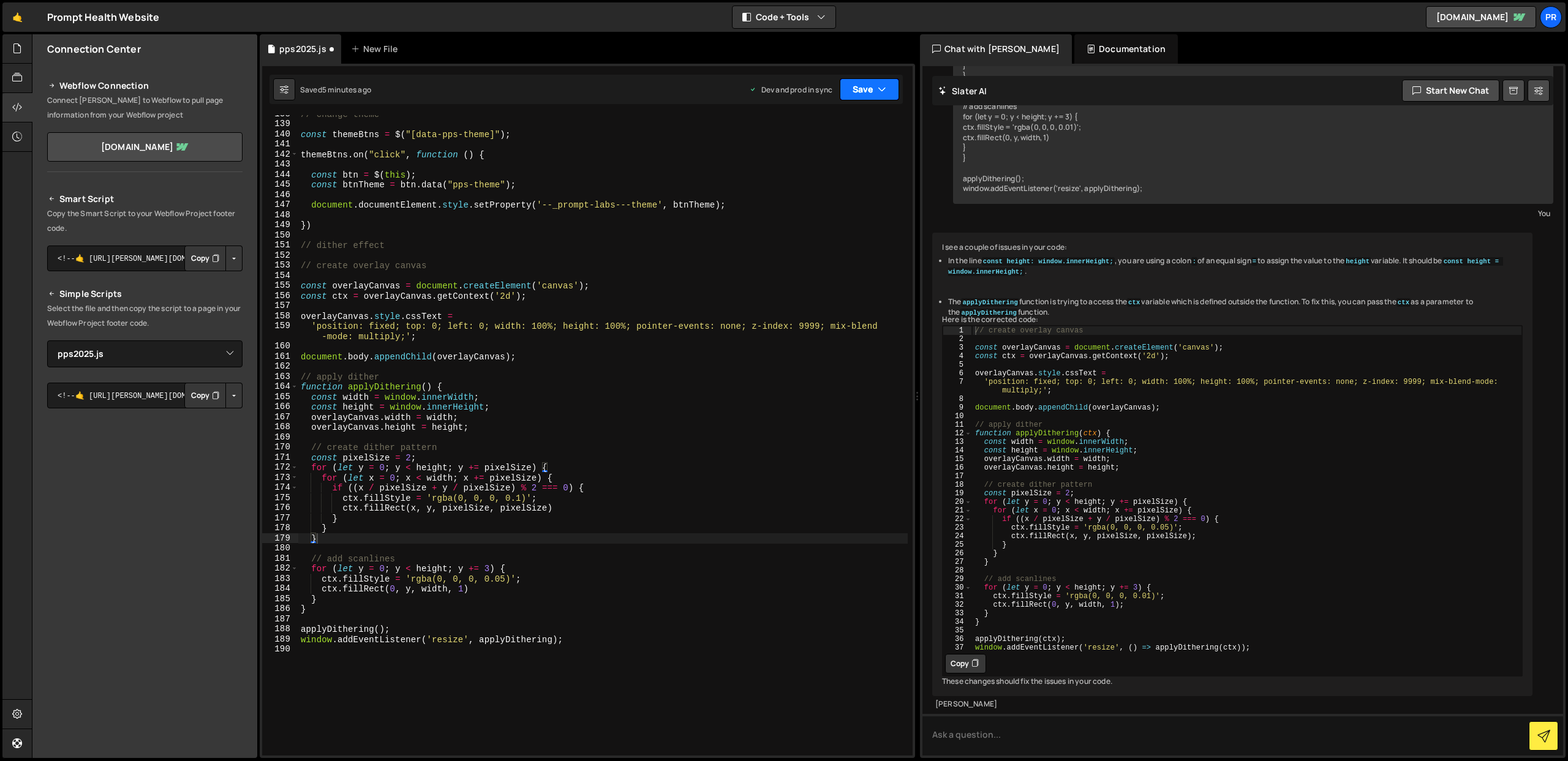
click at [881, 82] on button "Save" at bounding box center [869, 89] width 59 height 22
click at [841, 168] on div "Saved 5 minutes ago" at bounding box center [828, 173] width 127 height 14
